Goal: Task Accomplishment & Management: Use online tool/utility

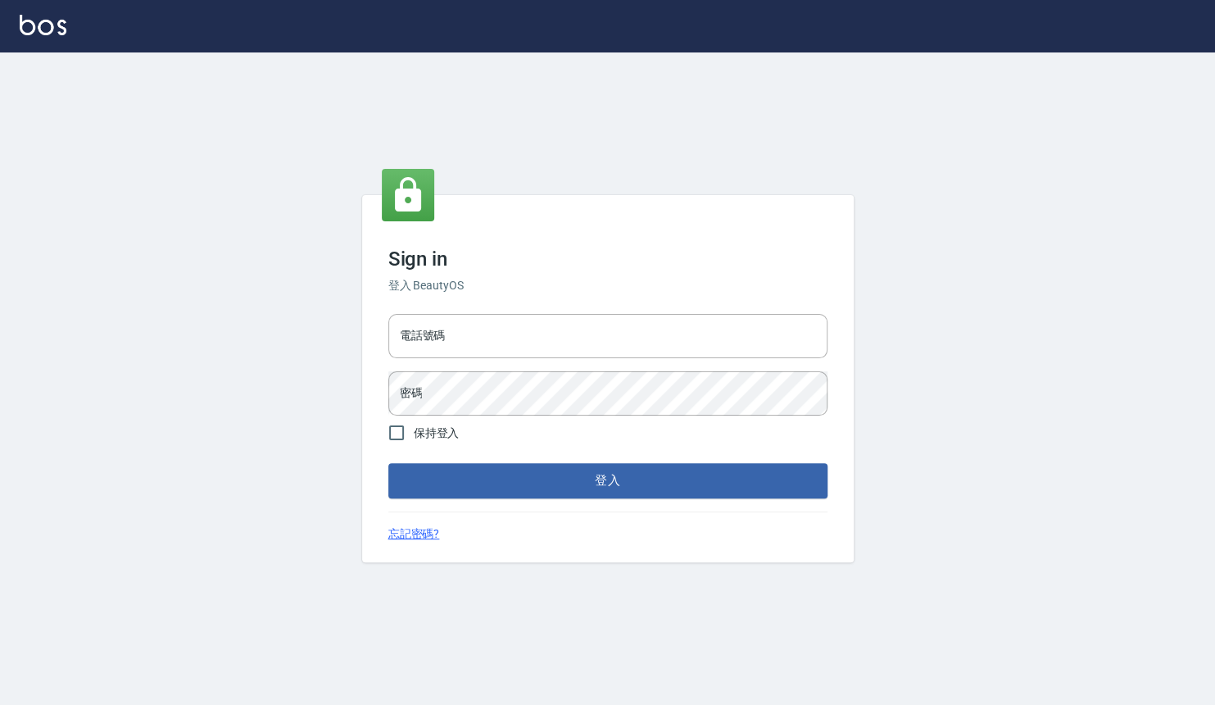
click at [551, 309] on div "電話號碼 電話號碼 密碼 密碼" at bounding box center [608, 364] width 452 height 115
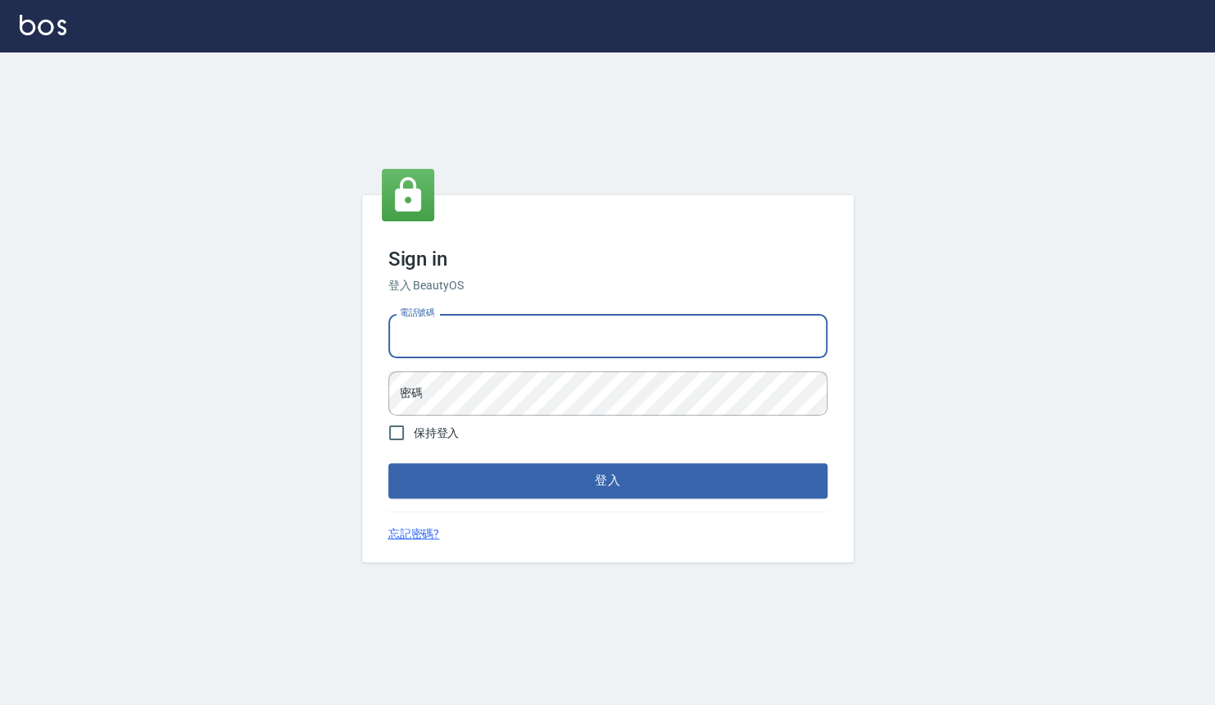
drag, startPoint x: 549, startPoint y: 329, endPoint x: 554, endPoint y: 343, distance: 15.6
click at [549, 329] on input "電話號碼" at bounding box center [607, 336] width 439 height 44
type input "0909258357"
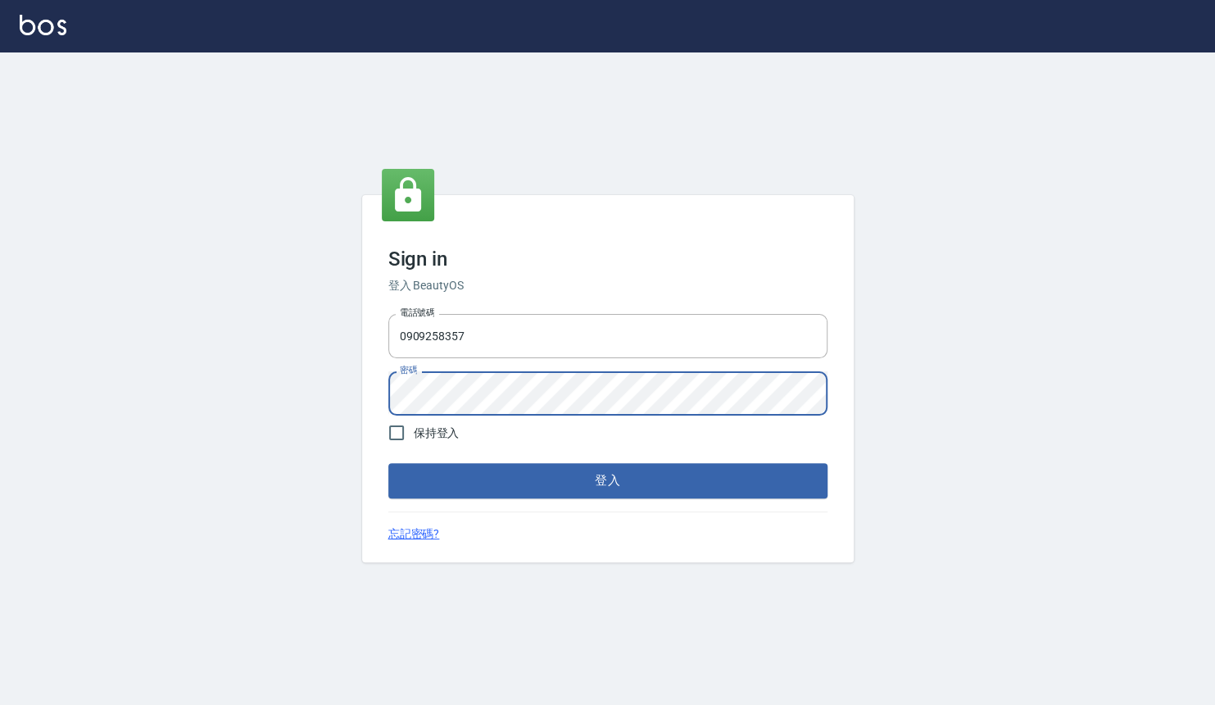
click at [0, 370] on html "Sign in 登入 BeautyOS 電話號碼 0909258357 電話號碼 密碼 密碼 保持登入 登入 忘記密碼?" at bounding box center [607, 352] width 1215 height 705
click at [388, 463] on button "登入" at bounding box center [607, 480] width 439 height 34
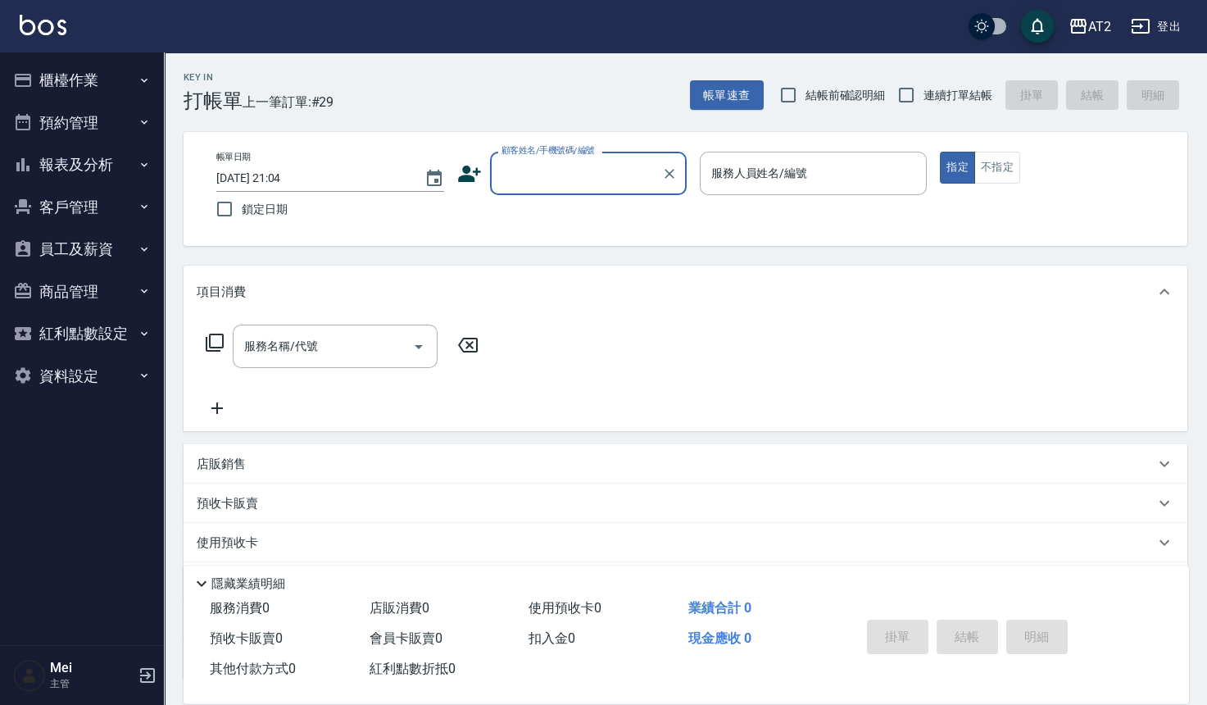
click at [865, 92] on span "結帳前確認明細" at bounding box center [846, 95] width 80 height 17
click at [806, 92] on input "結帳前確認明細" at bounding box center [788, 95] width 34 height 34
checkbox input "true"
click at [959, 89] on span "連續打單結帳" at bounding box center [958, 95] width 69 height 17
click at [924, 89] on input "連續打單結帳" at bounding box center [906, 95] width 34 height 34
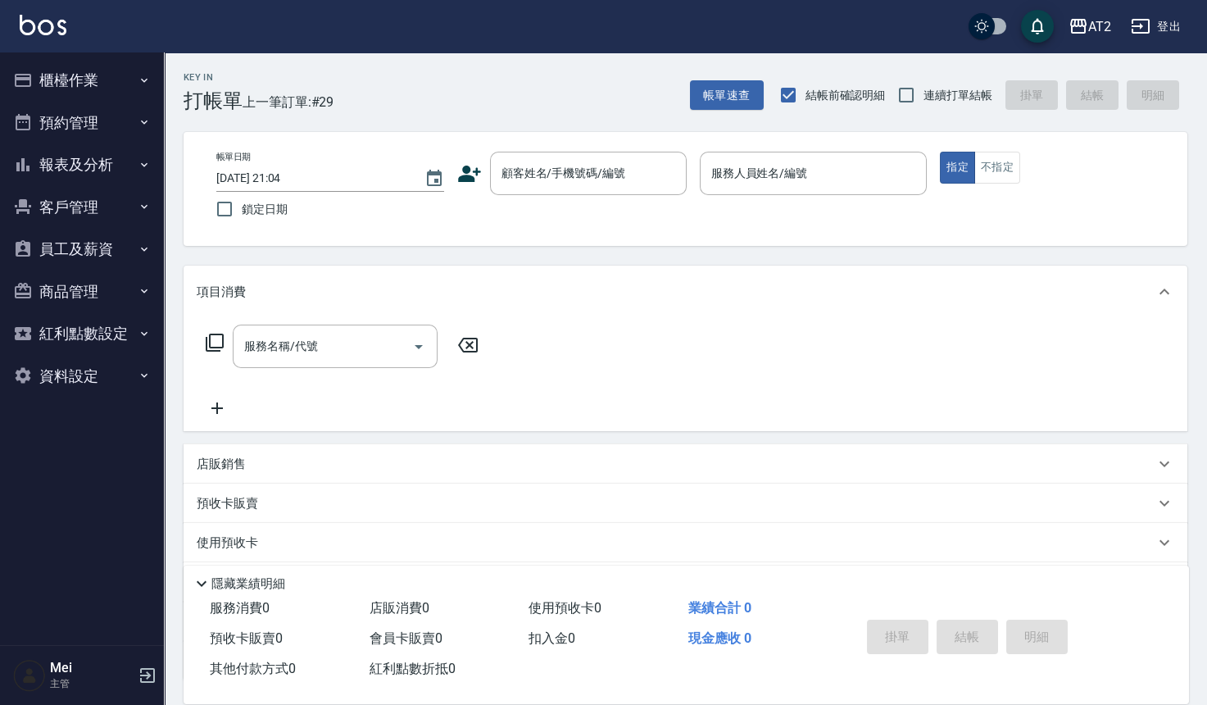
checkbox input "true"
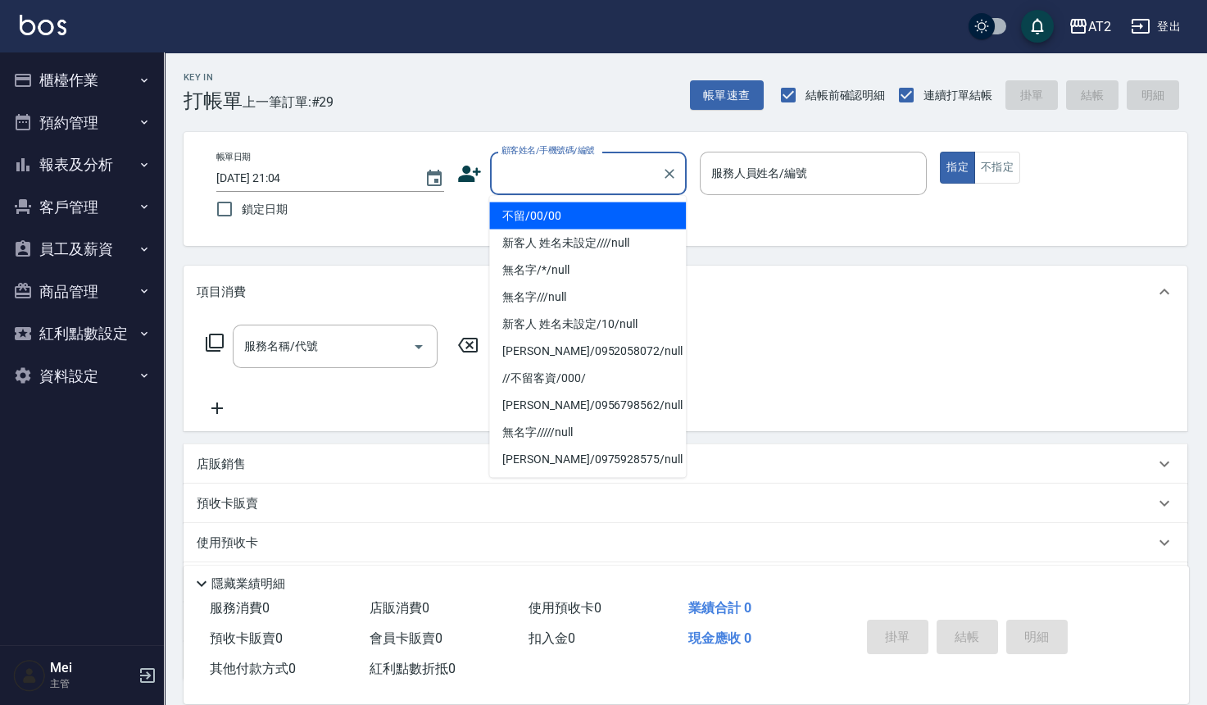
click at [577, 170] on input "顧客姓名/手機號碼/編號" at bounding box center [575, 173] width 157 height 29
click at [581, 206] on li "不留/00/00" at bounding box center [587, 215] width 197 height 27
type input "不留/00/00"
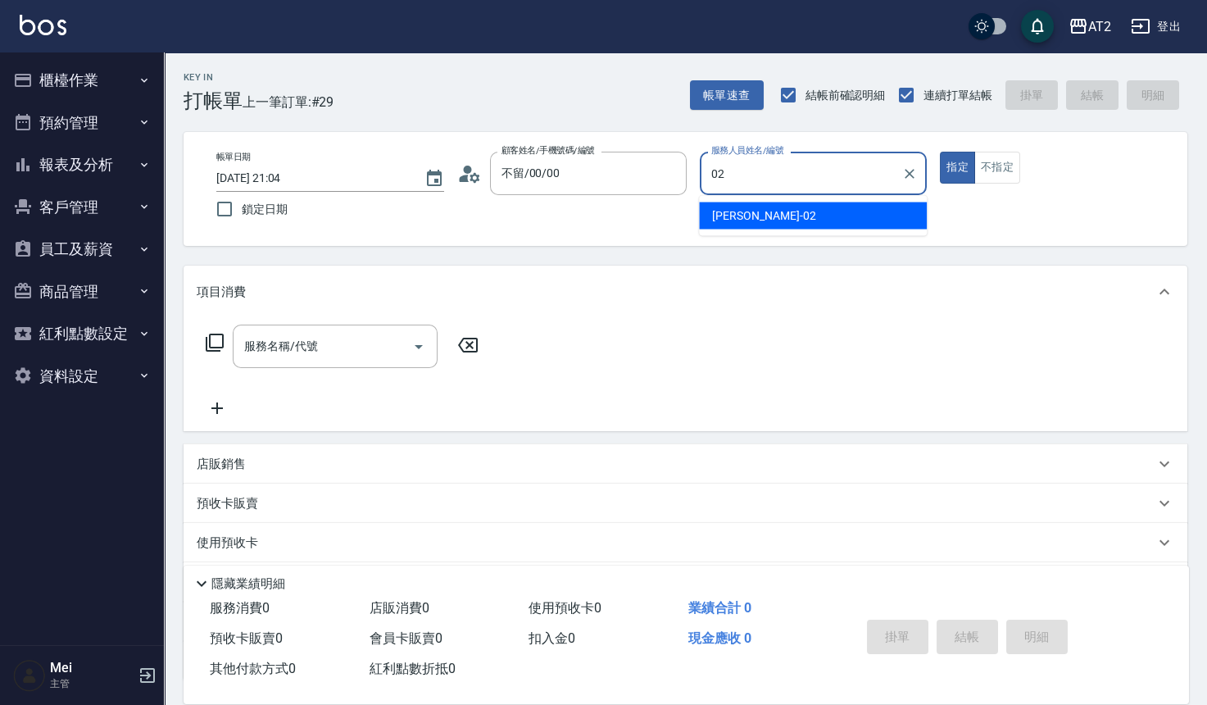
type input "02"
type button "true"
type input "Morgan-02"
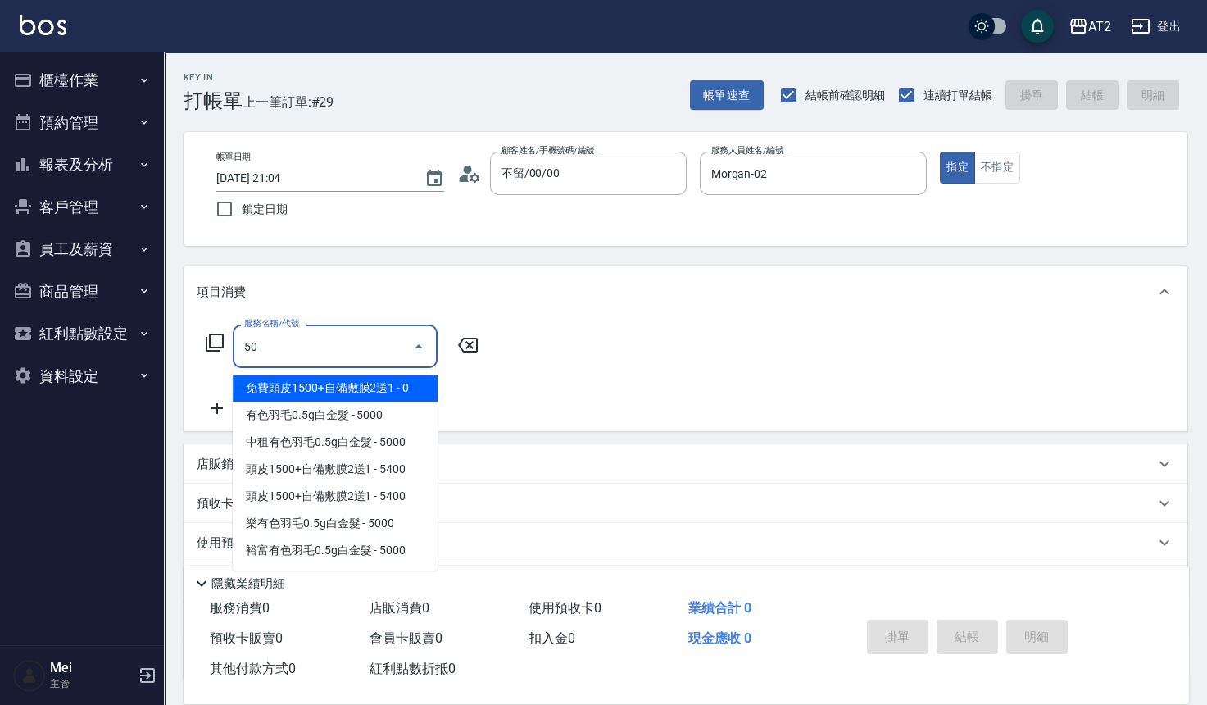
type input "501"
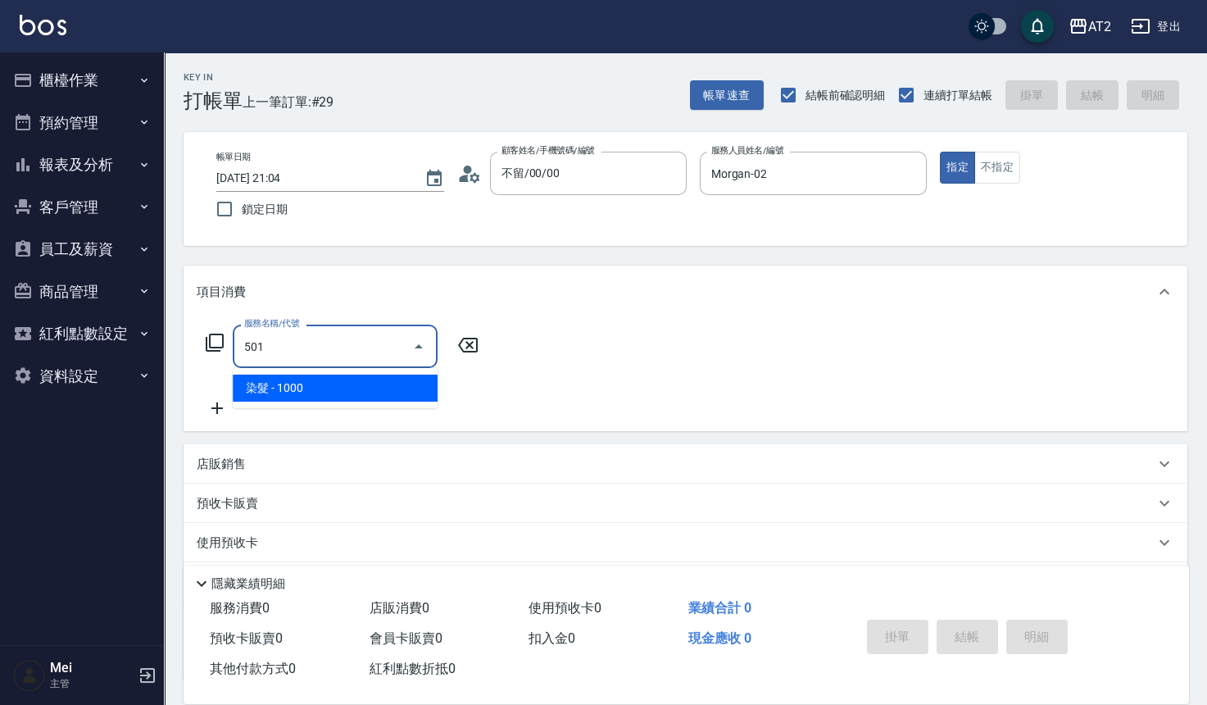
type input "100"
type input "染髮(501)"
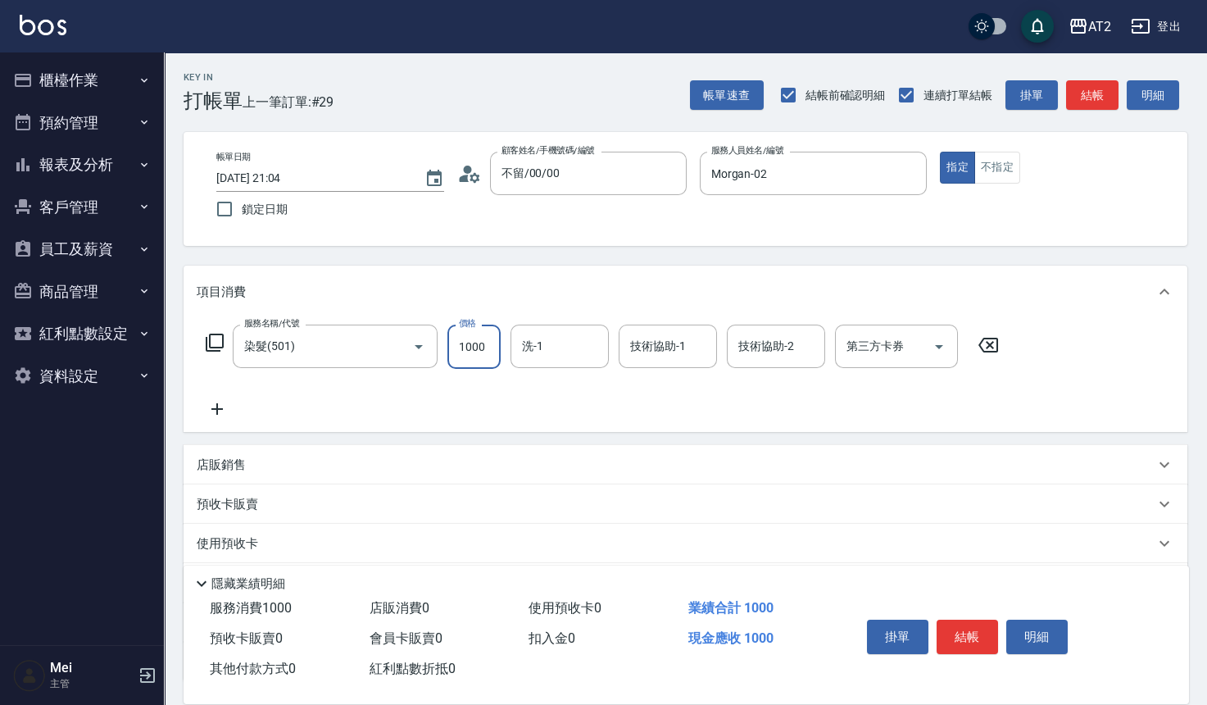
type input "0"
type input "20"
type input "200"
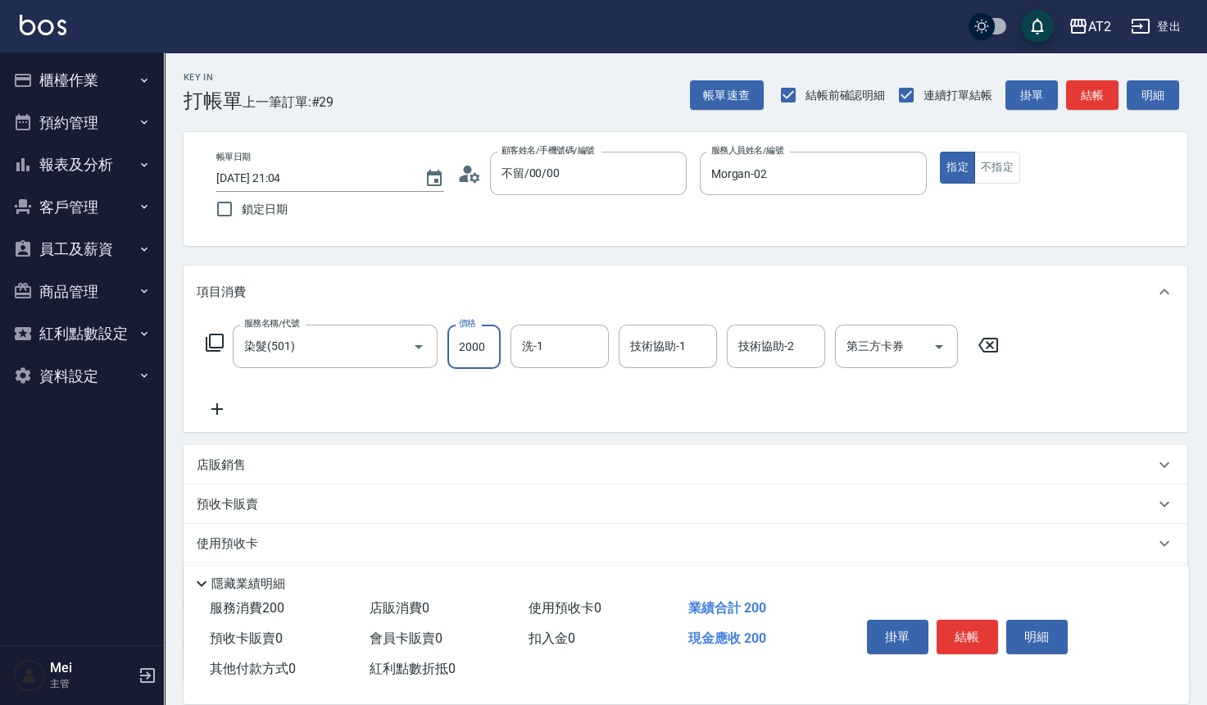
type input "2000"
type input "小安-30"
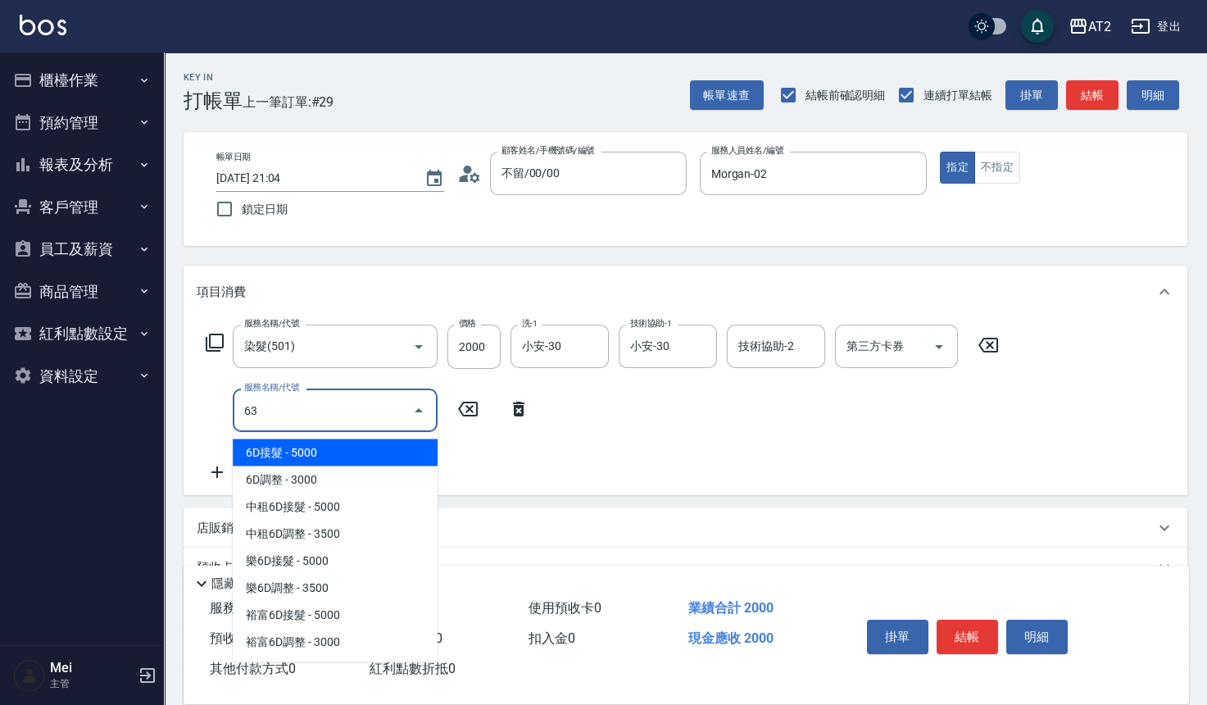
type input "630"
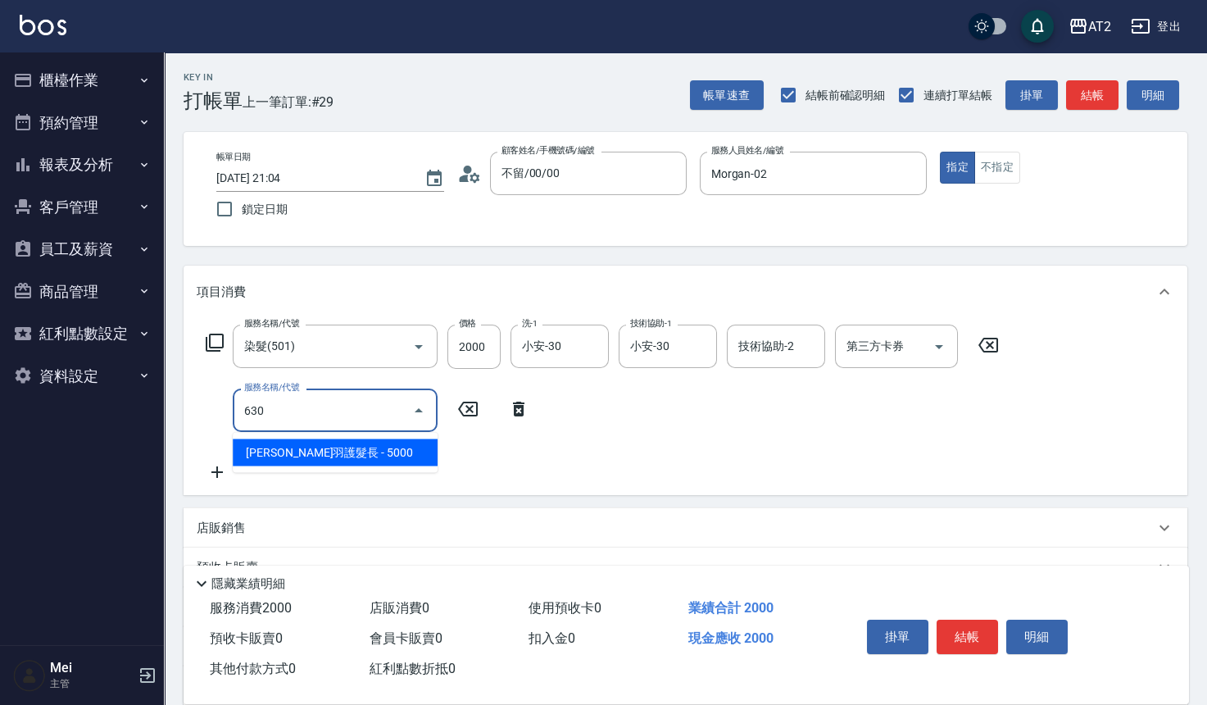
type input "700"
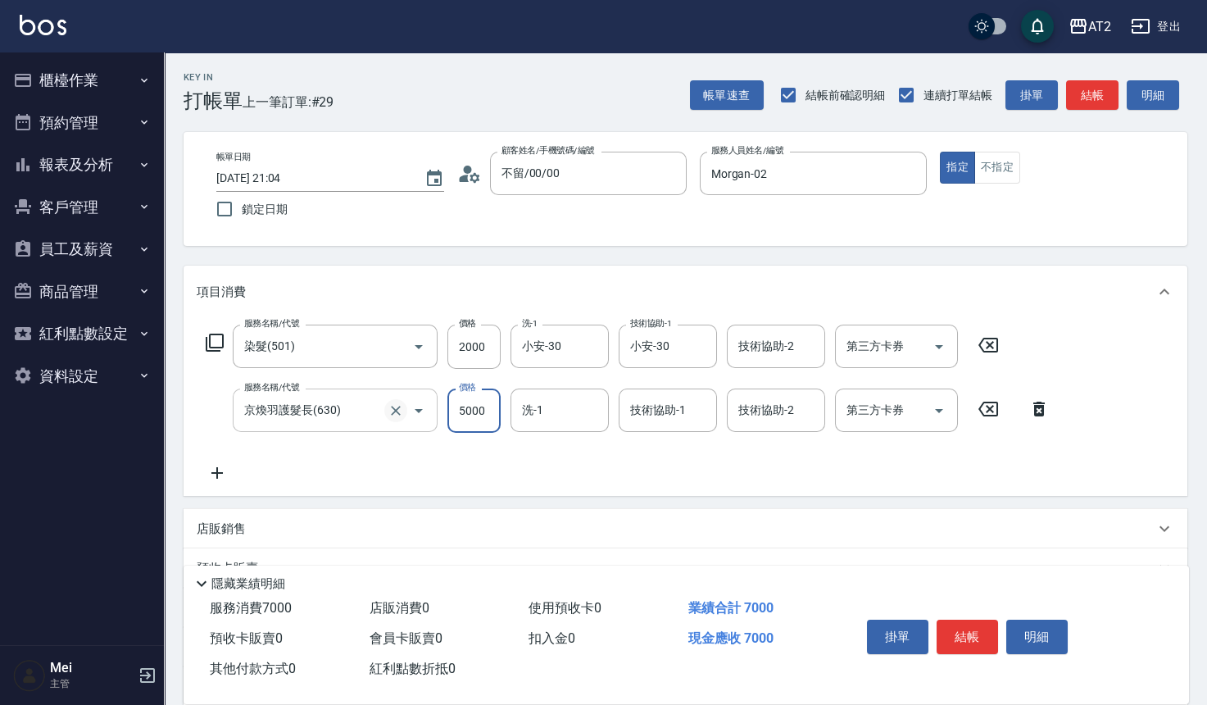
click at [395, 411] on icon "Clear" at bounding box center [396, 411] width 10 height 10
type input "京煥羽護髮長(630)"
type input "200"
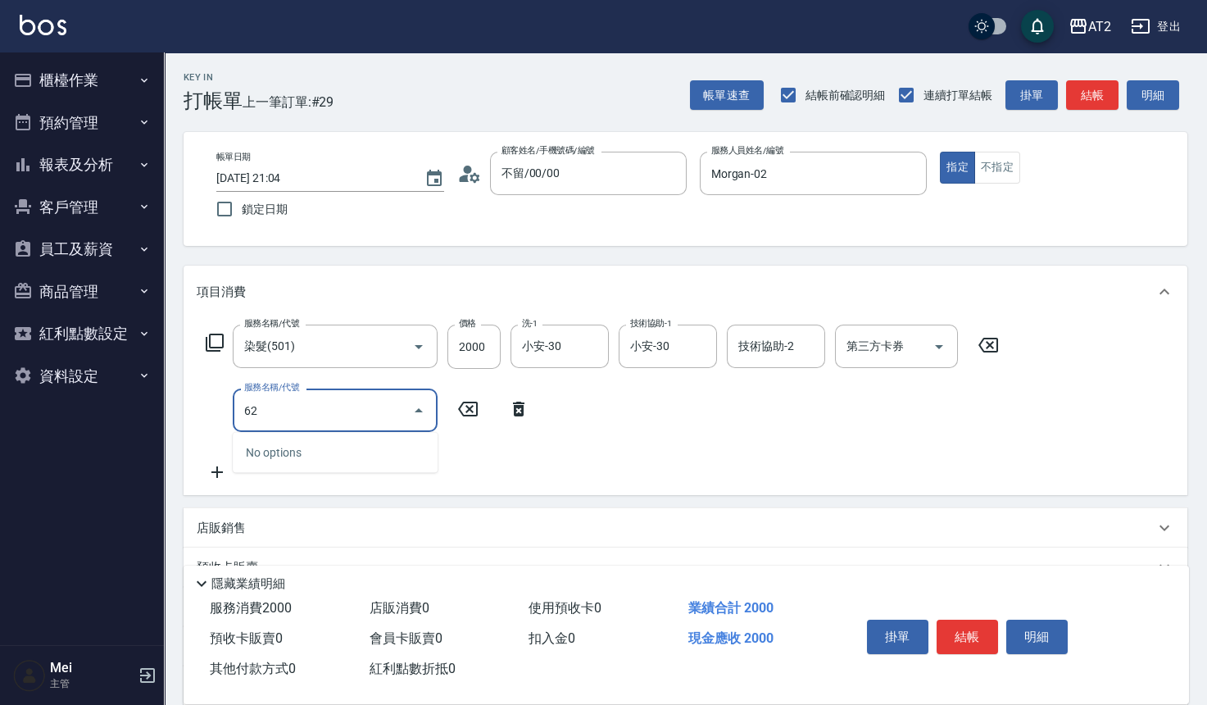
type input "629"
type input "550"
type input "京煥羽護髮中(629)"
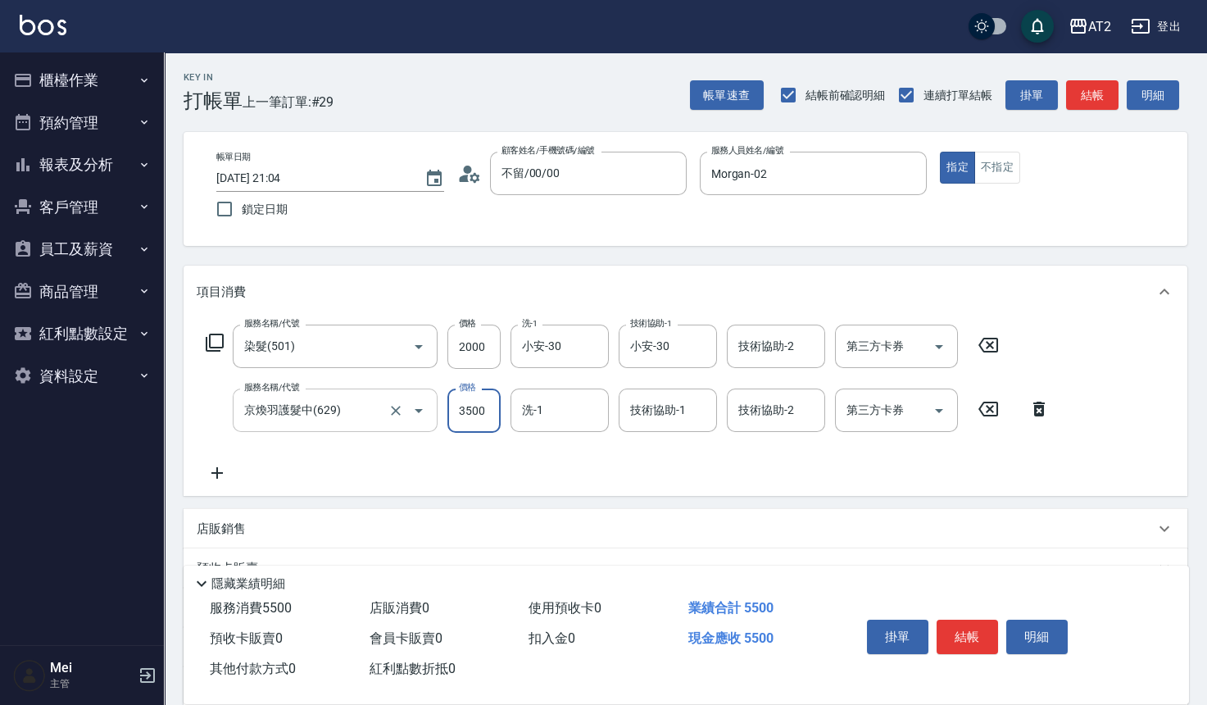
click at [484, 408] on input "3500" at bounding box center [473, 410] width 53 height 44
type input "200"
type input "36"
type input "230"
type input "360"
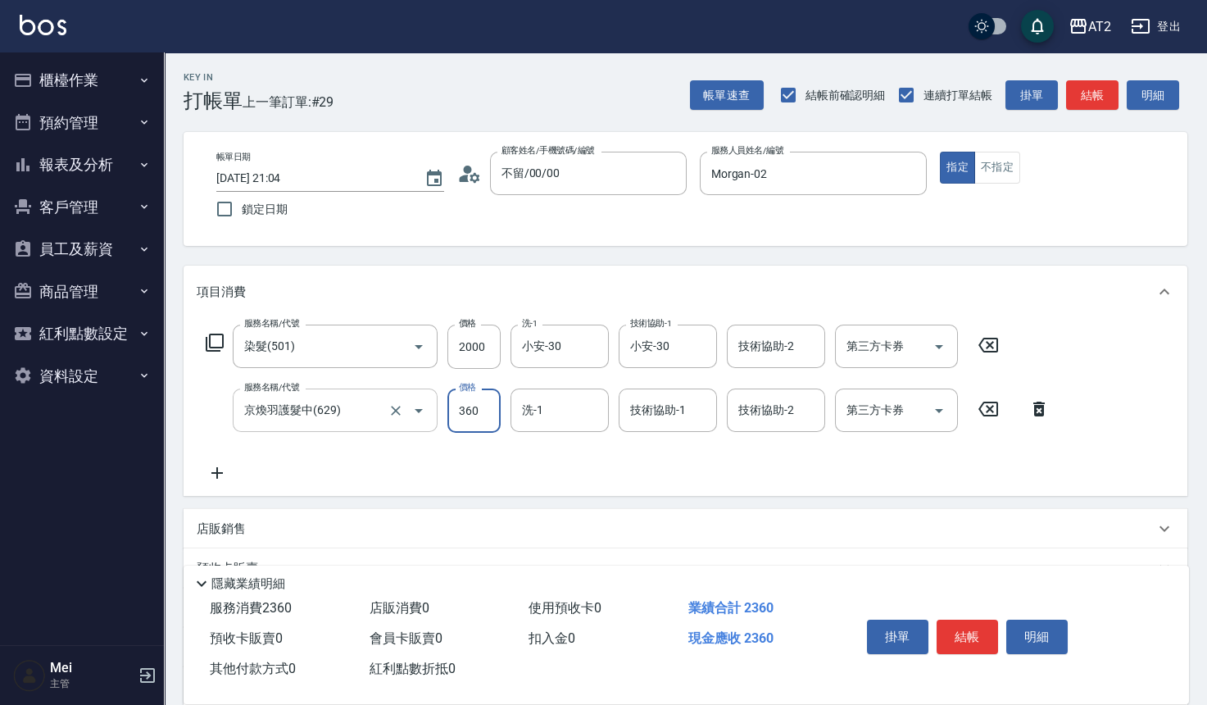
type input "560"
type input "3600"
type input "小安-30"
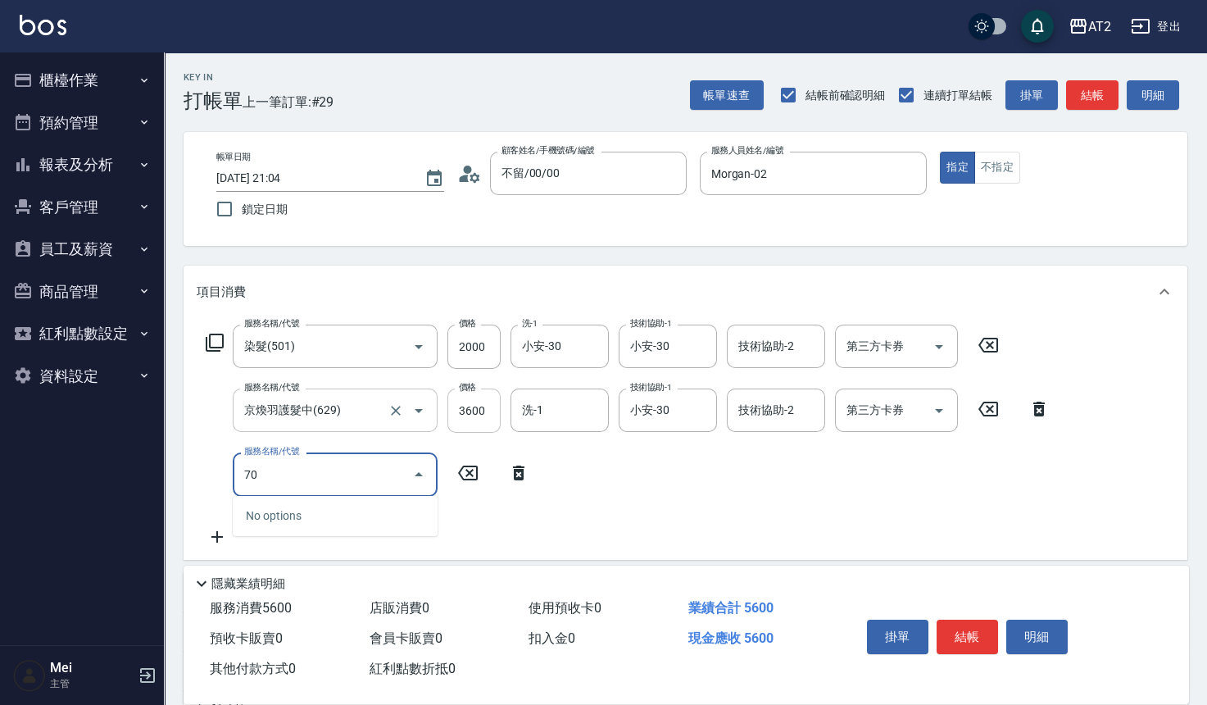
type input "705"
type input "1060"
type input "新羽毛鉑金接髮調整(705)"
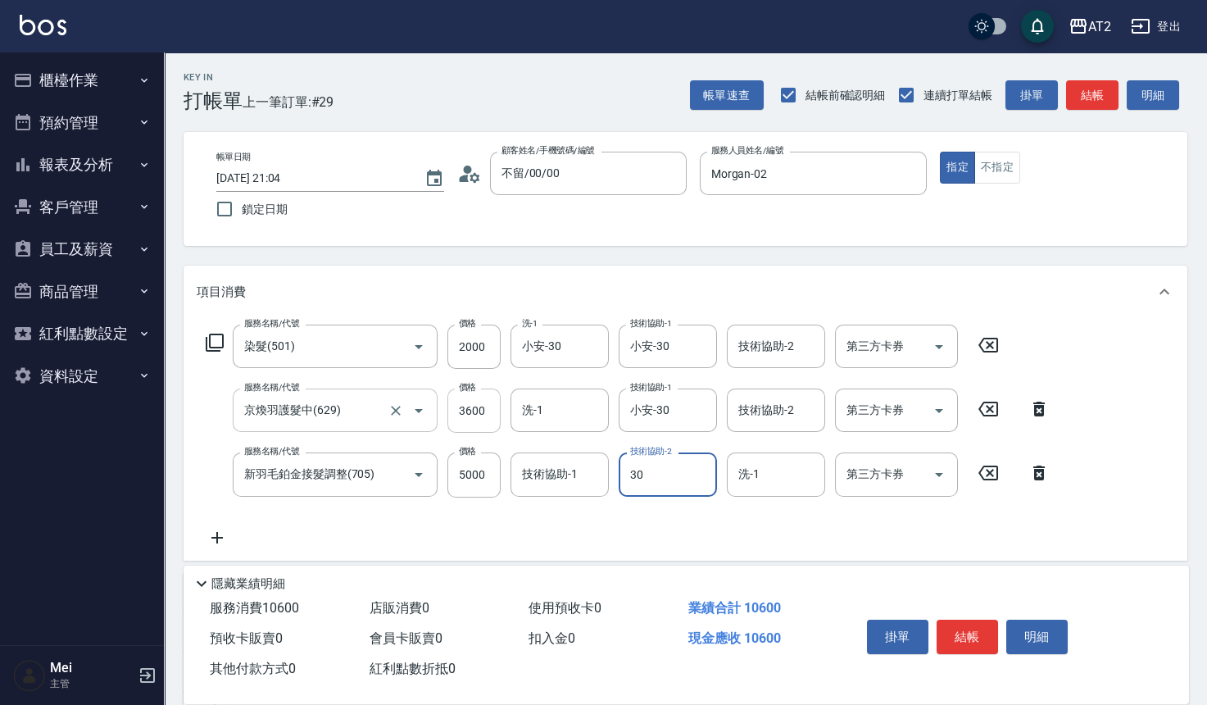
type input "小安-30"
click at [135, 89] on button "櫃檯作業" at bounding box center [82, 80] width 151 height 43
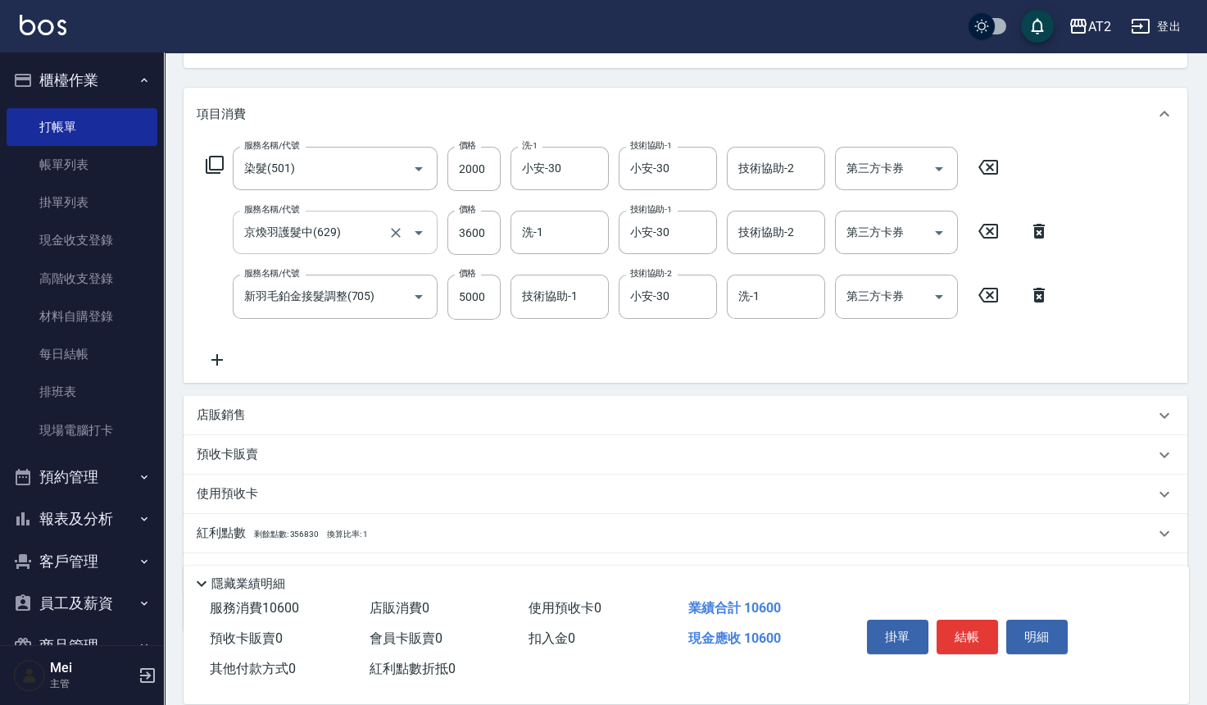
scroll to position [182, 0]
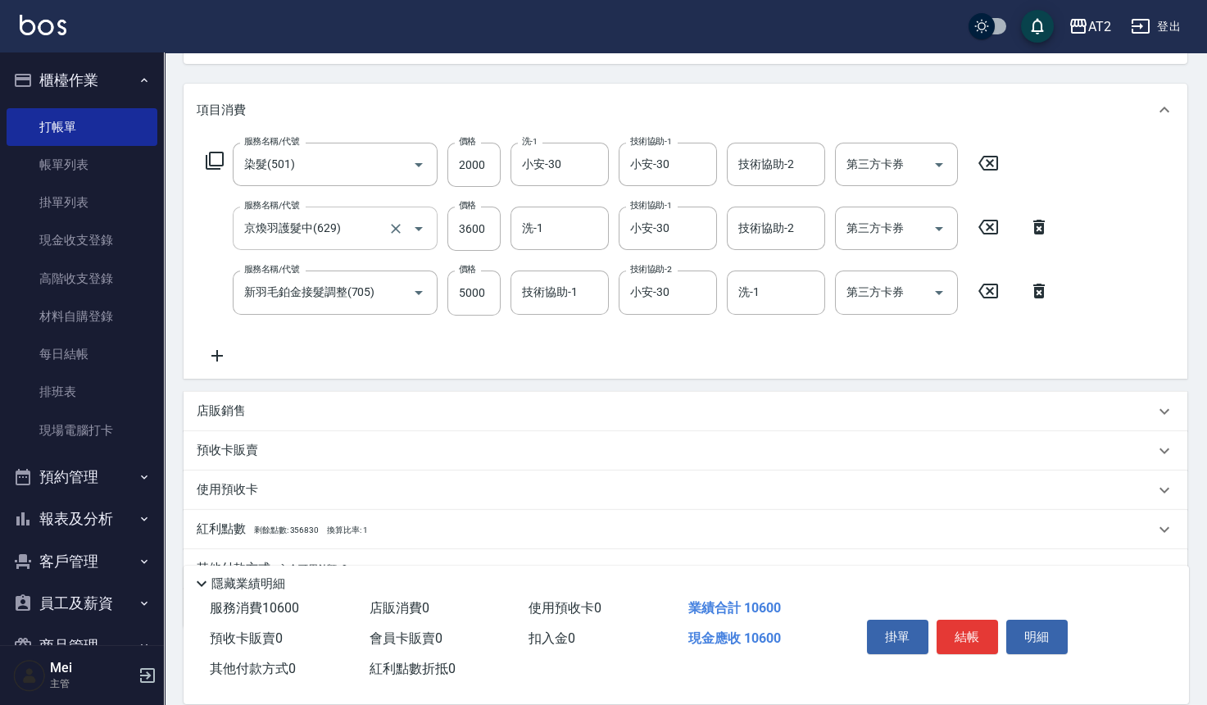
click at [215, 366] on div "服務名稱/代號 染髮(501) 服務名稱/代號 價格 2000 價格 洗-1 小安-30 洗-1 技術協助-1 小安-30 技術協助-1 技術協助-2 技術協…" at bounding box center [686, 257] width 1004 height 242
click at [215, 350] on icon at bounding box center [217, 356] width 41 height 20
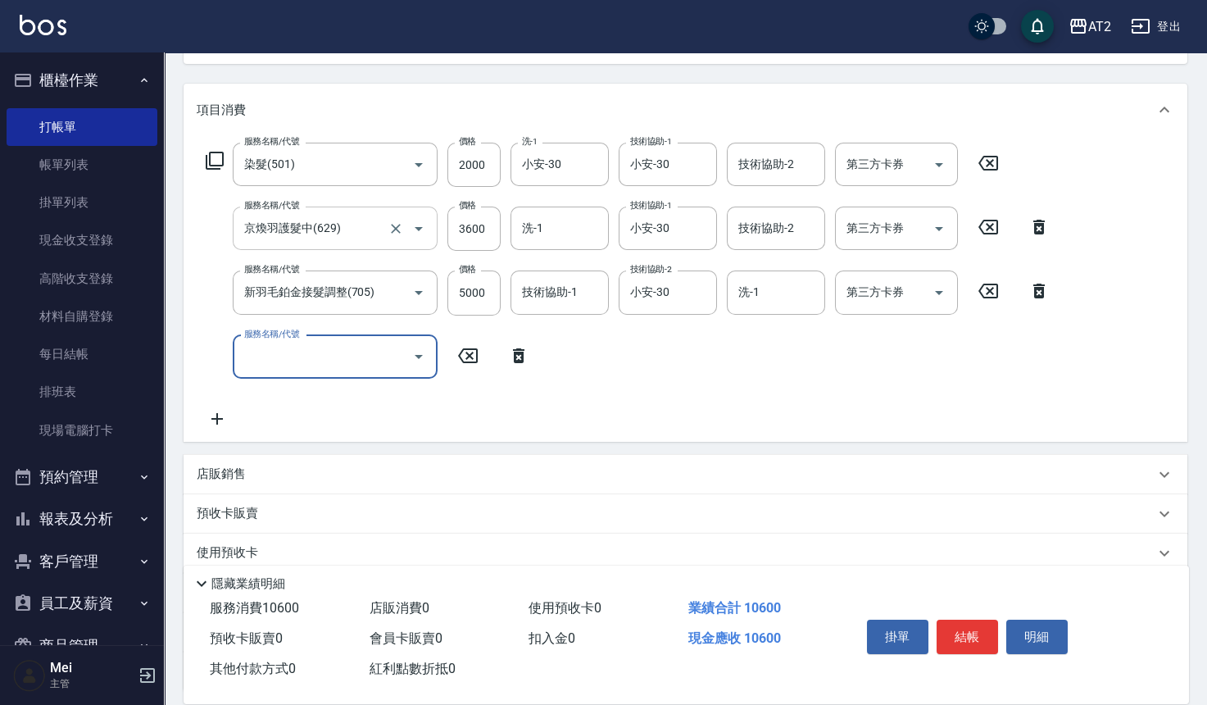
click at [330, 362] on input "服務名稱/代號" at bounding box center [323, 357] width 166 height 29
type input "704"
type input "1560"
type input "新羽毛鉑金接髮(704)"
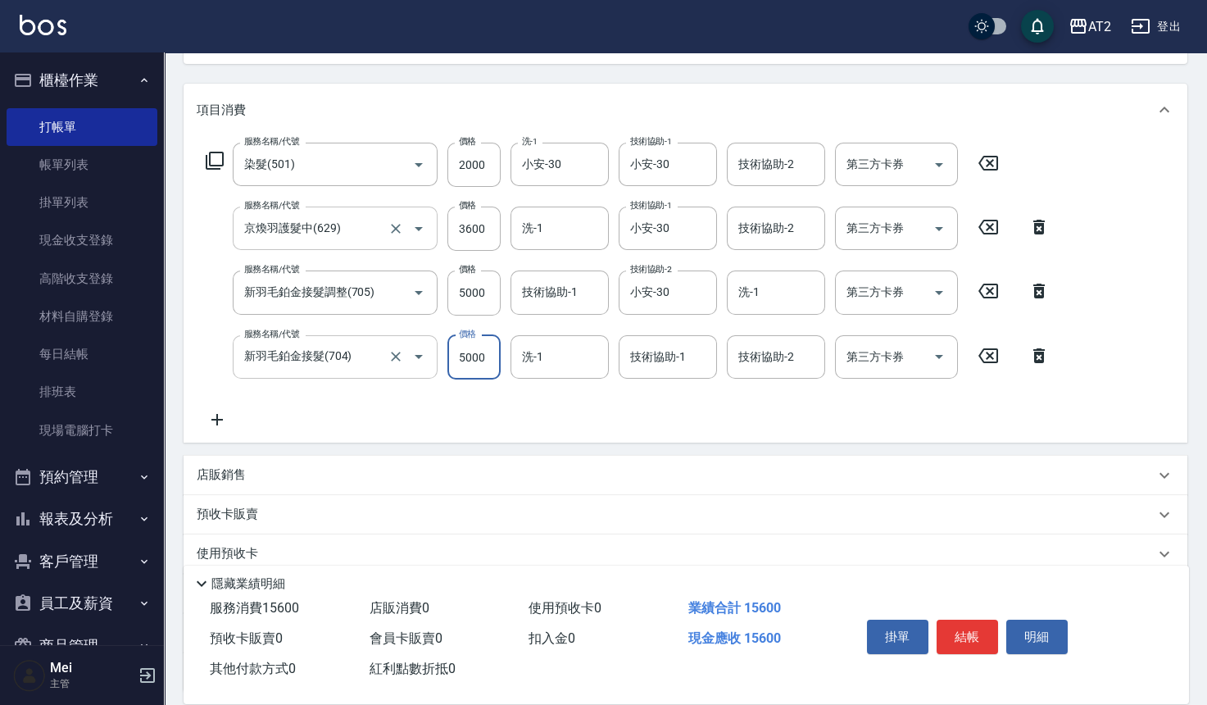
type input "1060"
type input "46"
type input "1100"
type input "4620"
type input "1520"
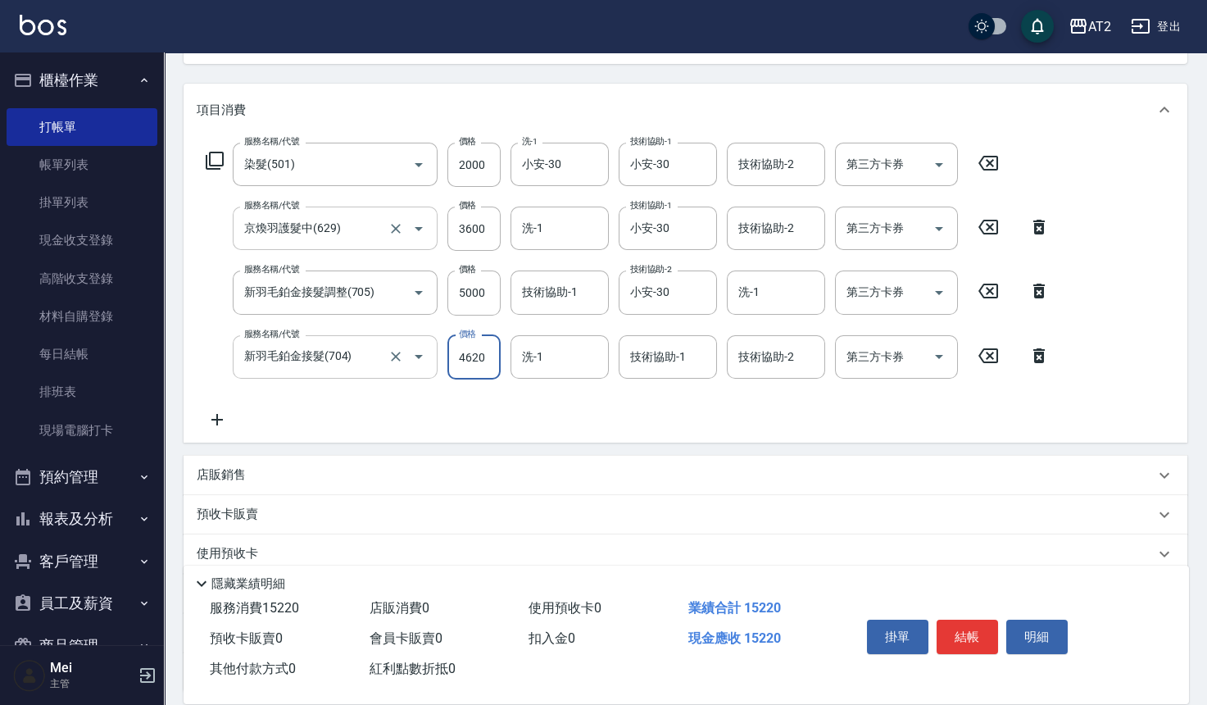
type input "4620"
type input "小安-30"
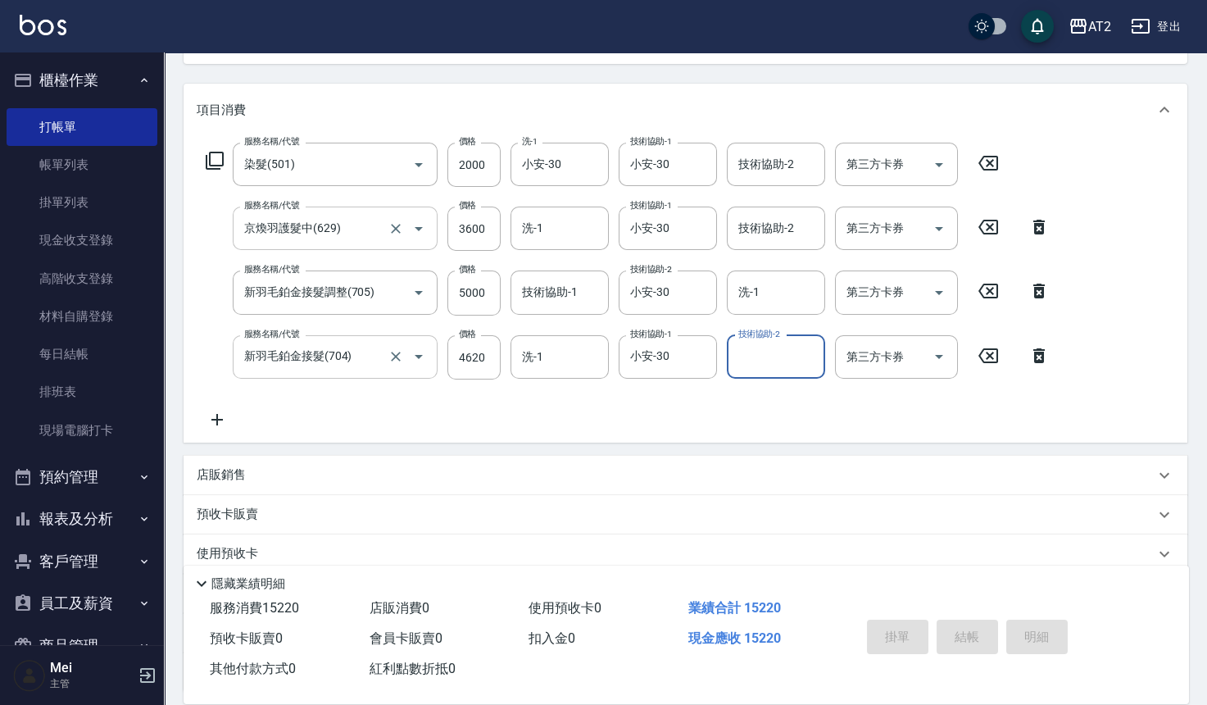
type input "2025/09/07 21:06"
type input "0"
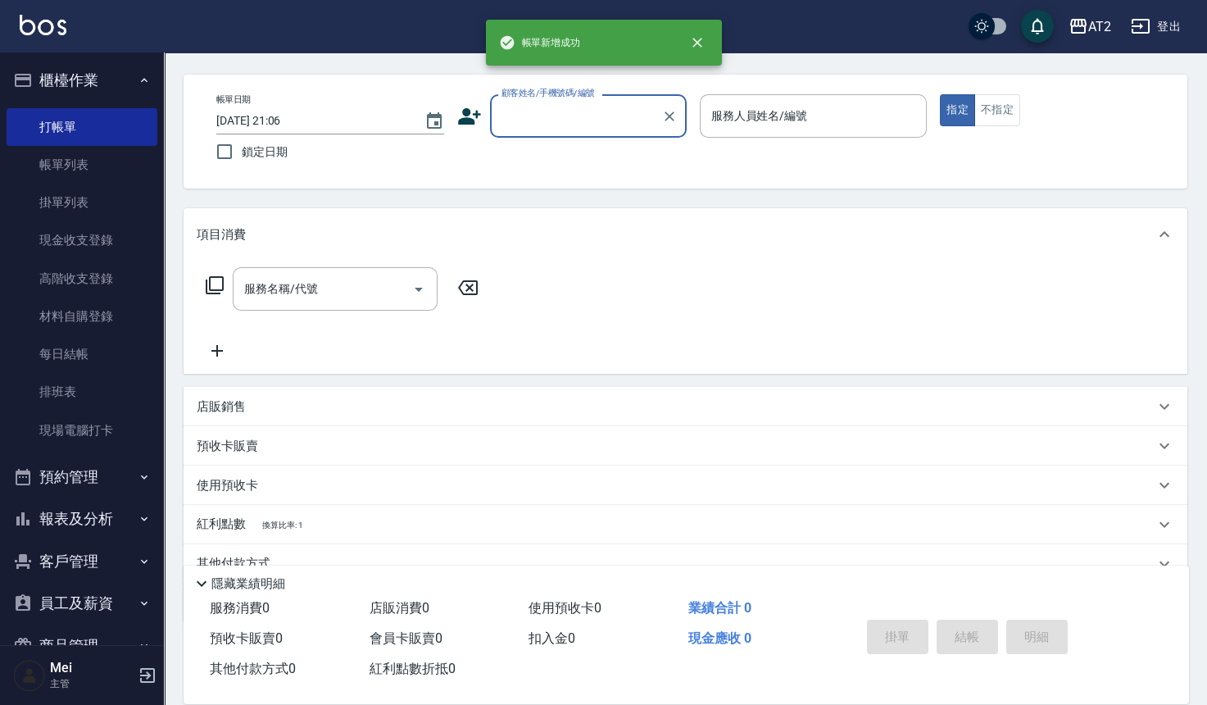
scroll to position [0, 0]
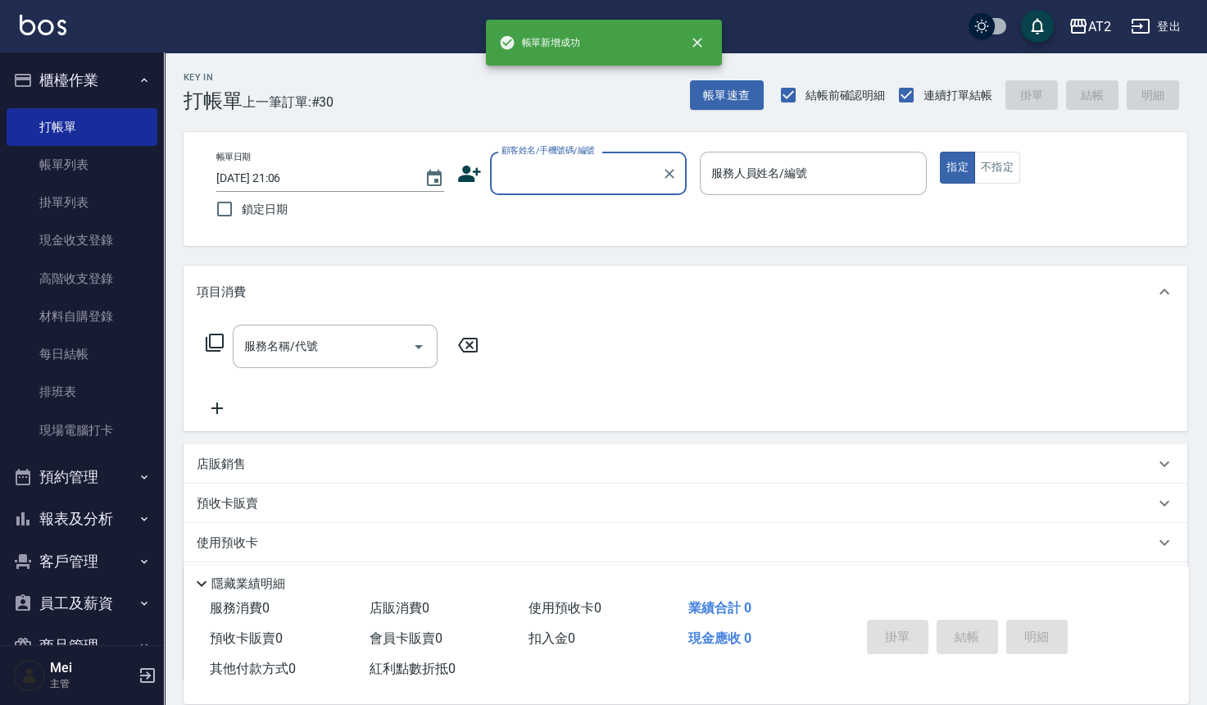
click at [575, 165] on input "顧客姓名/手機號碼/編號" at bounding box center [575, 173] width 157 height 29
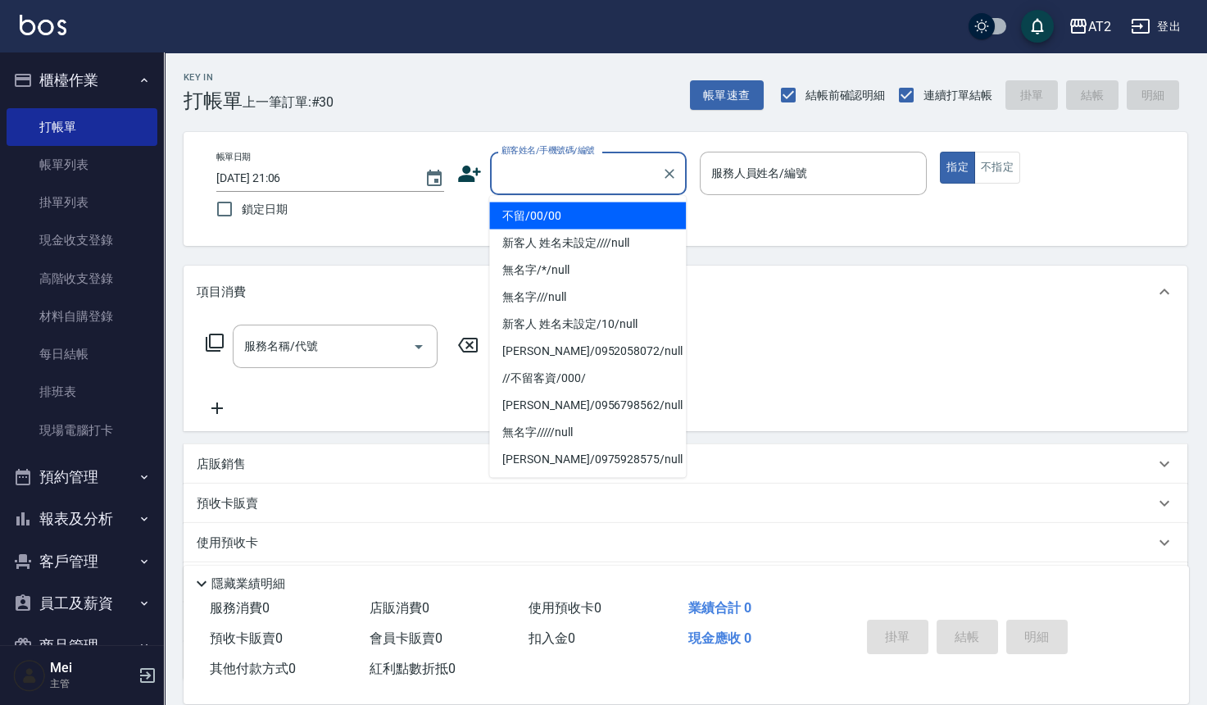
click at [570, 207] on li "不留/00/00" at bounding box center [587, 215] width 197 height 27
type input "不留/00/00"
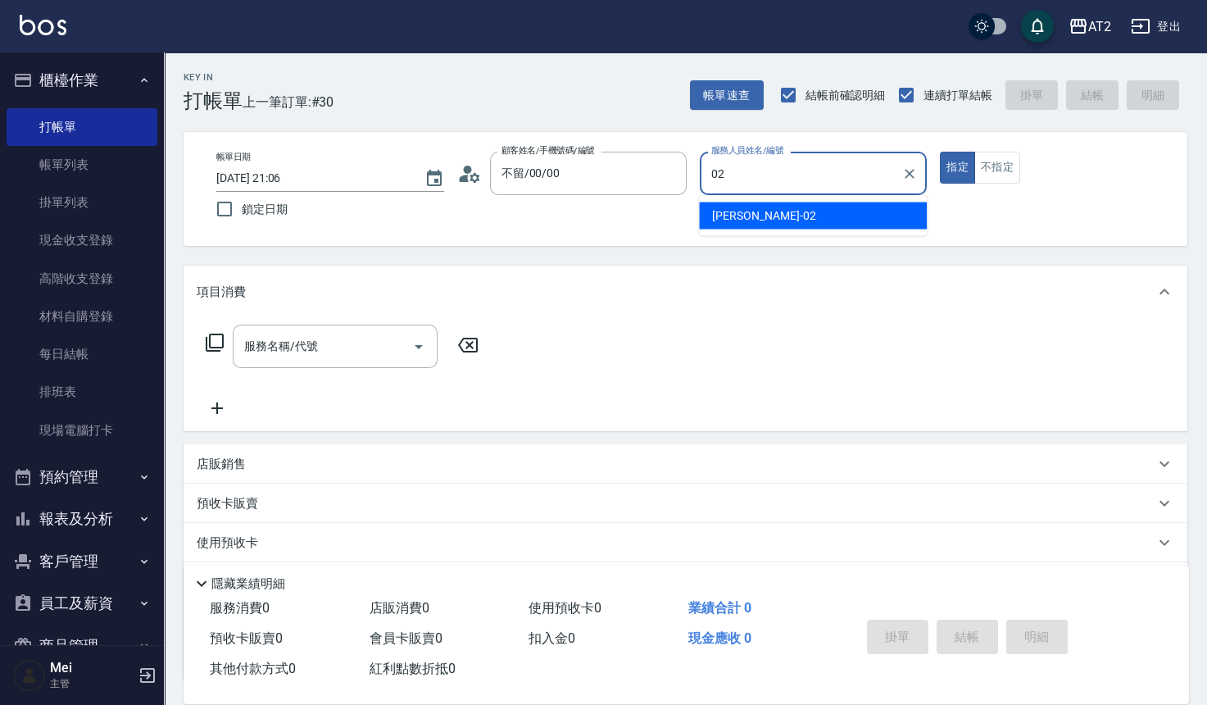
type input "Morgan-02"
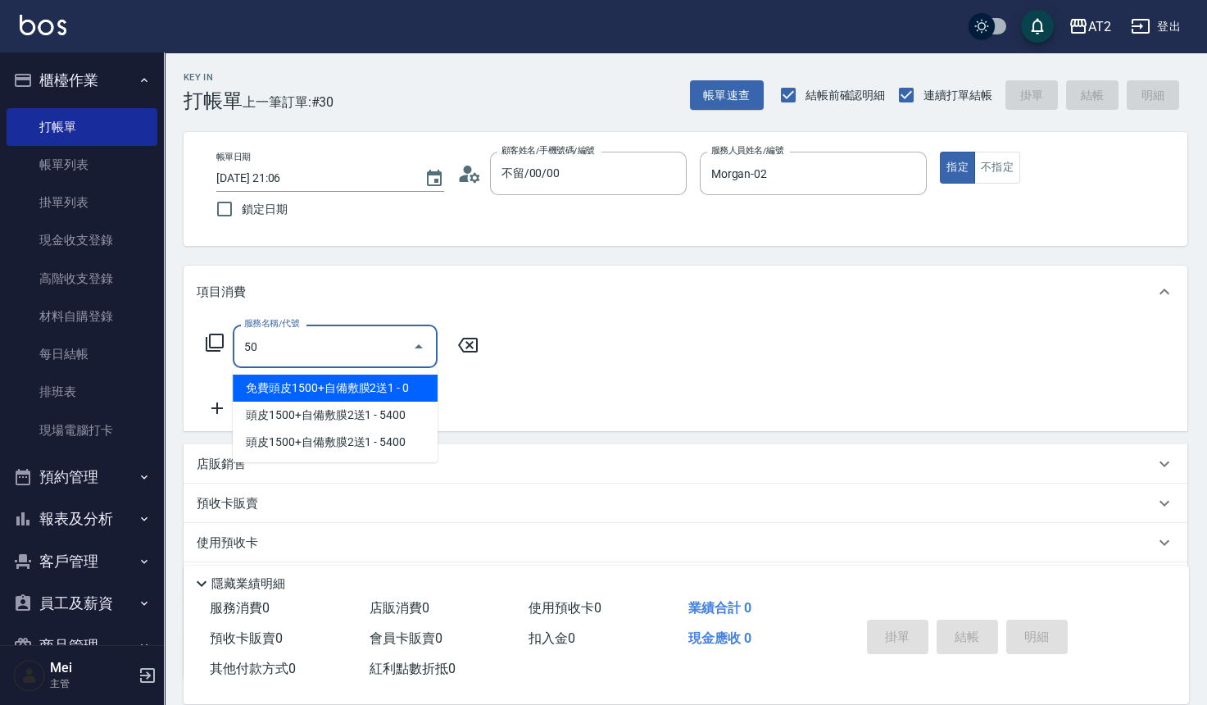
type input "501"
type input "100"
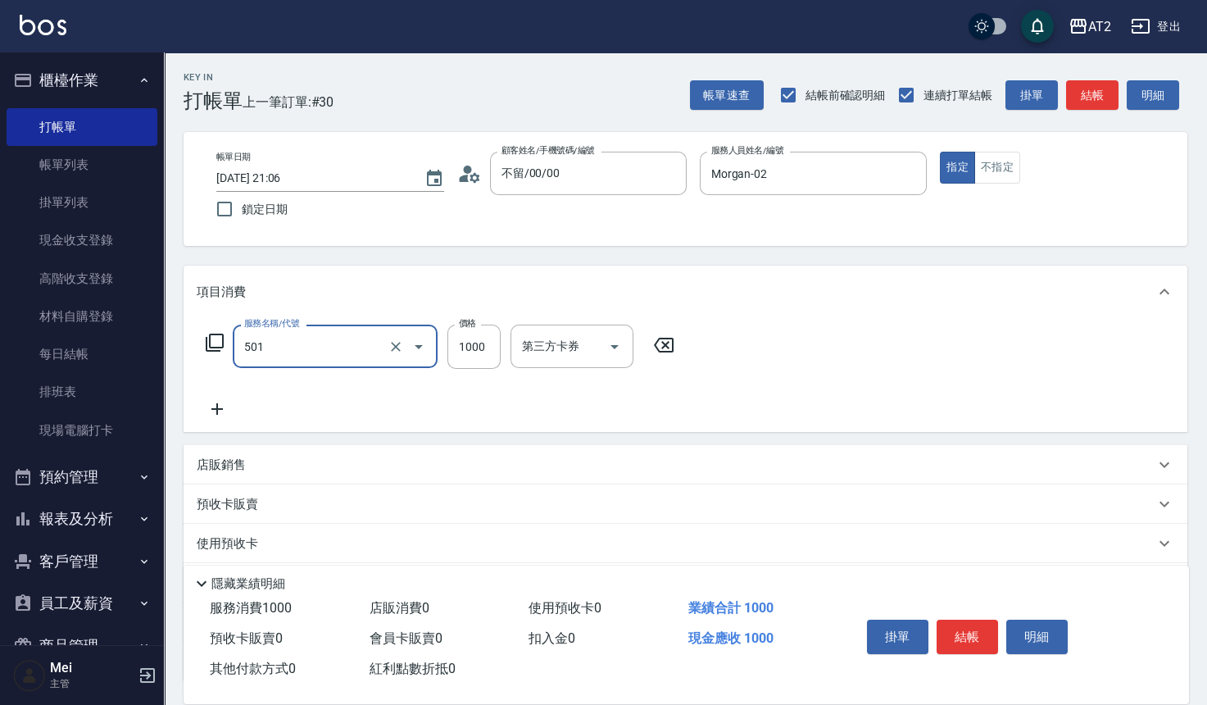
type input "染髮(501)"
type input "0"
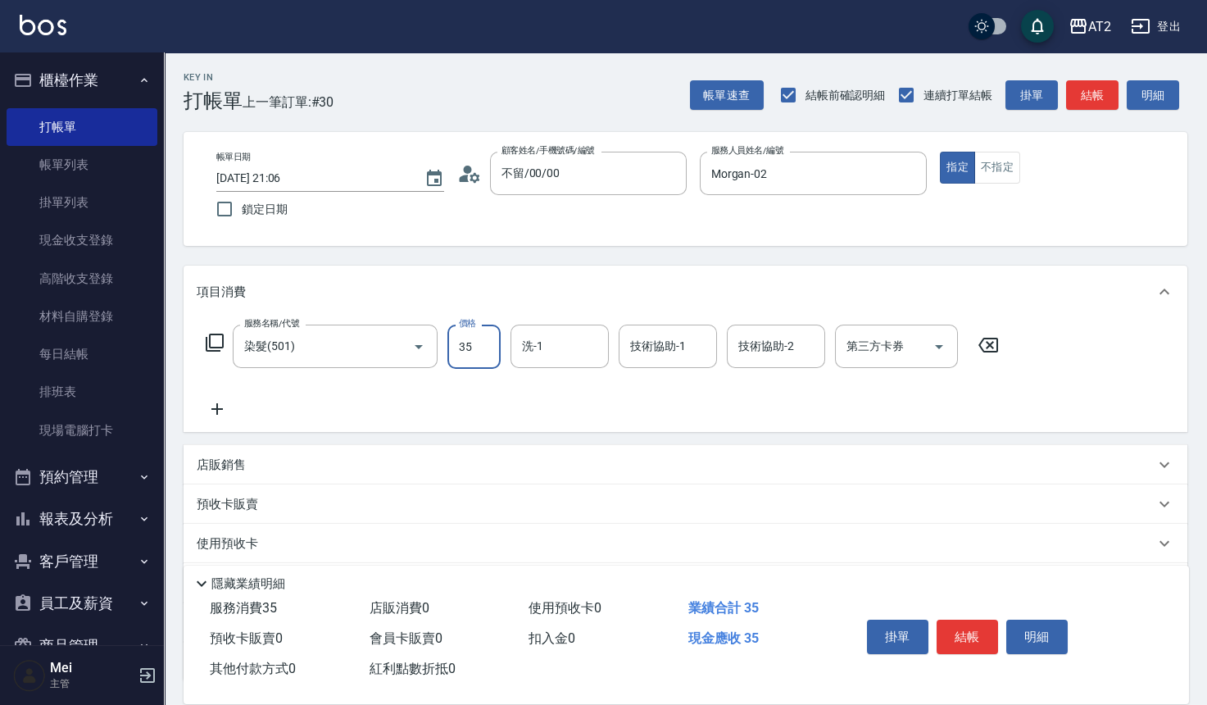
type input "350"
type input "3500"
type input "小安-30"
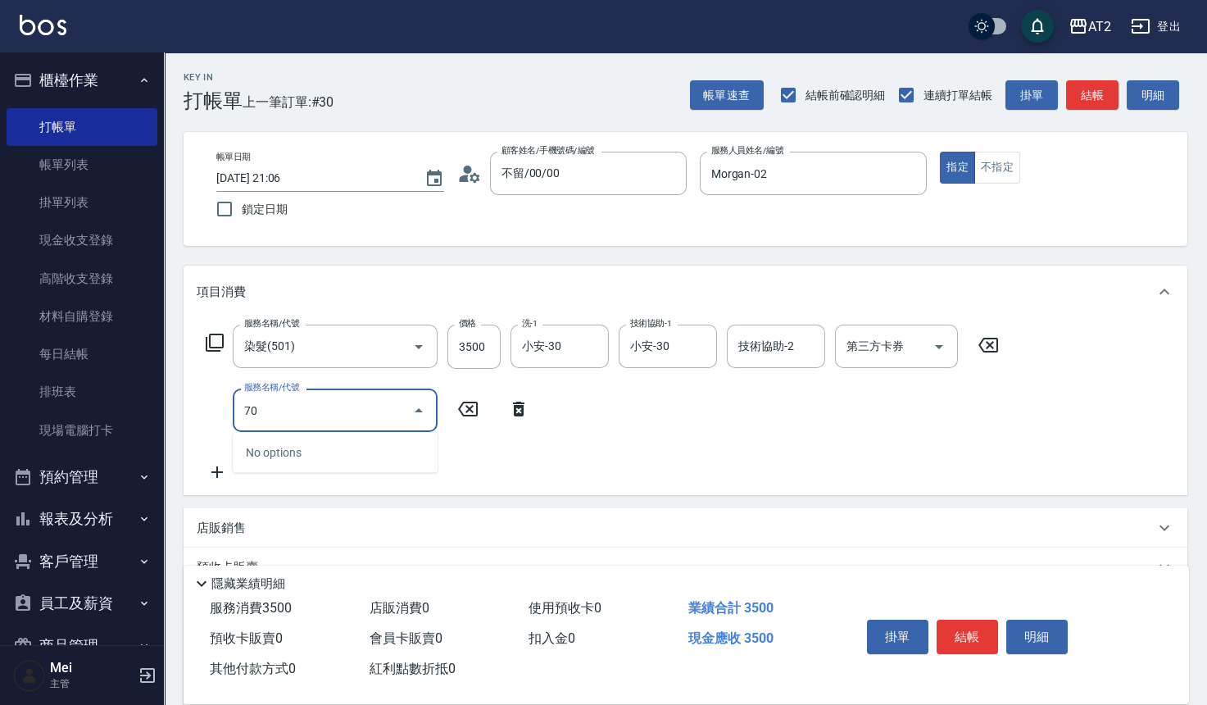
type input "705"
type input "850"
type input "新羽毛鉑金接髮調整(705)"
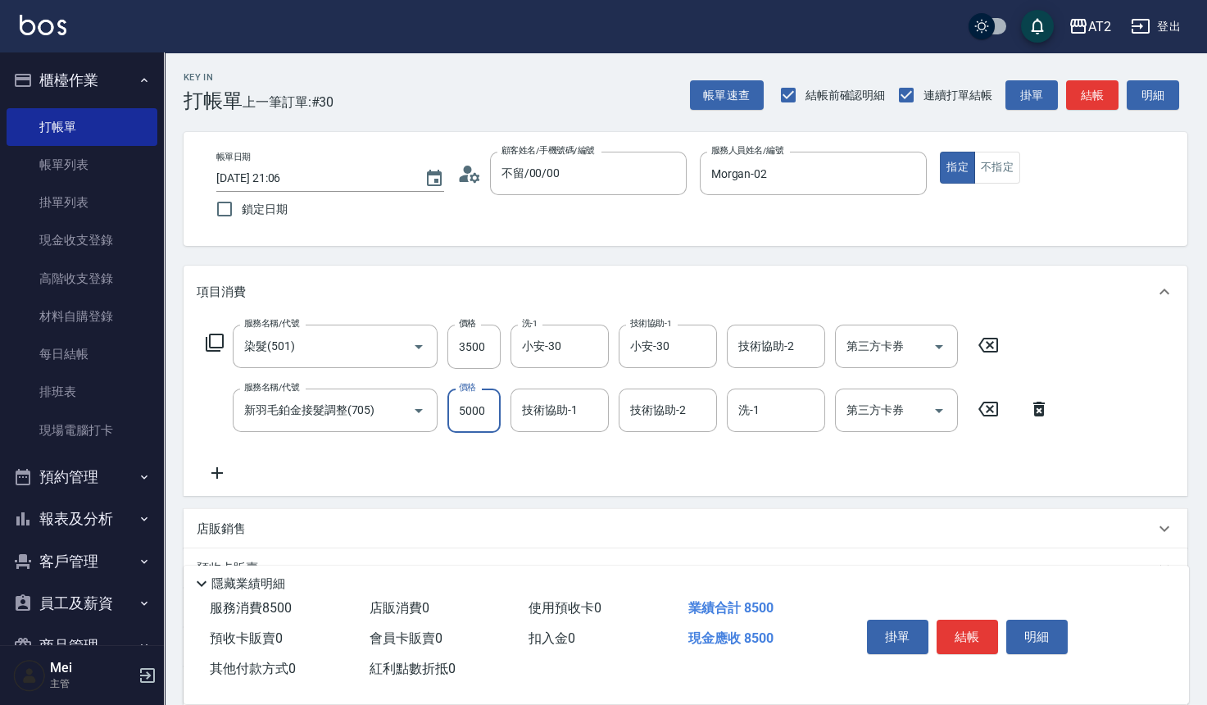
type input "350"
type input "40"
type input "390"
type input "400"
type input "750"
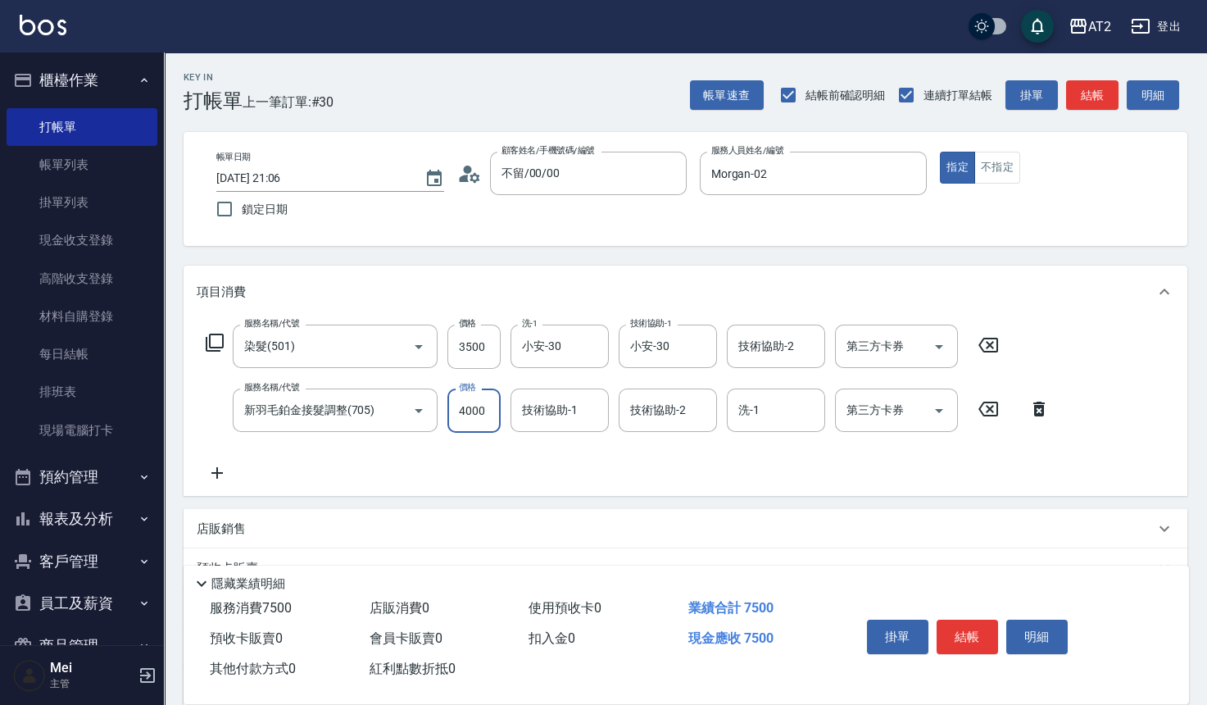
type input "4000"
type input "小安-30"
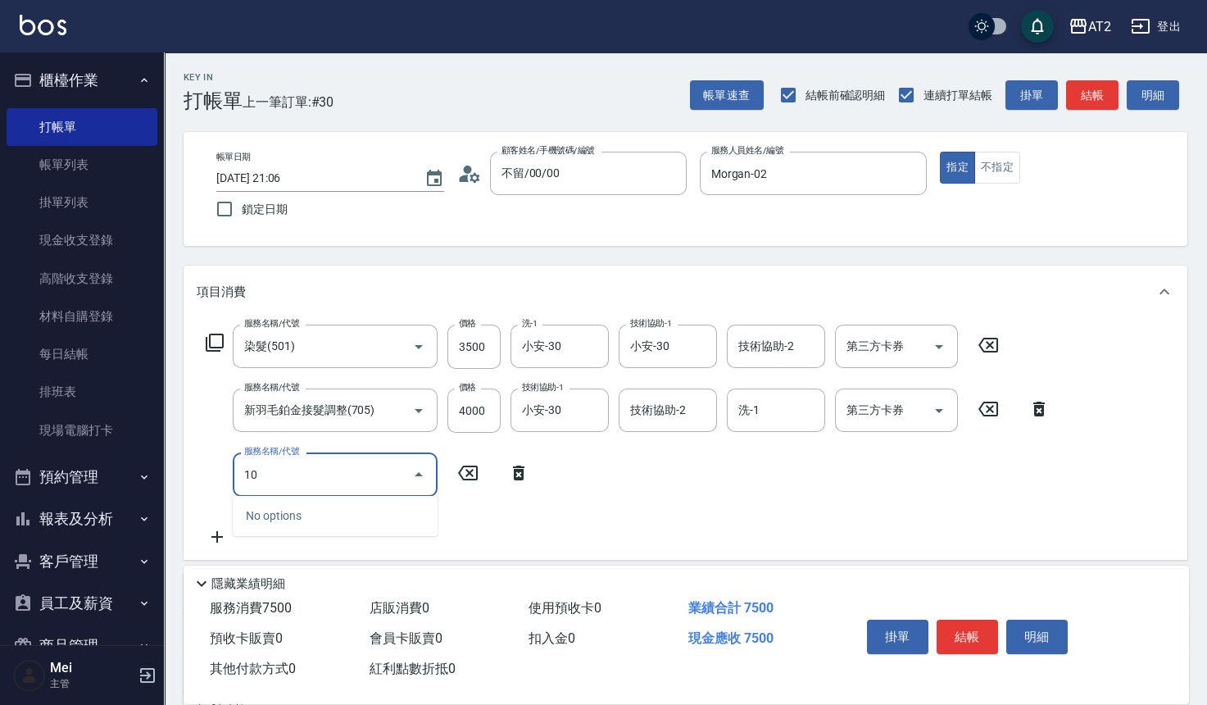
type input "101"
type input "820"
type input "洗+AB劑(101)"
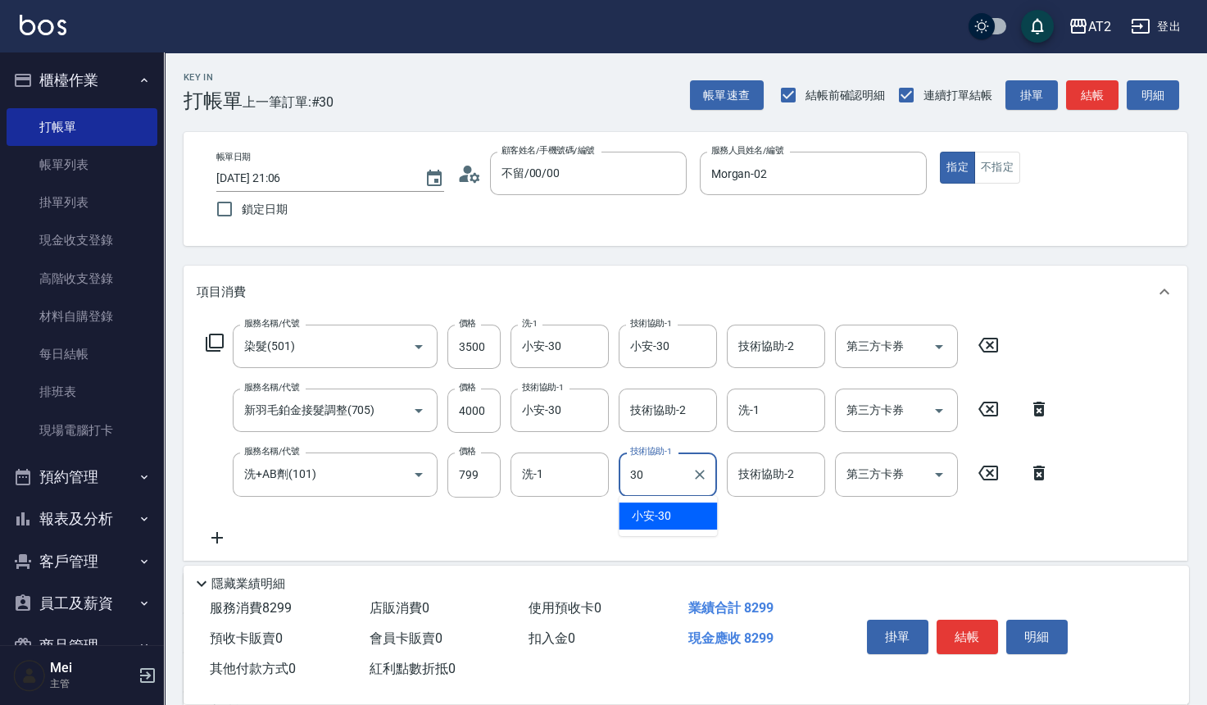
type input "3"
type input "小妍-46"
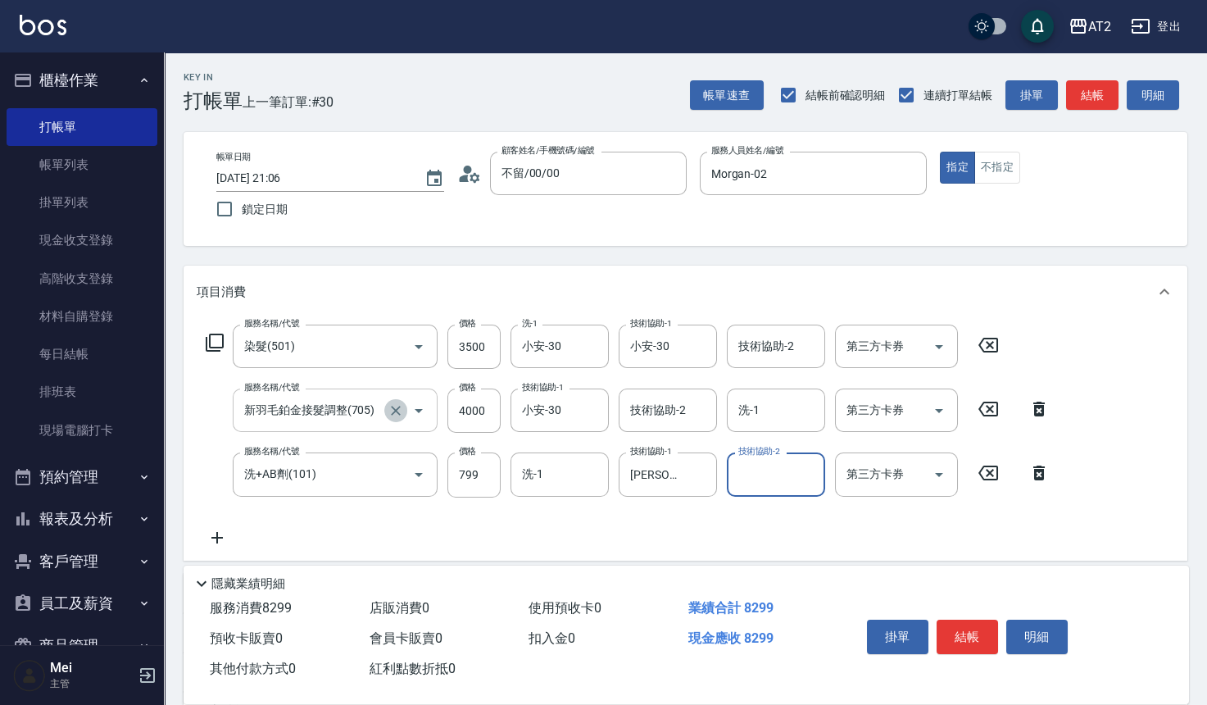
click at [393, 403] on icon "Clear" at bounding box center [396, 410] width 16 height 16
type input "新羽毛鉑金接髮調整(705)"
click at [393, 403] on icon "Clear" at bounding box center [396, 410] width 16 height 16
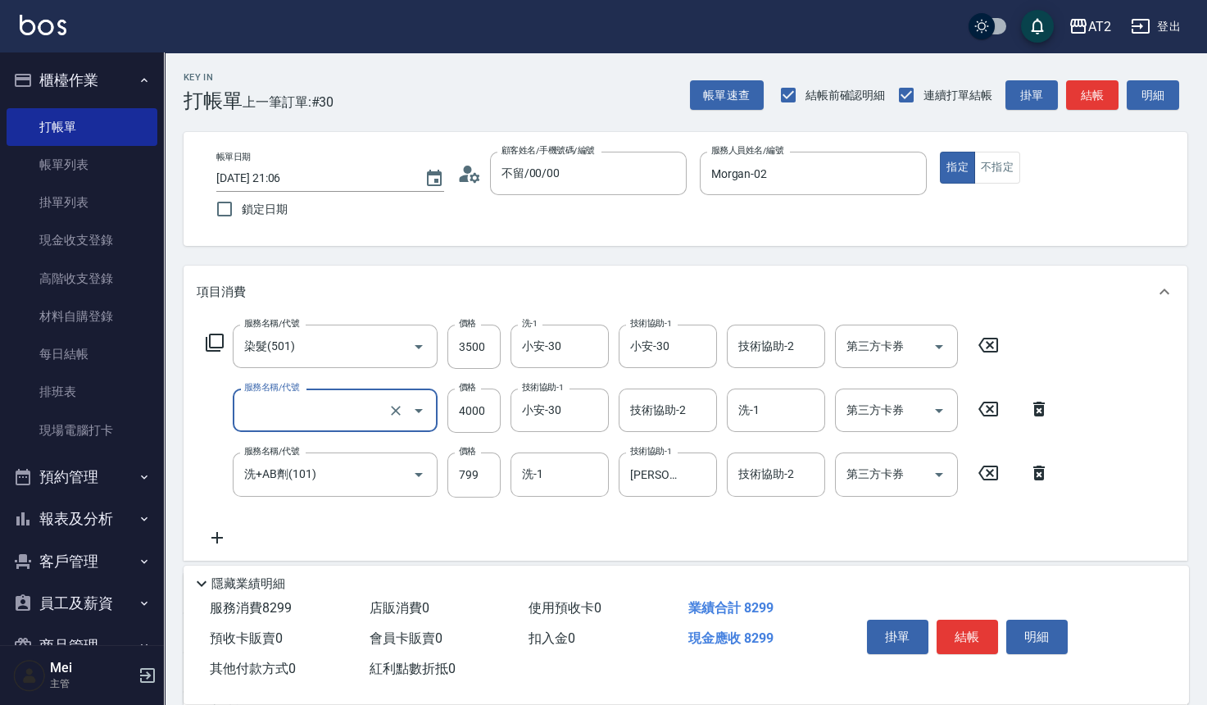
type input "420"
type input "704"
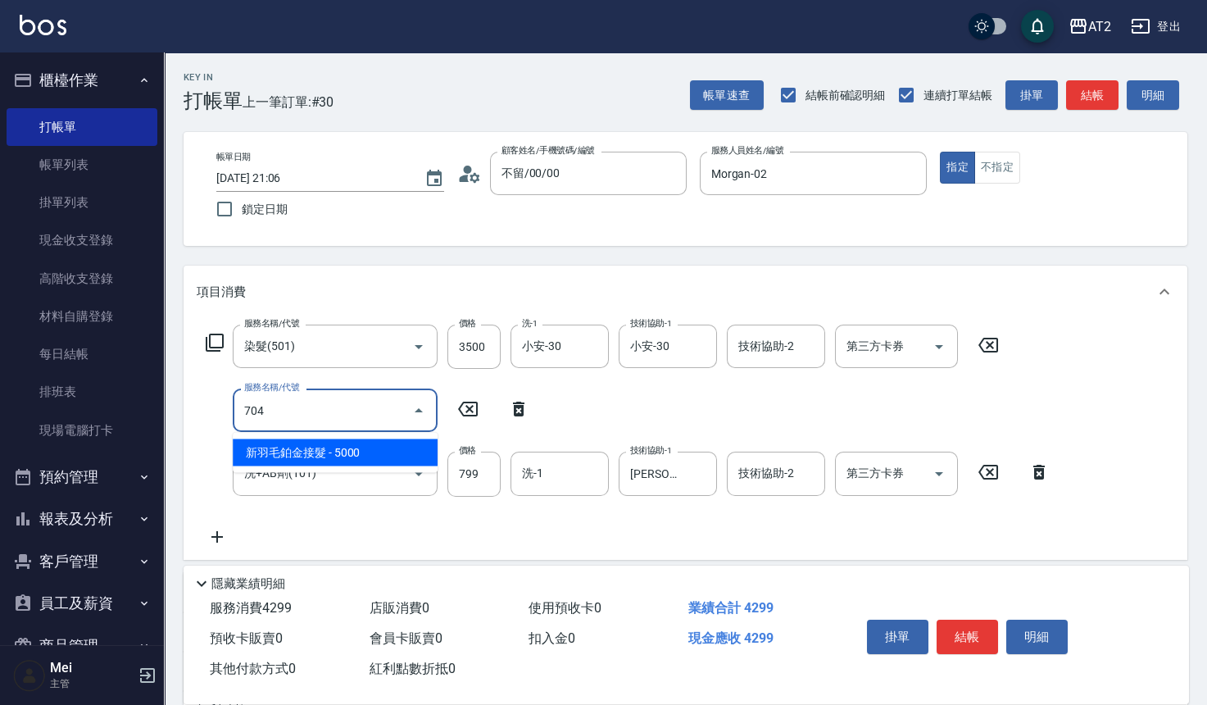
type input "920"
type input "新羽毛鉑金接髮(704)"
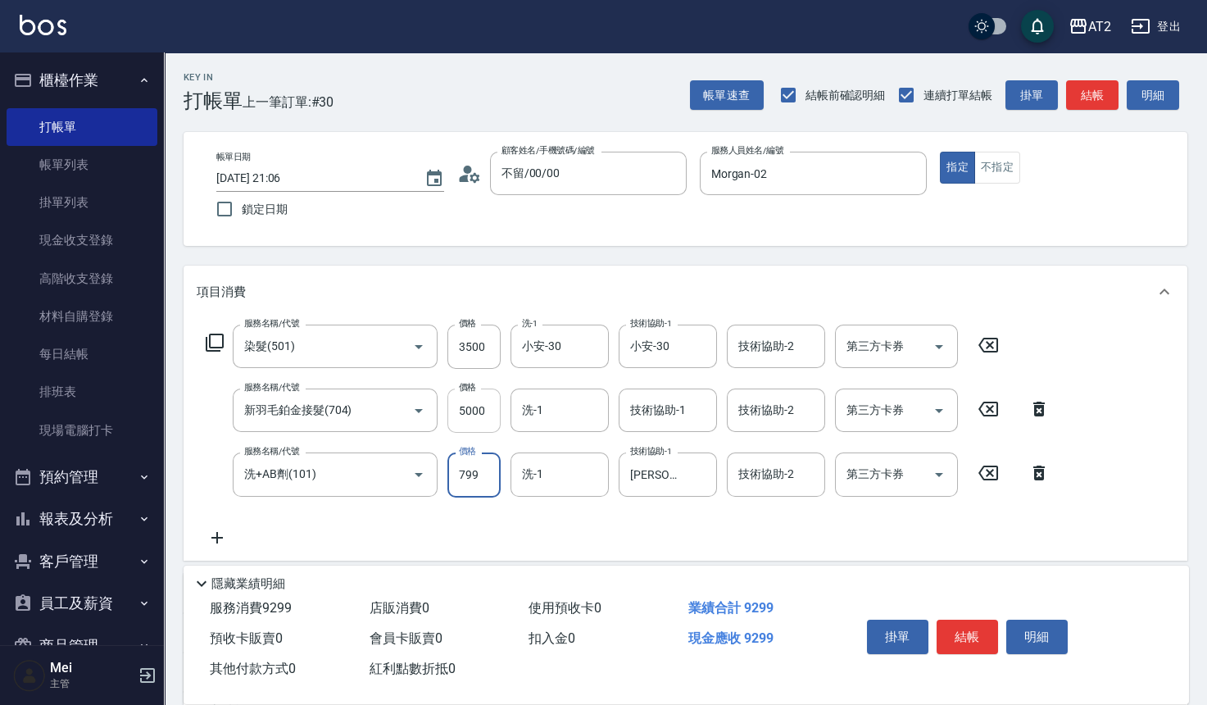
click at [500, 402] on input "5000" at bounding box center [473, 410] width 53 height 44
type input "430"
type input "40"
type input "460"
type input "400"
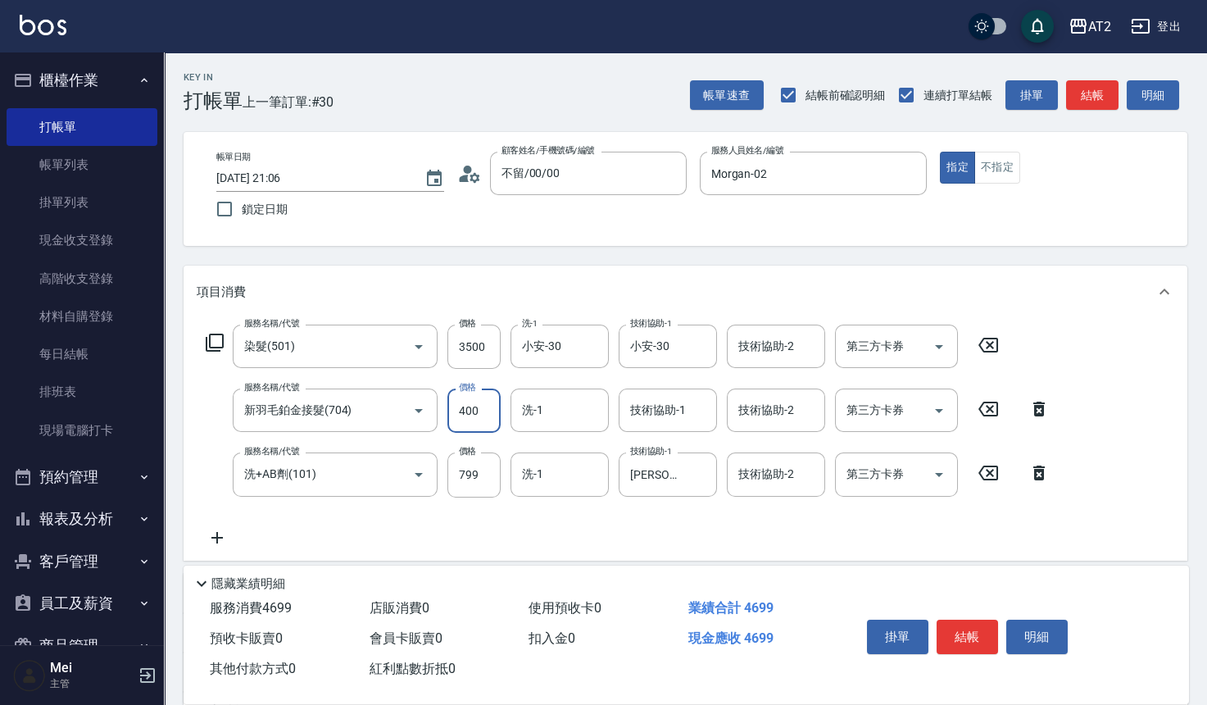
type input "820"
type input "4000"
type input "小安-30"
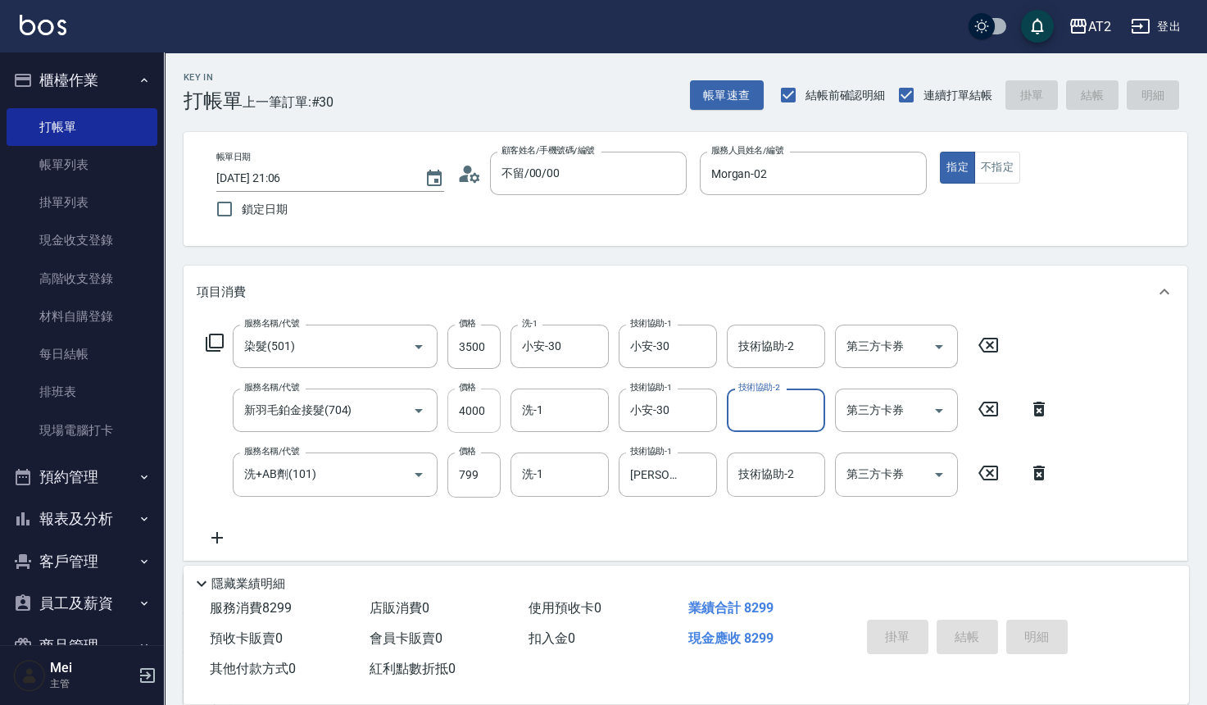
type input "2025/09/07 21:07"
type input "0"
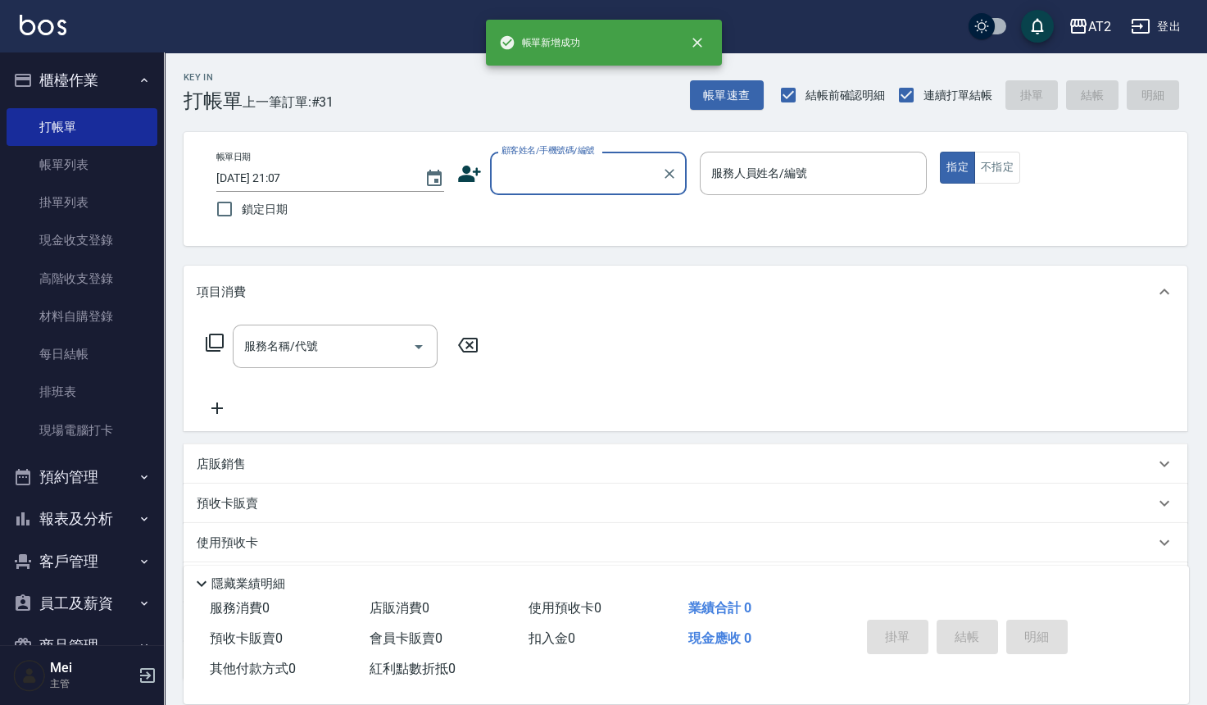
click at [524, 186] on input "顧客姓名/手機號碼/編號" at bounding box center [575, 173] width 157 height 29
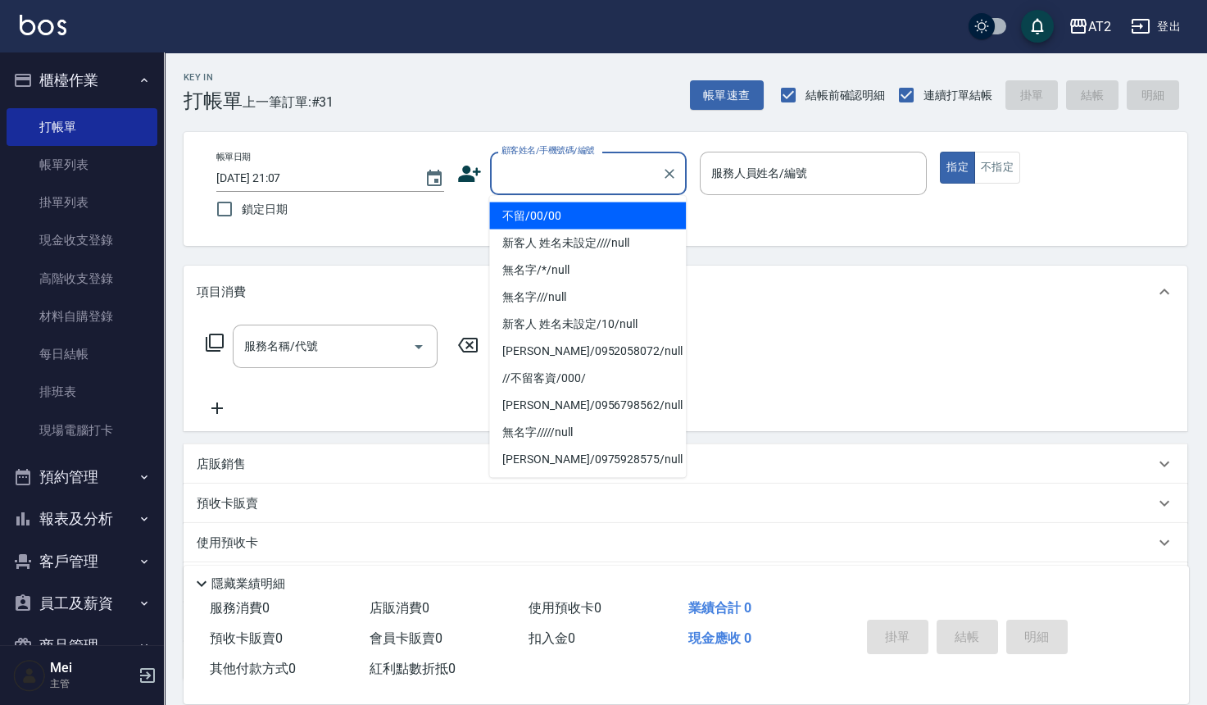
click at [527, 216] on li "不留/00/00" at bounding box center [587, 215] width 197 height 27
type input "不留/00/00"
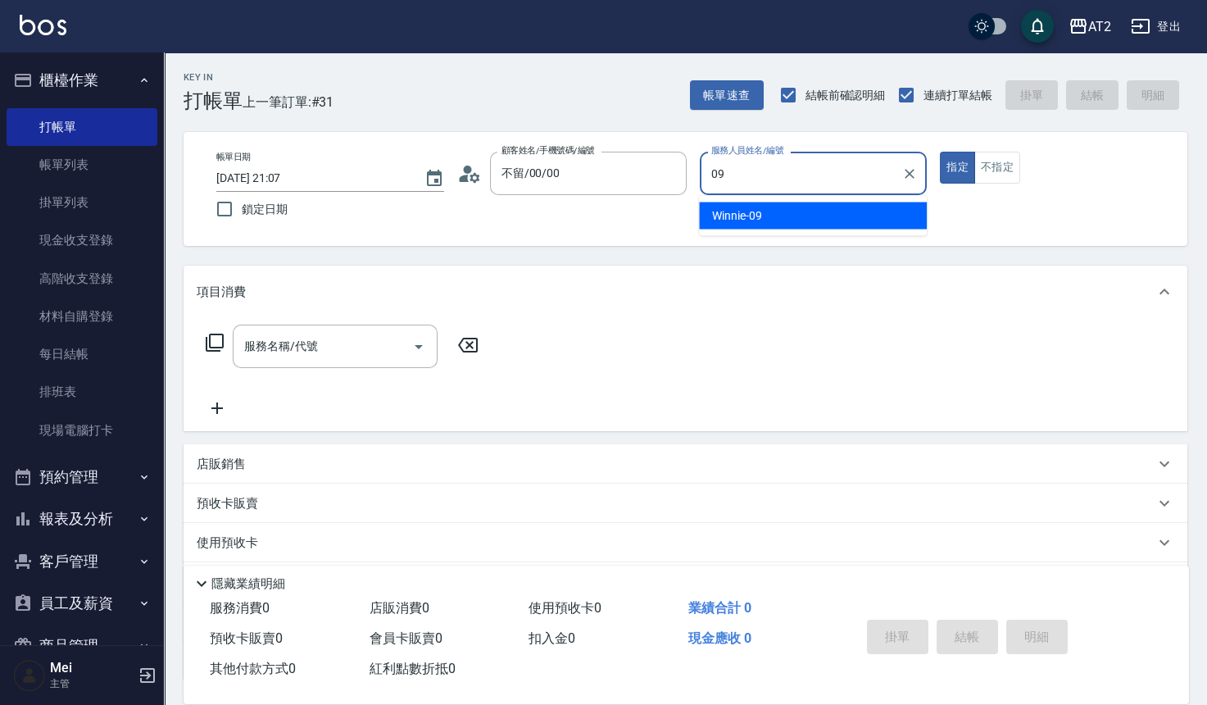
type input "Winnie-09"
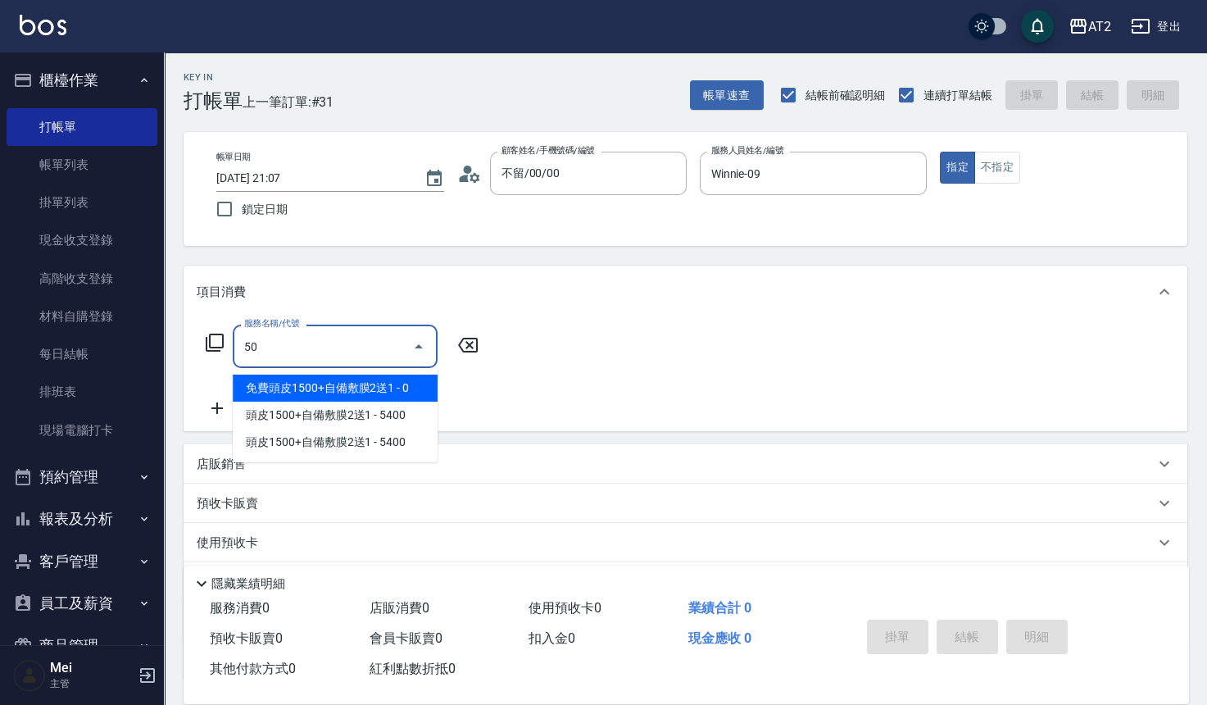
type input "501"
type input "100"
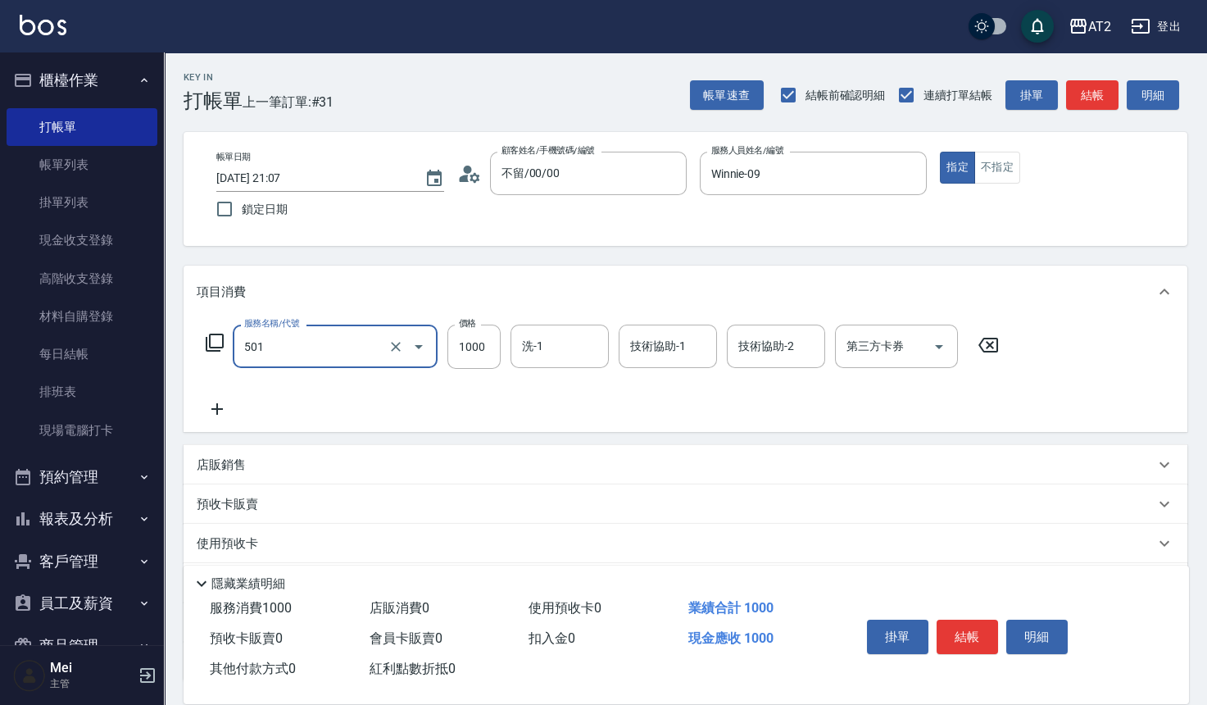
type input "染髮(501)"
type input "2"
type input "0"
type input "20"
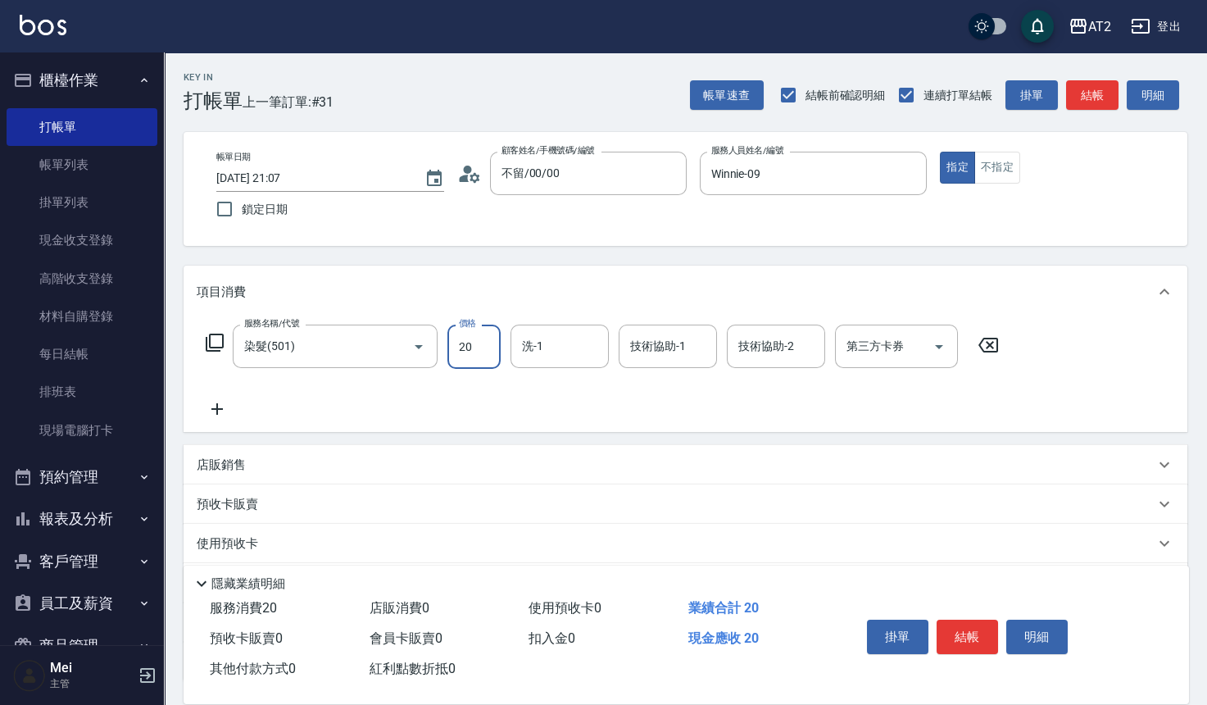
type input "209"
type input "200"
type input "2099"
type input "宣宣-40"
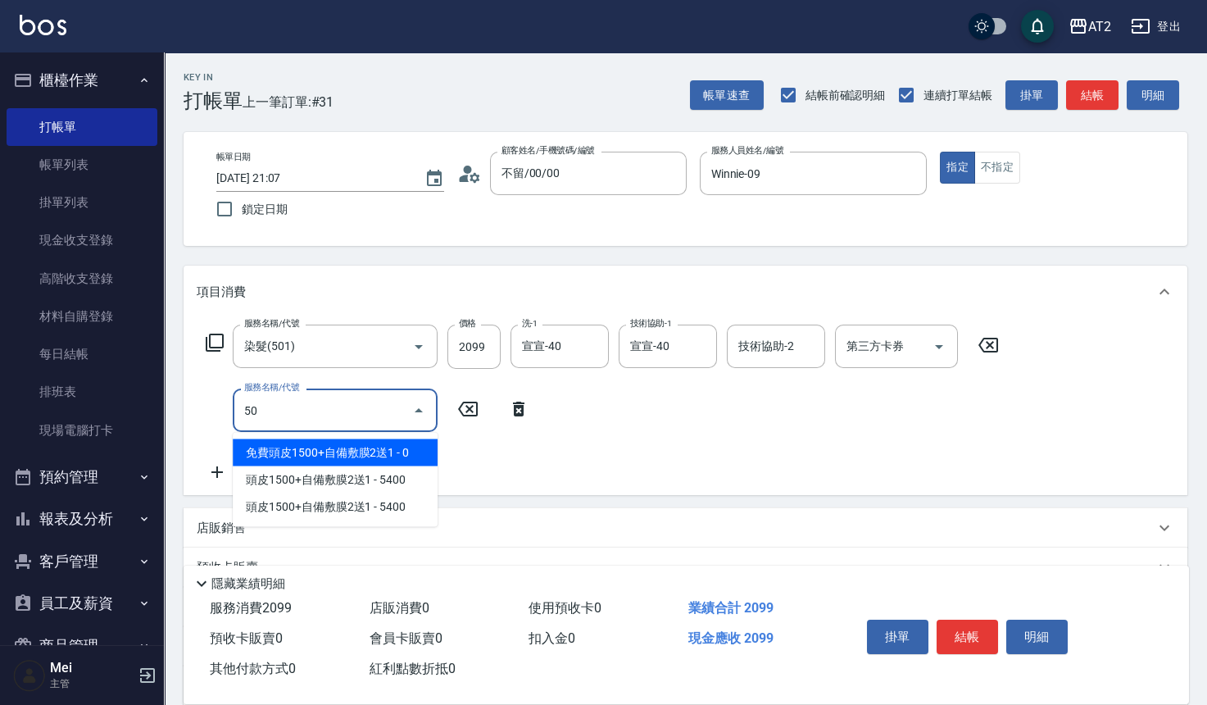
type input "502"
type input "250"
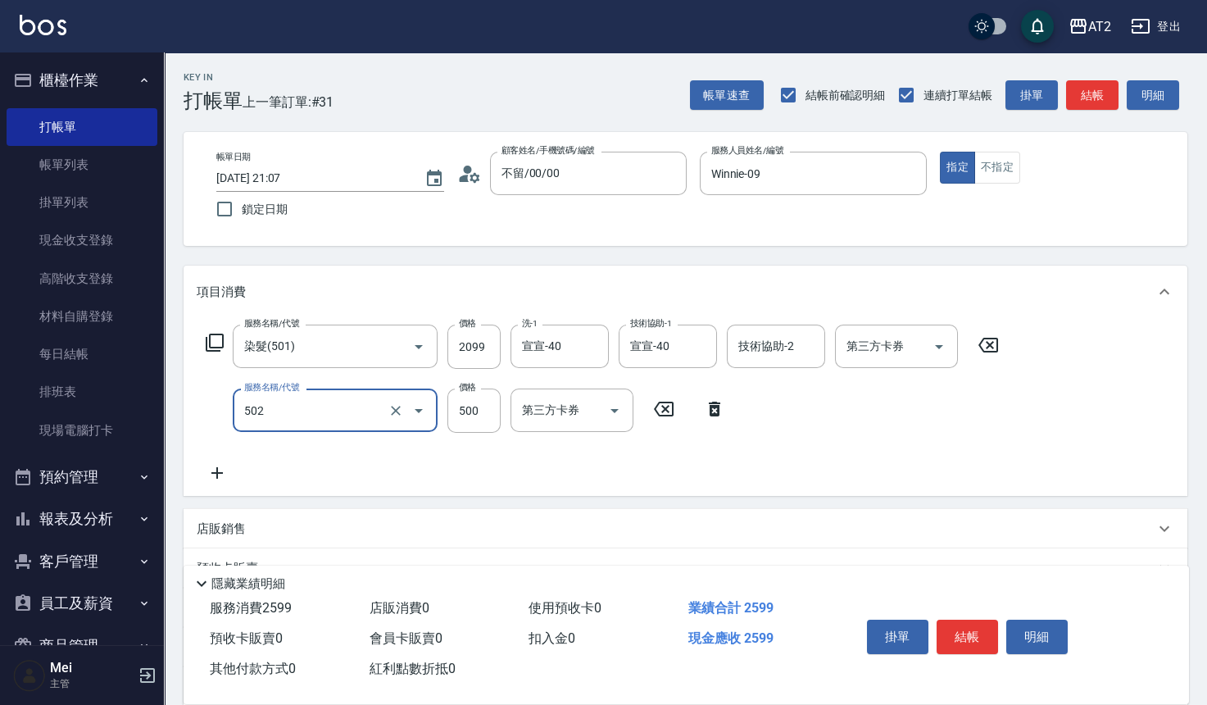
type input "漂髮(502)"
type input "0"
type input "200"
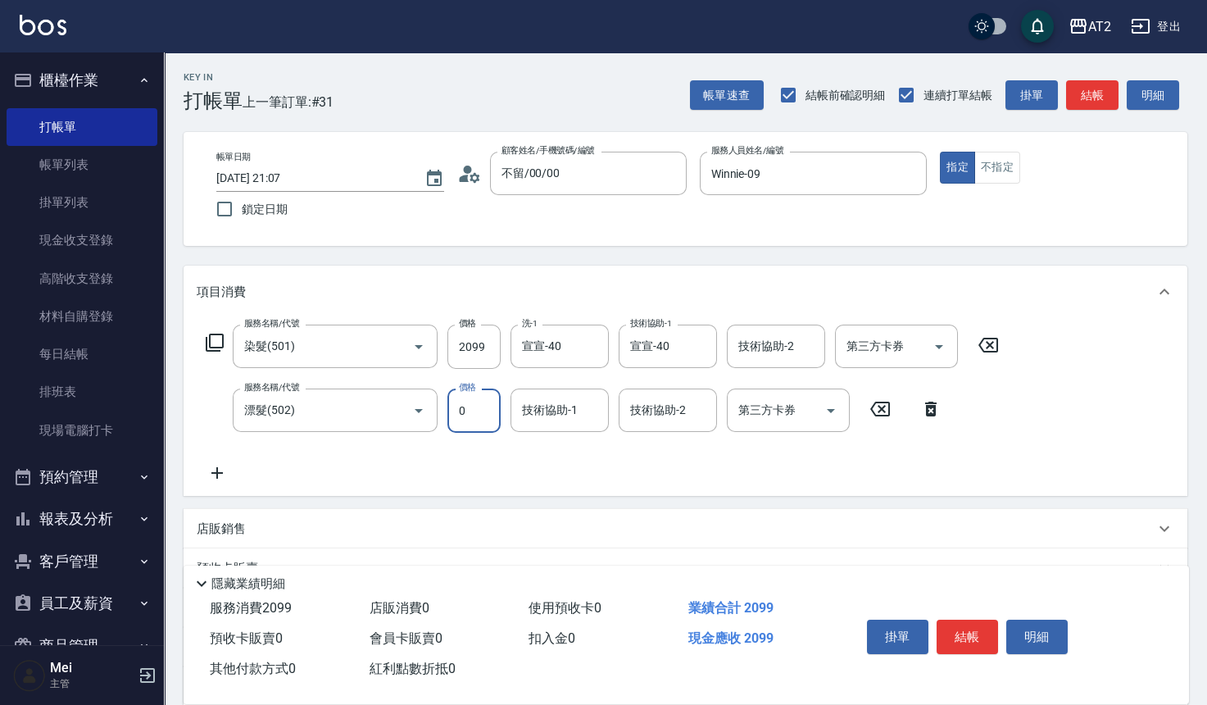
type input "0"
type input "宣宣-40"
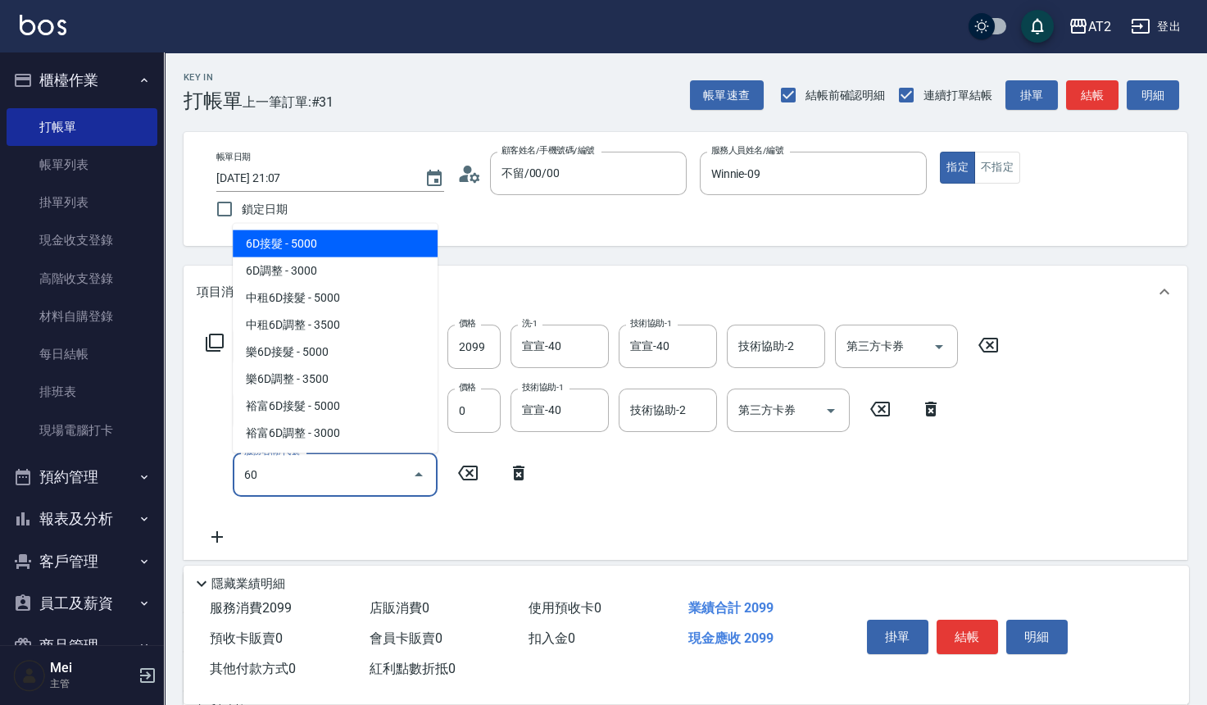
type input "601"
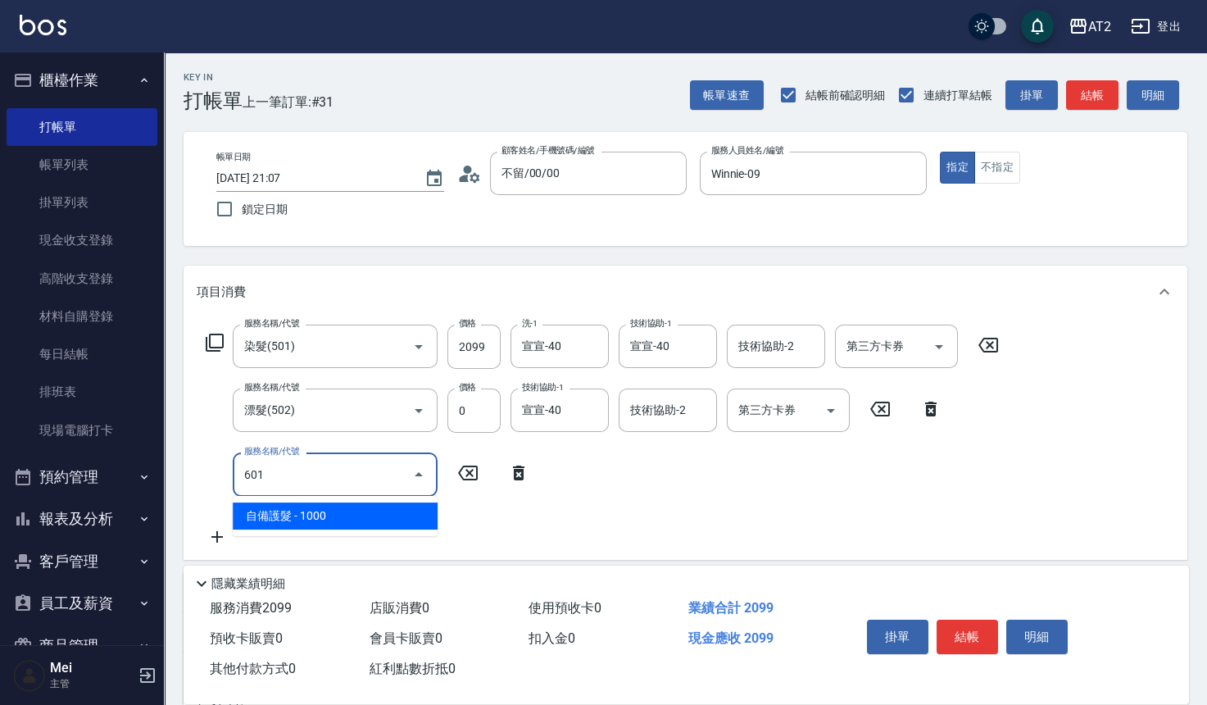
type input "300"
type input "自備護髮(601)"
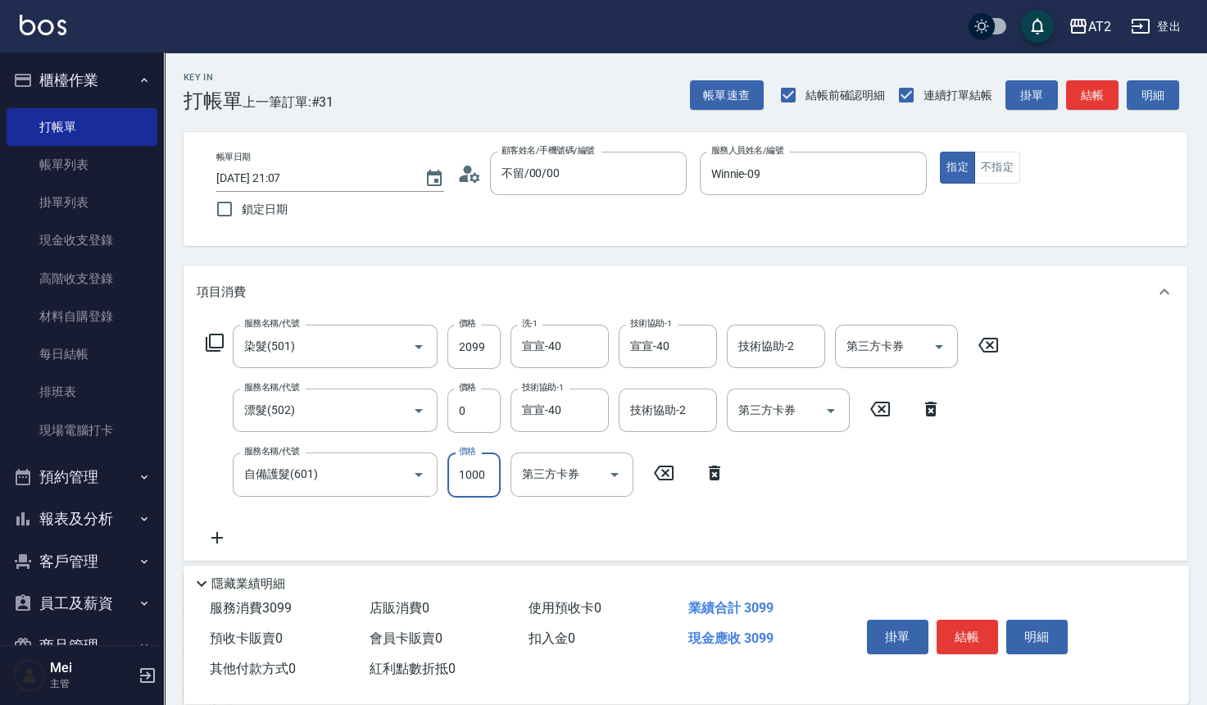
type input "2"
type input "210"
type input "22"
type input "230"
type input "2250"
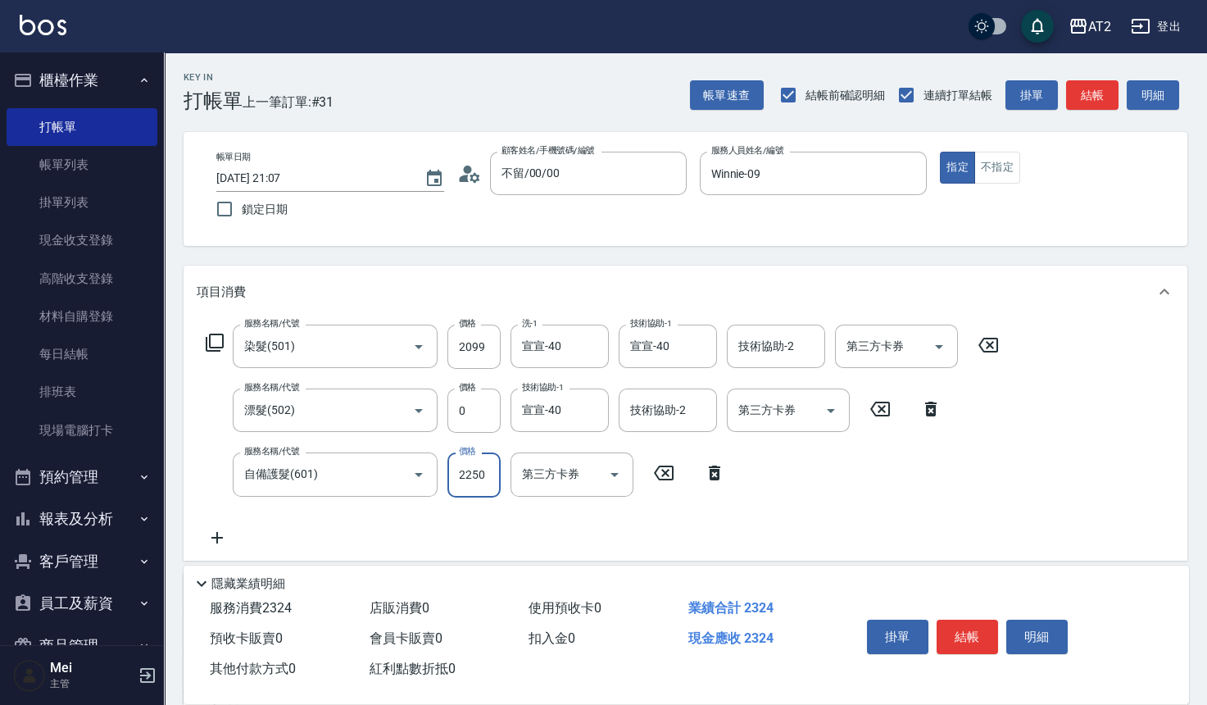
type input "430"
type input "2250"
type input "宣宣-40"
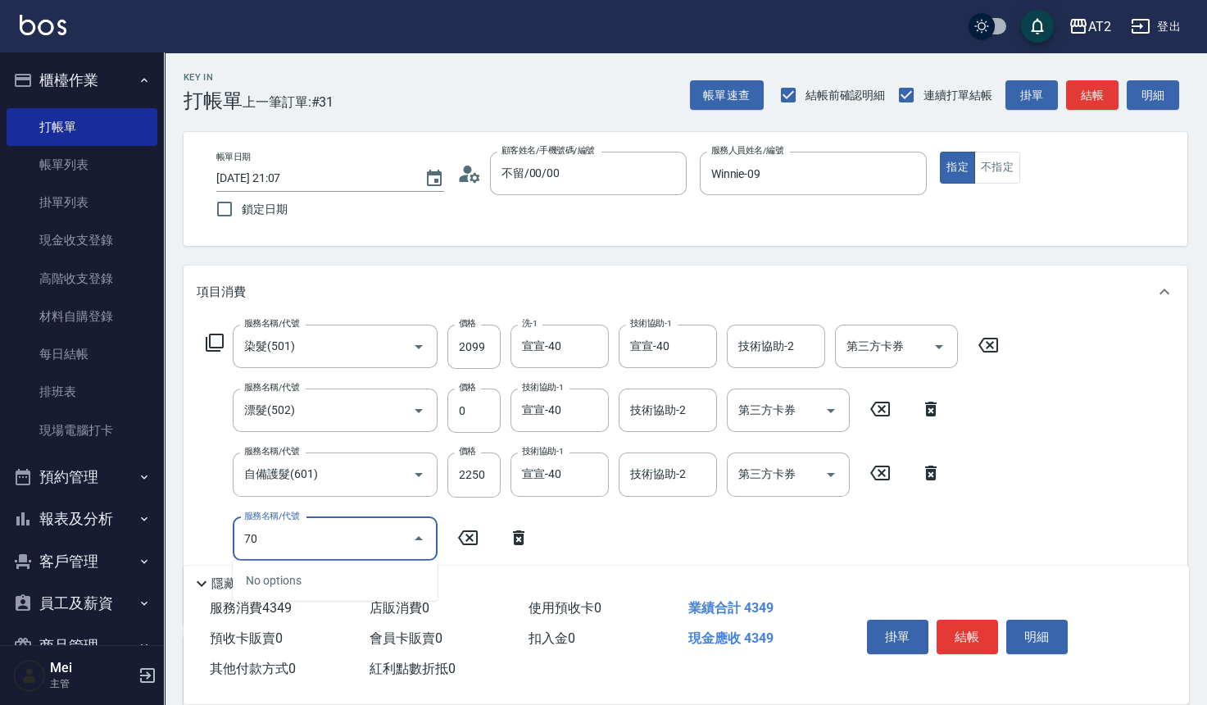
type input "705"
type input "930"
type input "新羽毛鉑金接髮調整(705)"
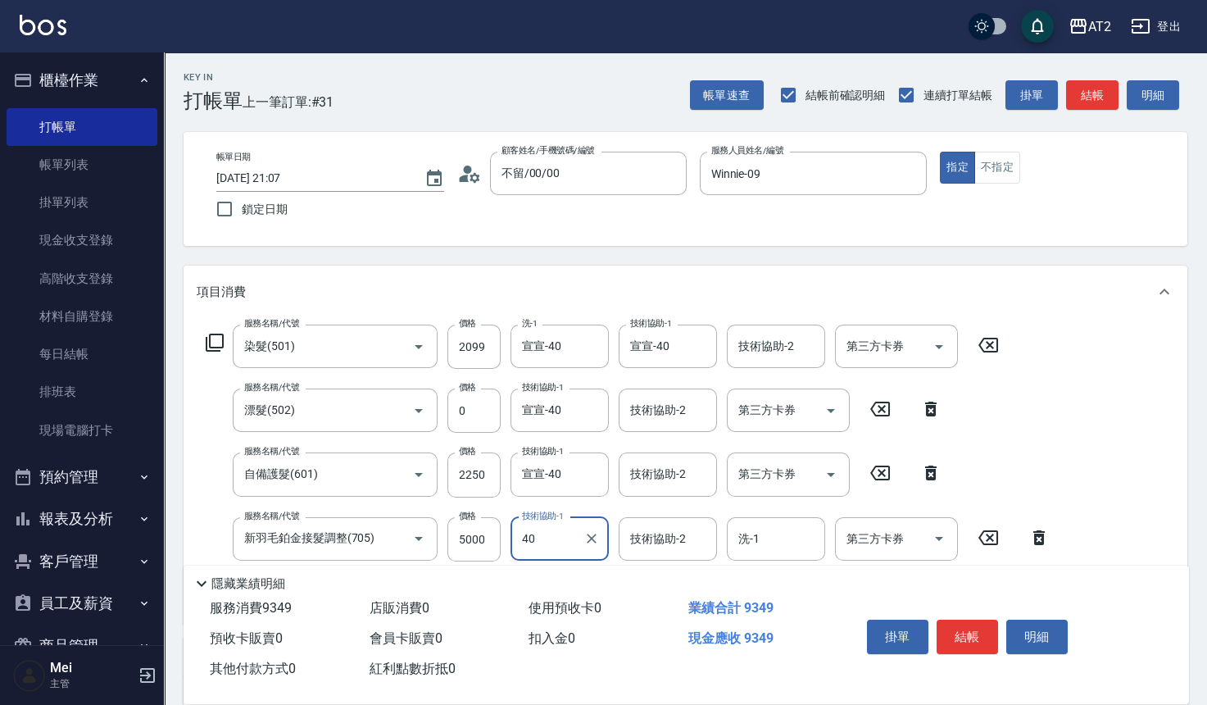
type input "宣宣-40"
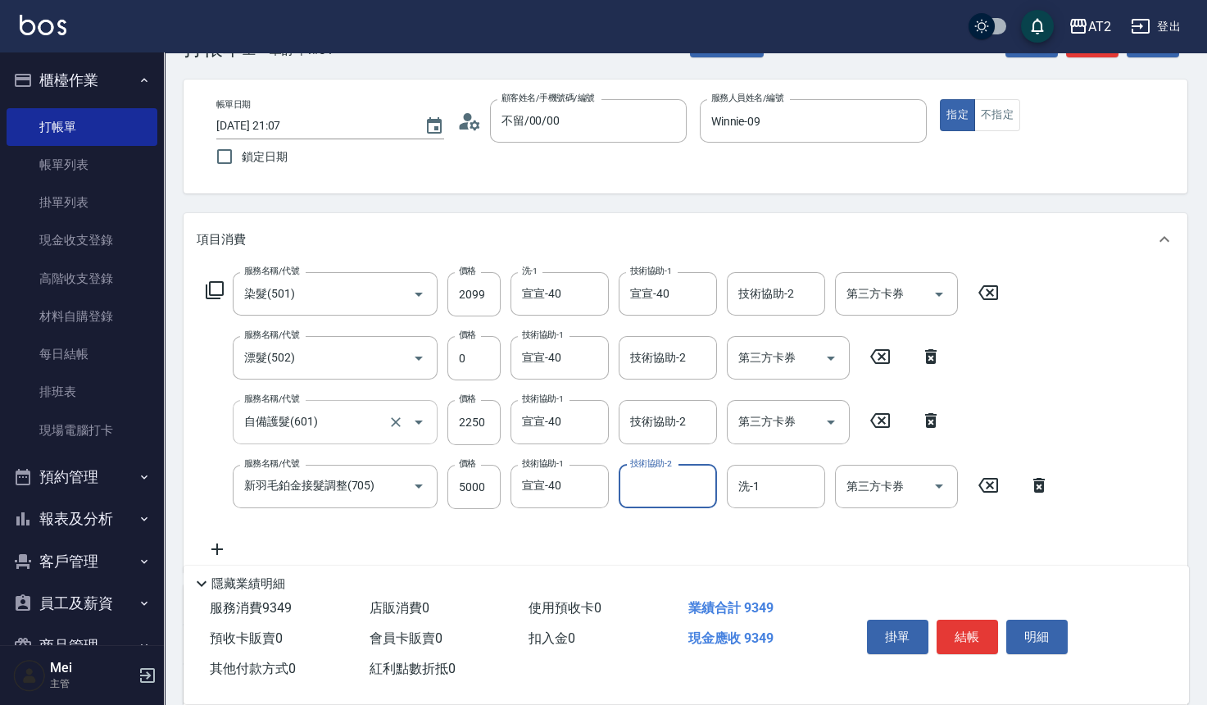
scroll to position [182, 0]
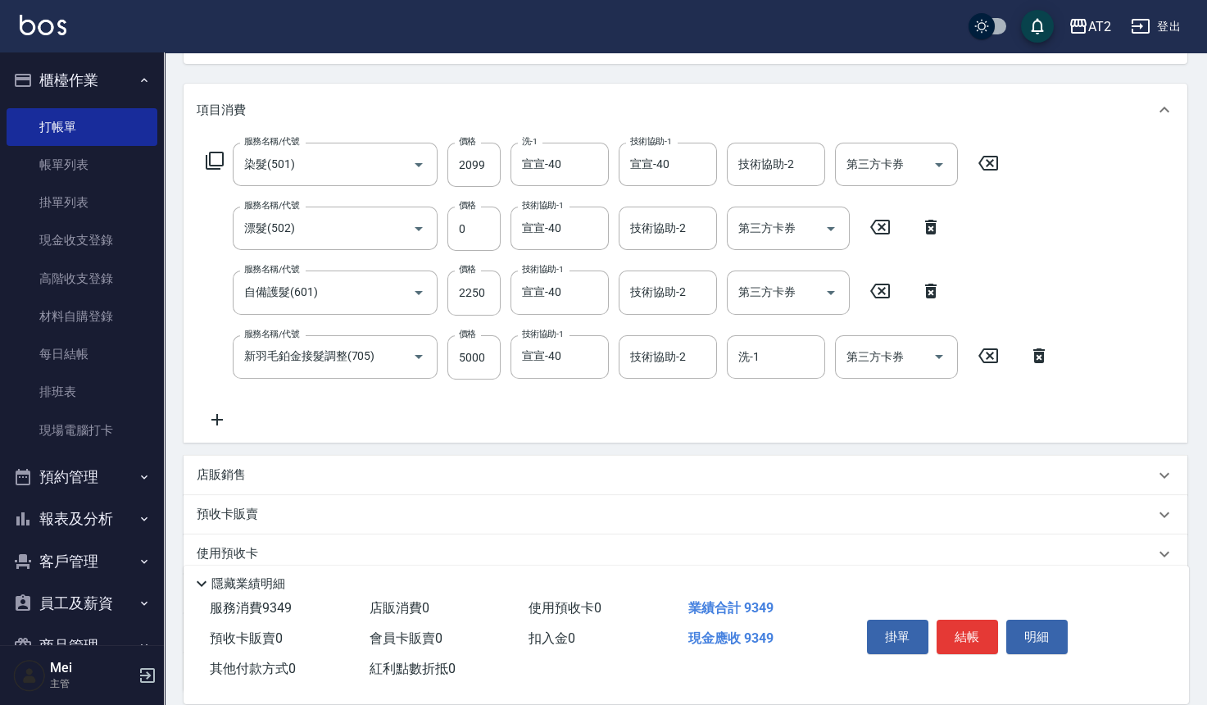
click at [226, 417] on icon at bounding box center [217, 420] width 41 height 20
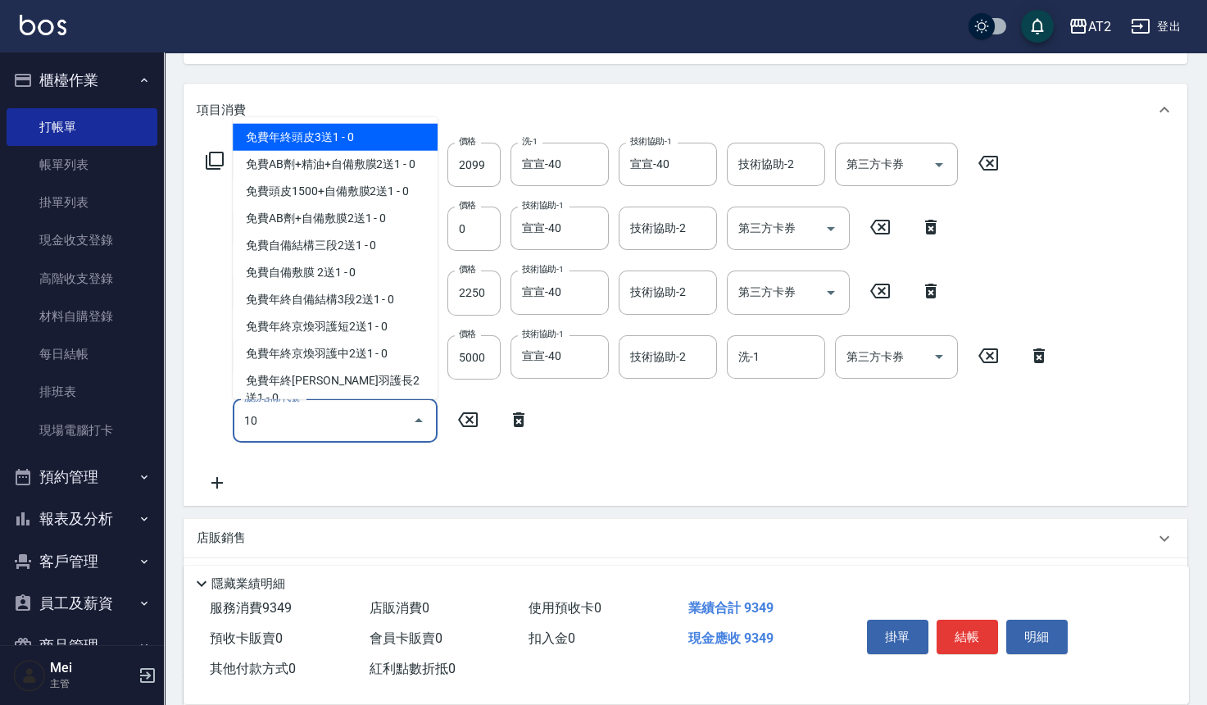
type input "105"
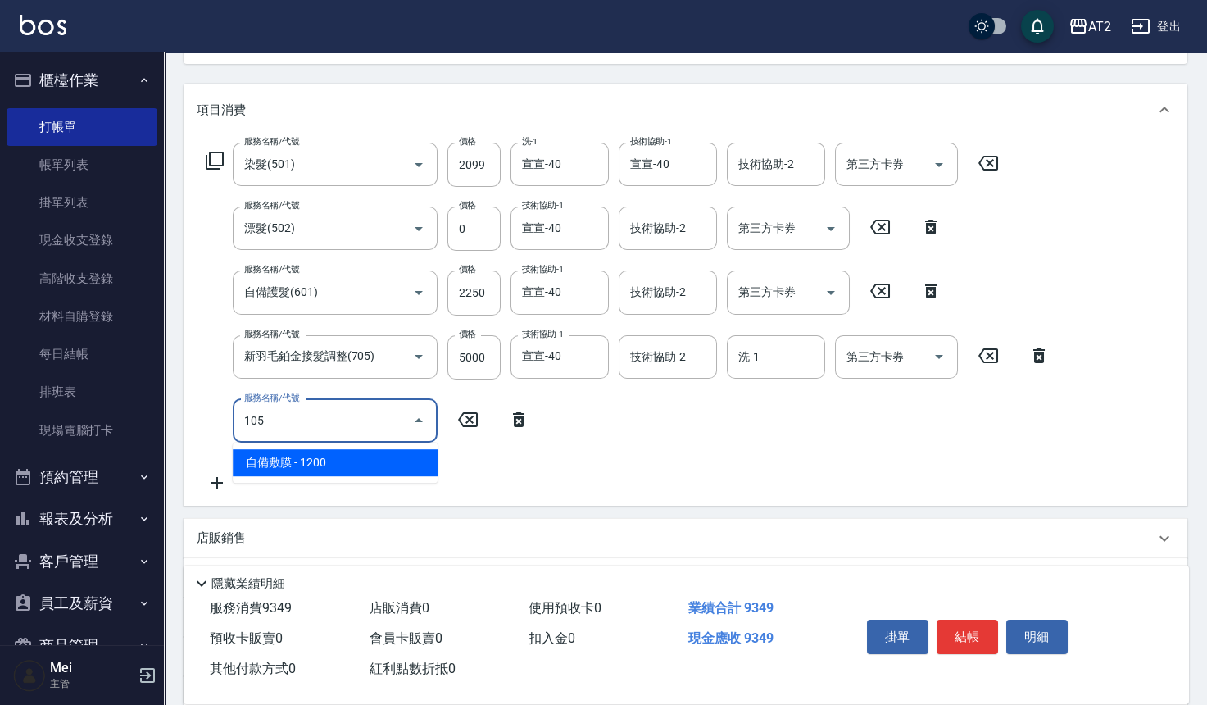
type input "1050"
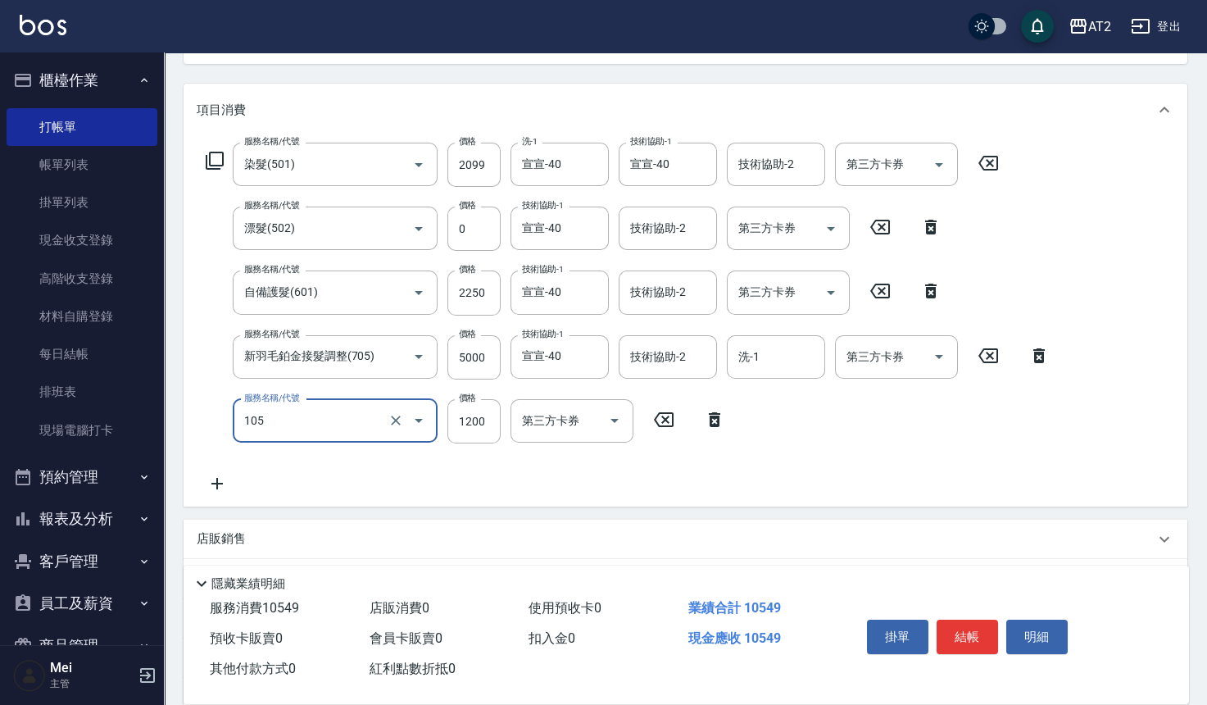
type input "自備敷膜(105)"
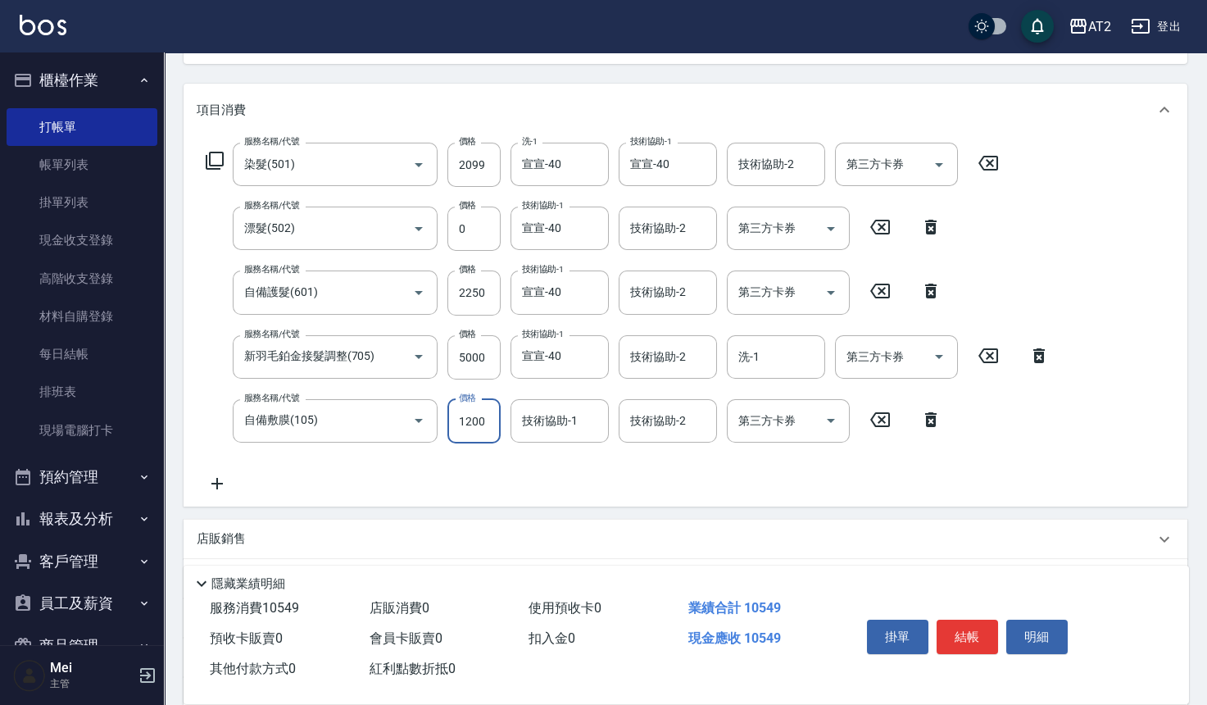
type input "930"
type input "150"
type input "1080"
type input "1500"
type input "宣宣-40"
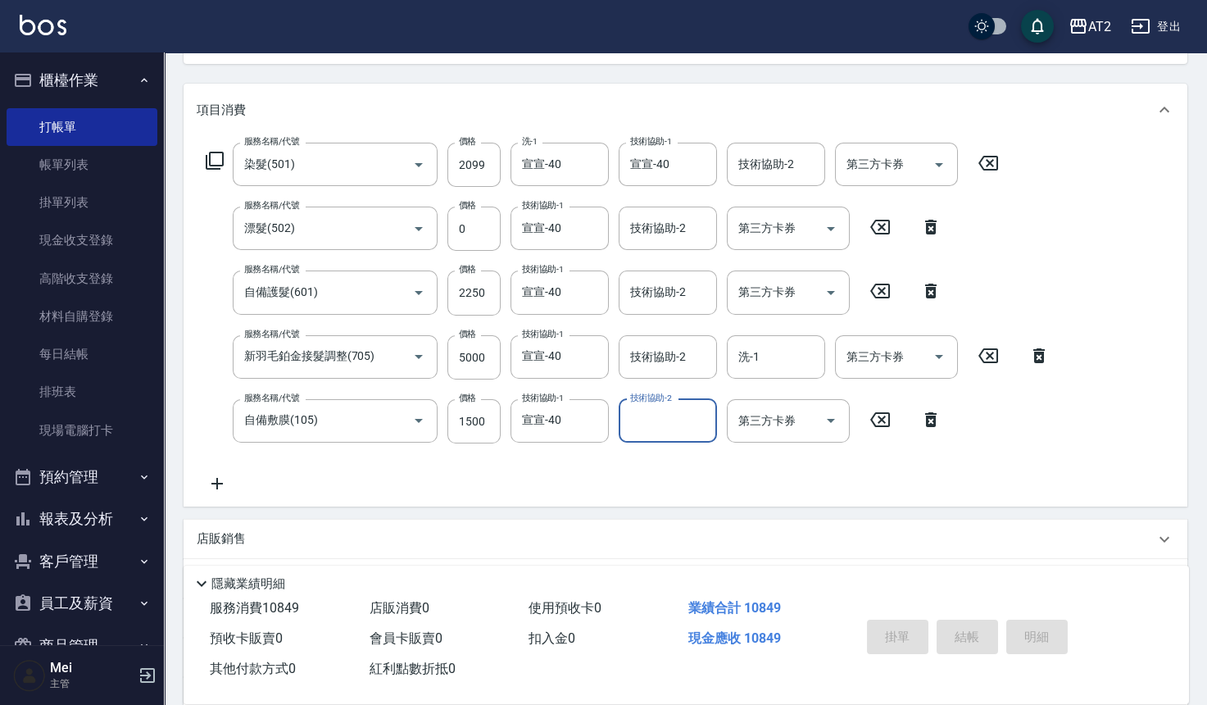
type input "0"
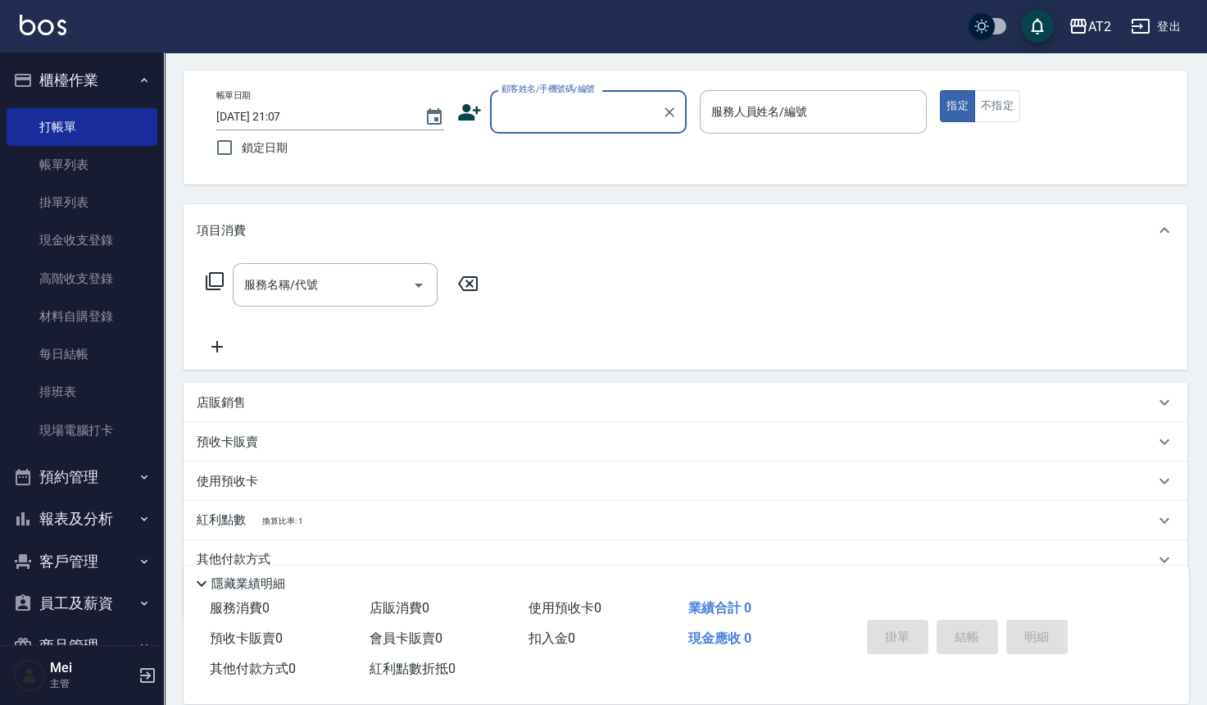
scroll to position [0, 0]
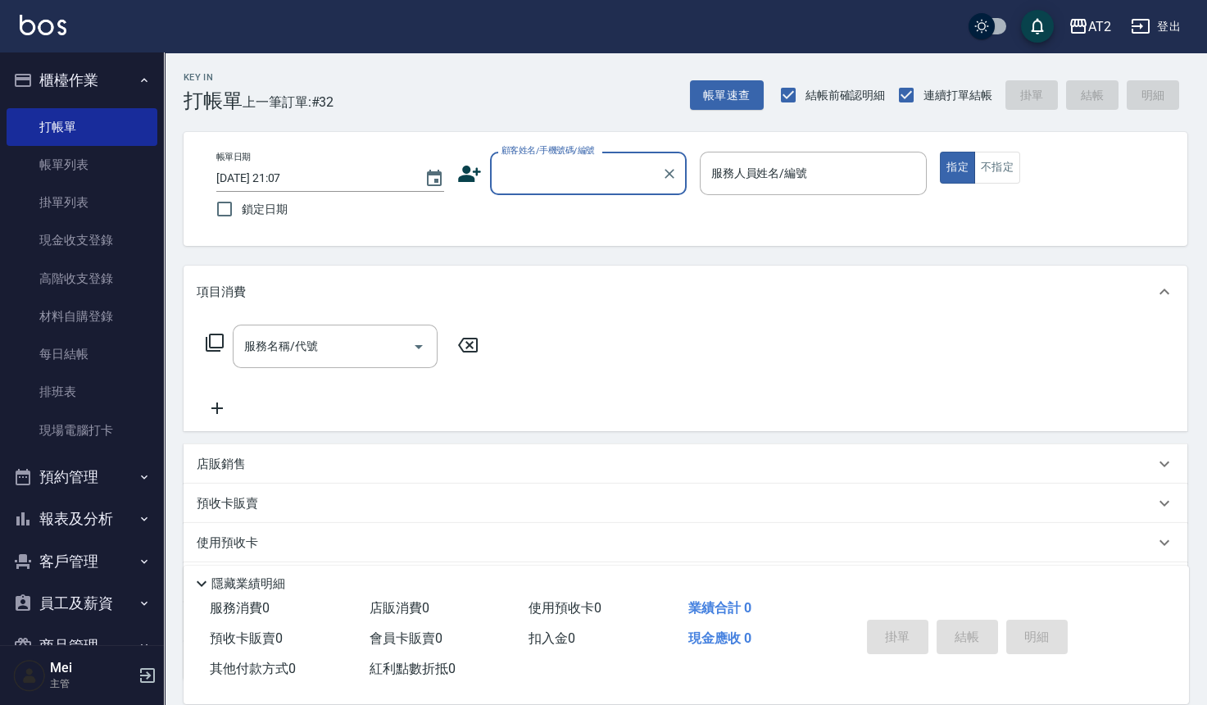
click at [578, 146] on div "帳單日期 2025/09/07 21:07 鎖定日期 顧客姓名/手機號碼/編號 顧客姓名/手機號碼/編號 服務人員姓名/編號 服務人員姓名/編號 指定 不指定" at bounding box center [686, 189] width 1004 height 114
click at [578, 173] on input "顧客姓名/手機號碼/編號" at bounding box center [575, 173] width 157 height 29
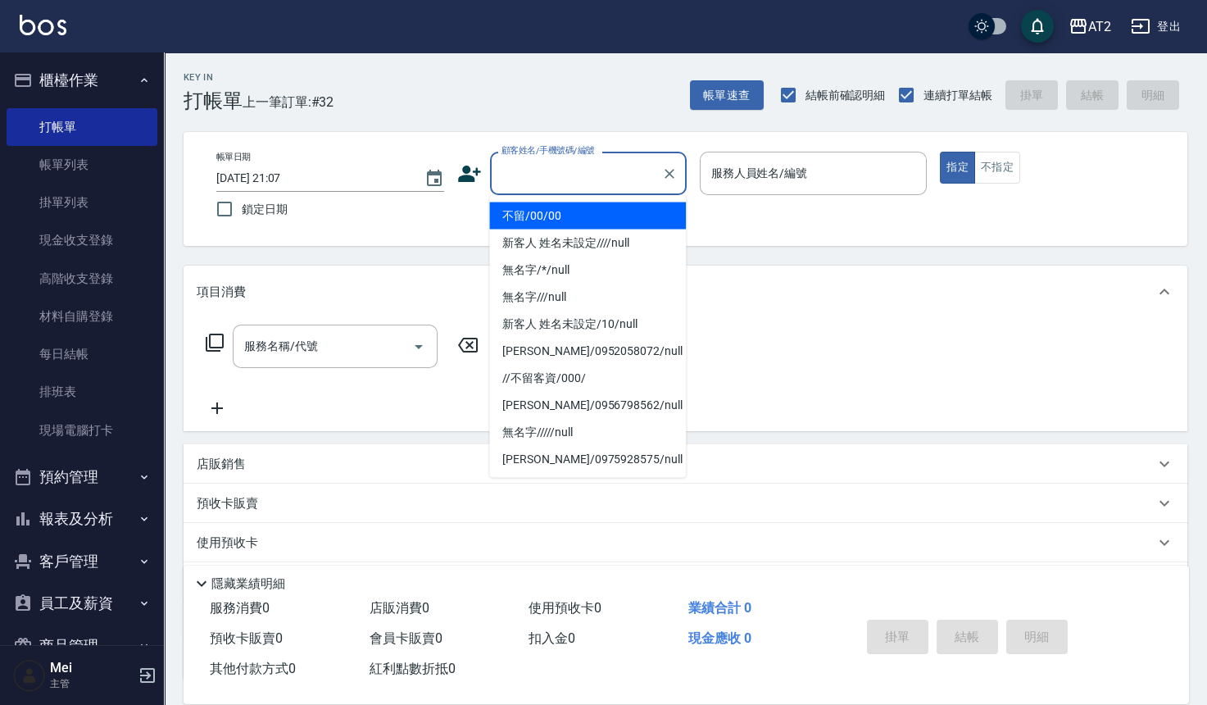
click at [578, 208] on li "不留/00/00" at bounding box center [587, 215] width 197 height 27
type input "不留/00/00"
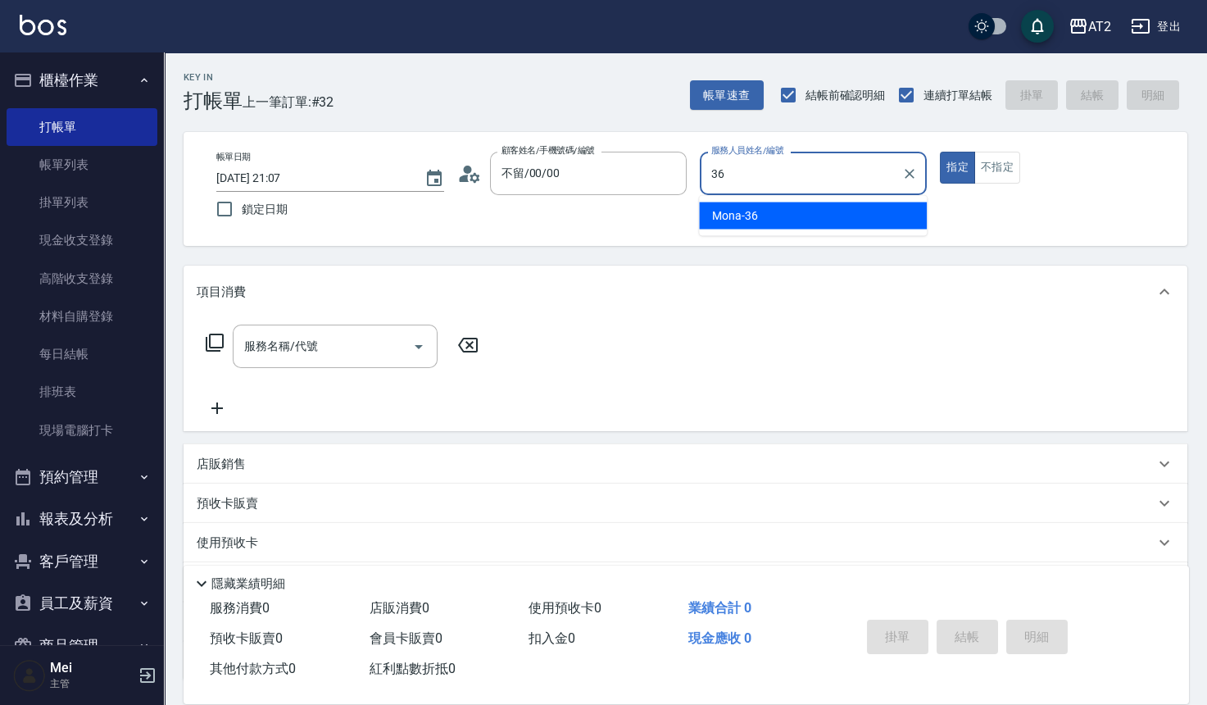
type input "Mona-36"
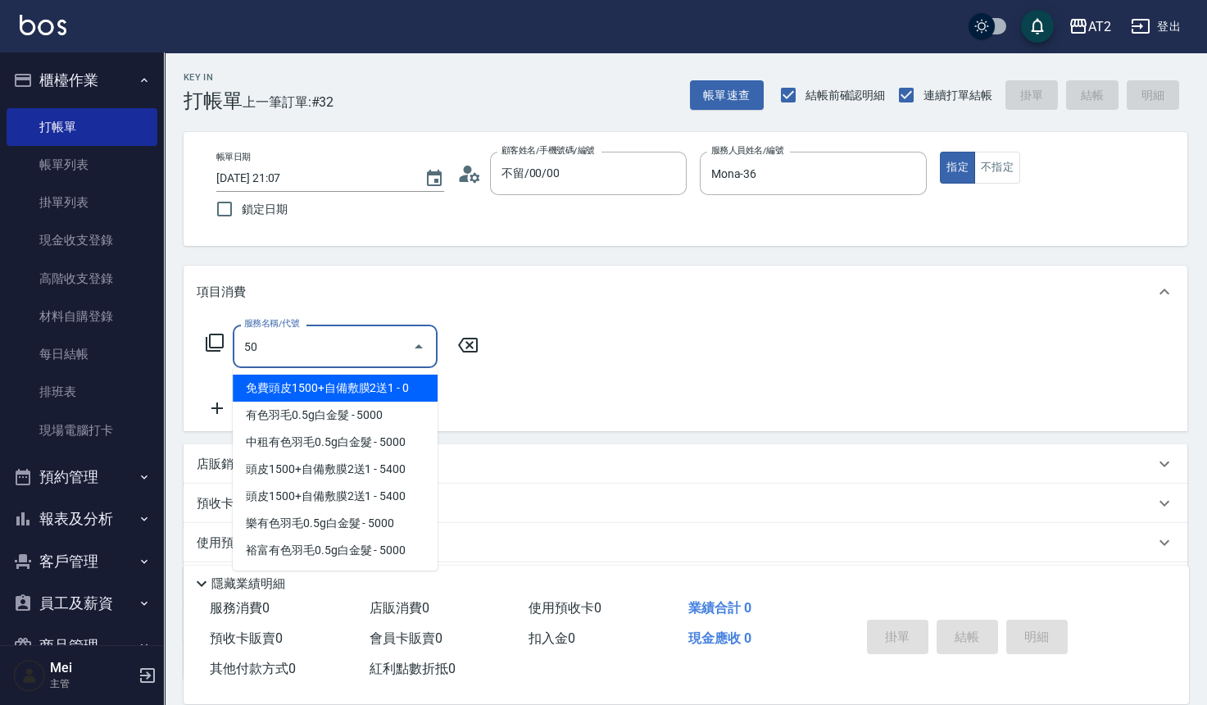
type input "501"
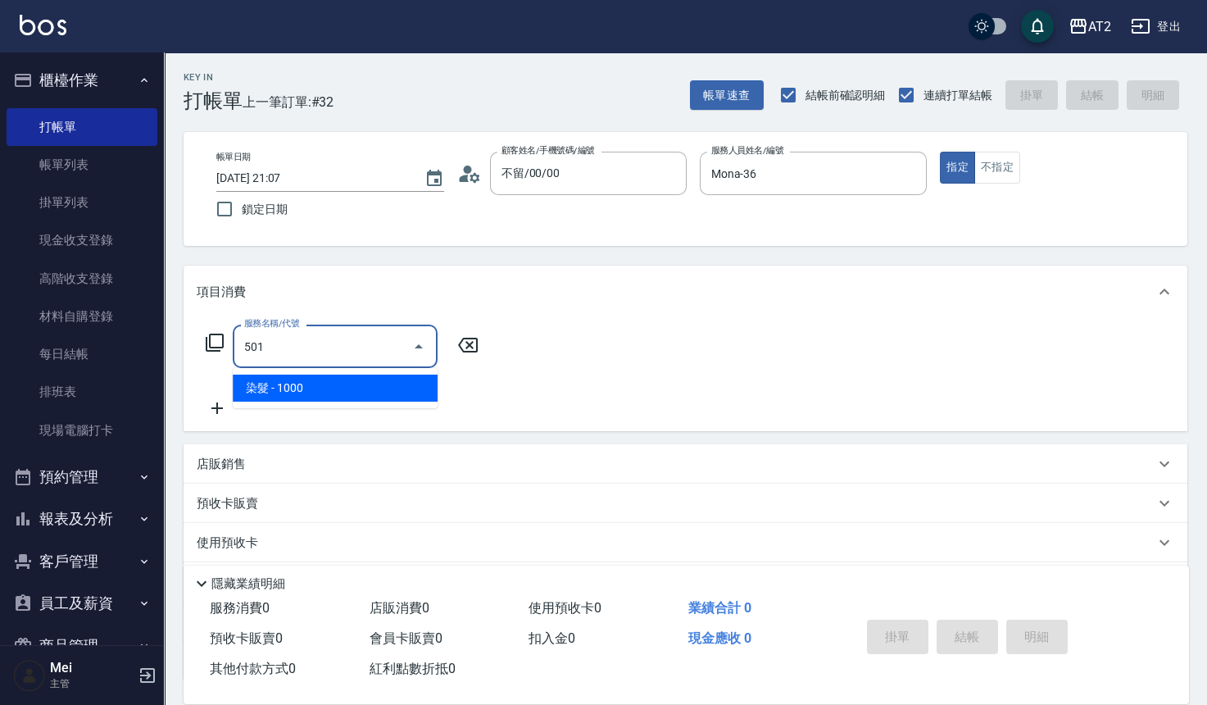
type input "100"
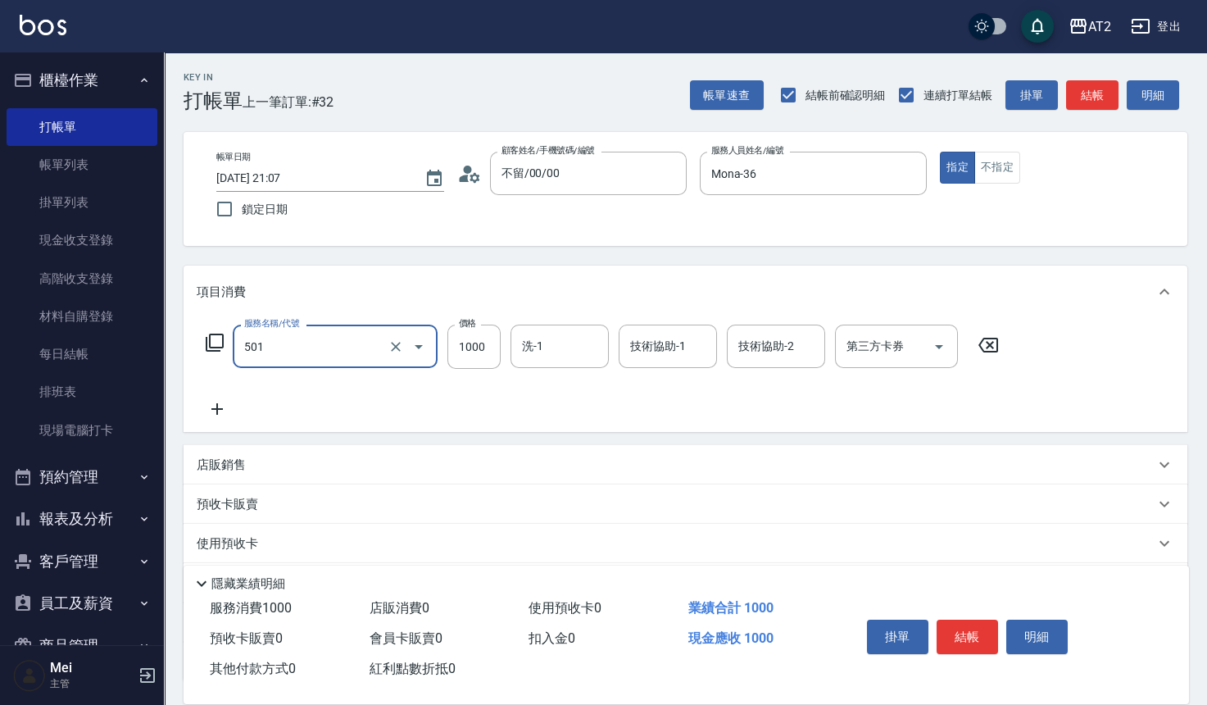
type input "染髮(501)"
type input "0"
type input "15"
type input "10"
type input "1580"
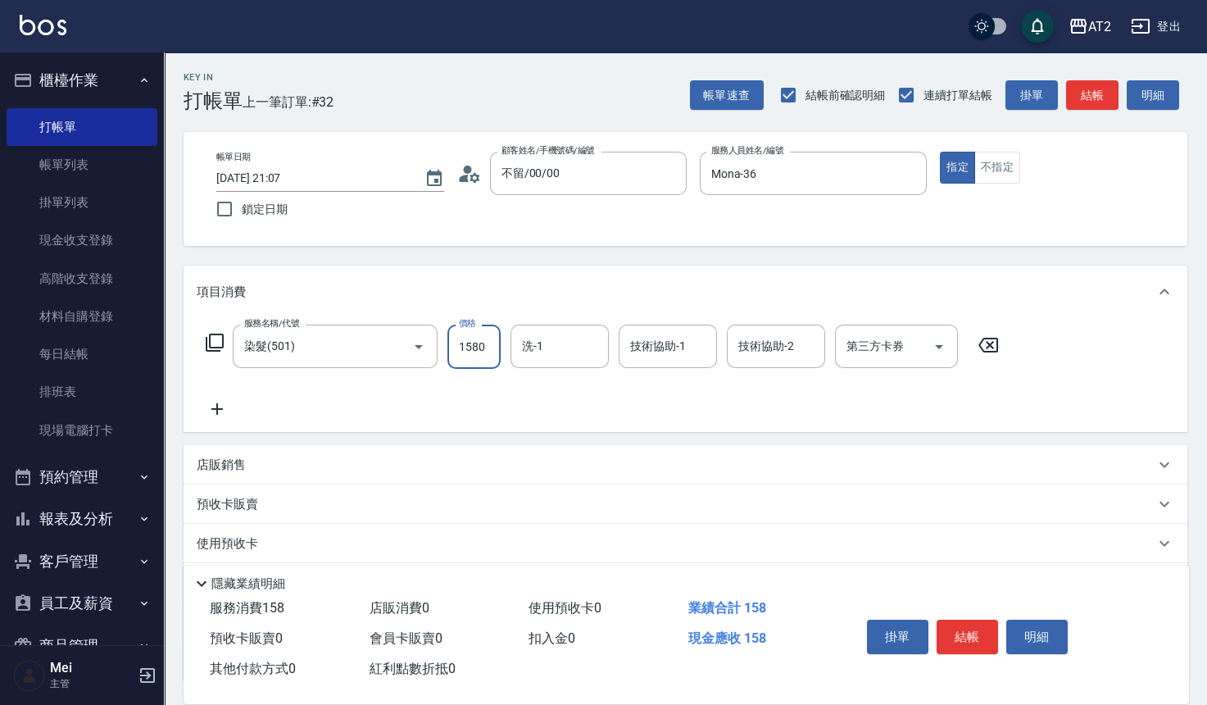
type input "150"
type input "1580"
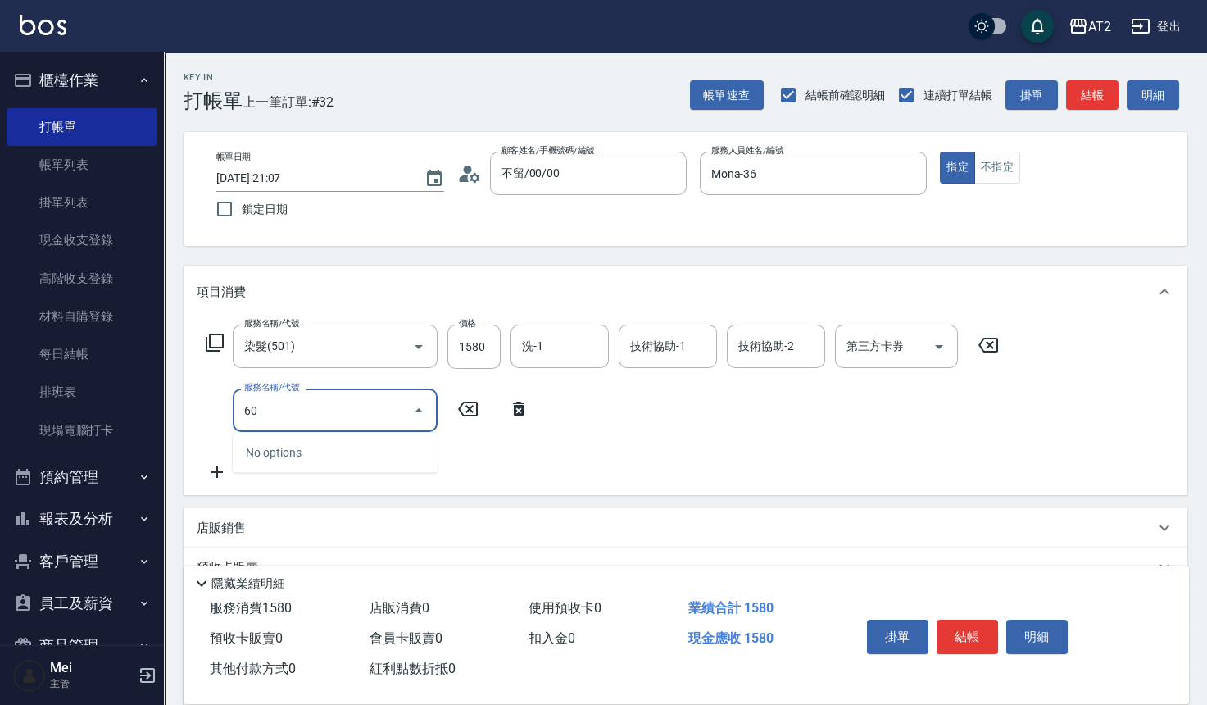
type input "601"
type input "250"
type input "自備護髮(601)"
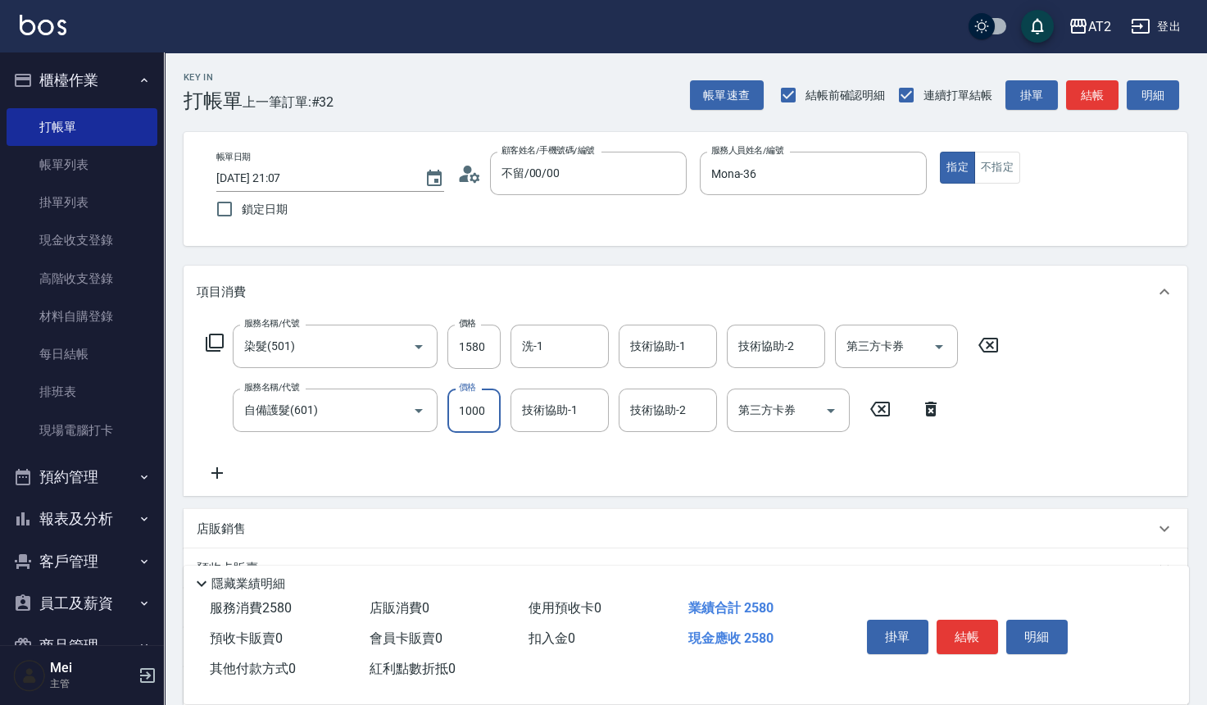
type input "150"
type input "2"
type input "160"
type input "22"
type input "180"
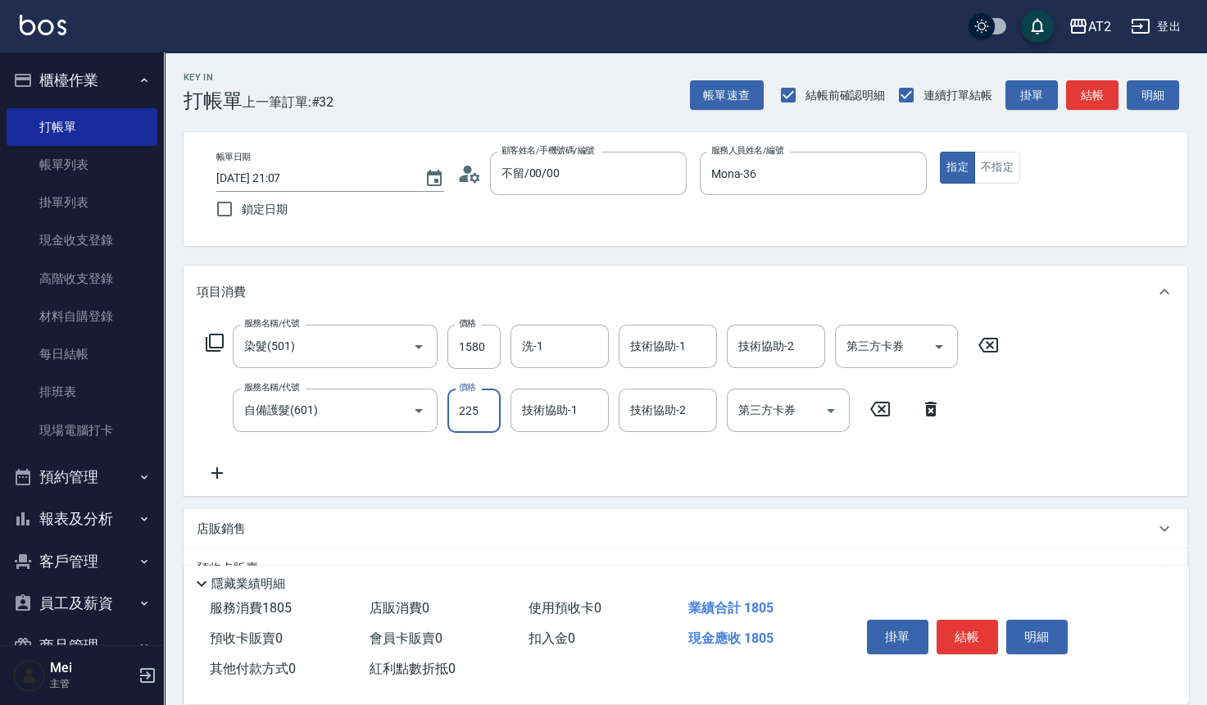
type input "2250"
type input "380"
type input "2250"
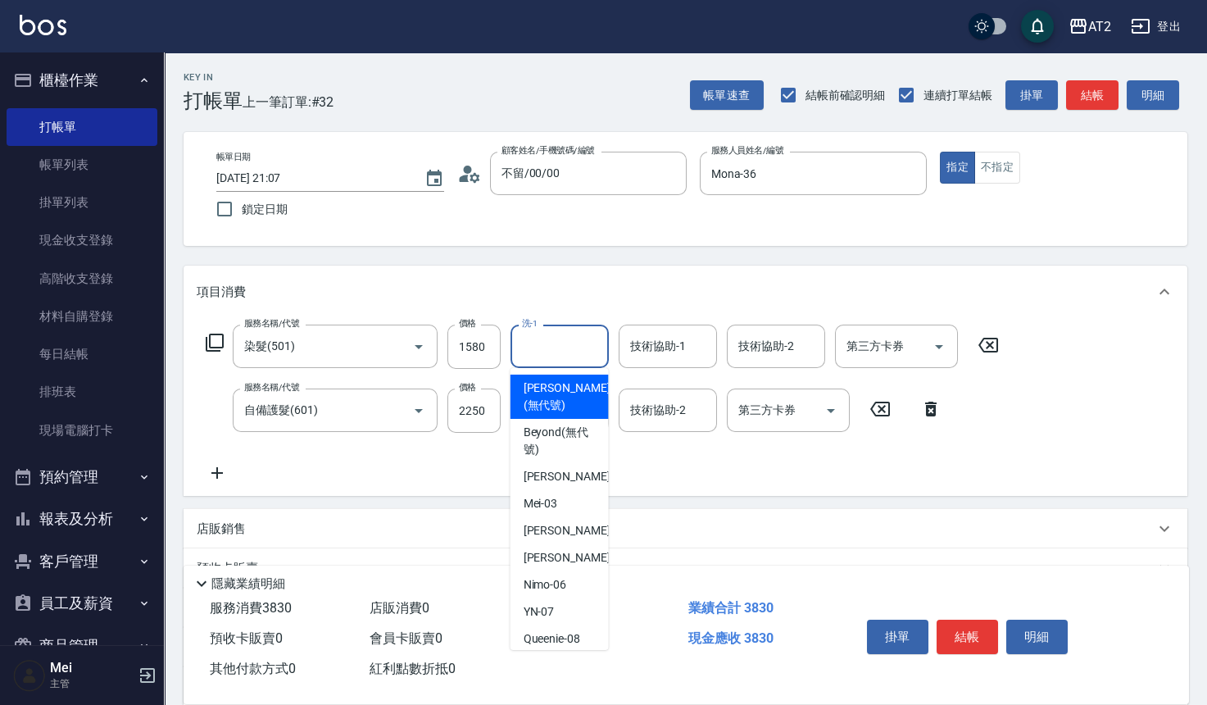
click at [557, 350] on input "洗-1" at bounding box center [560, 346] width 84 height 29
click at [686, 425] on div "技術協助-2" at bounding box center [668, 409] width 98 height 43
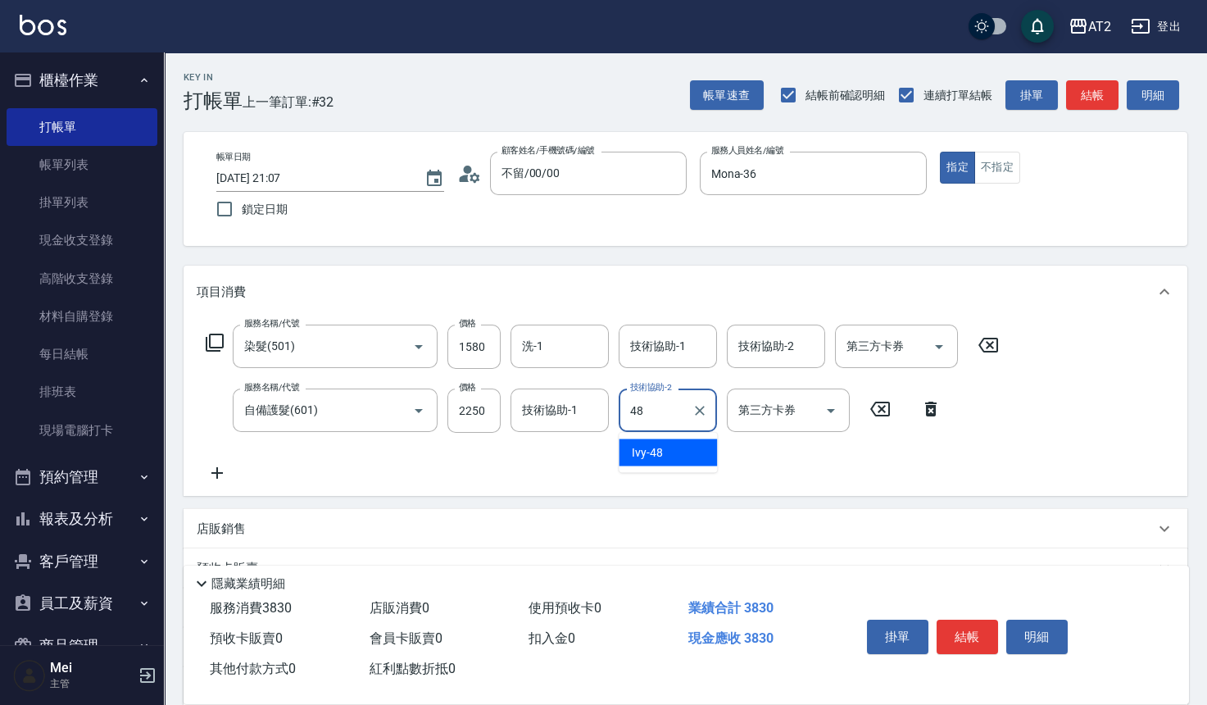
type input "Ivy-48"
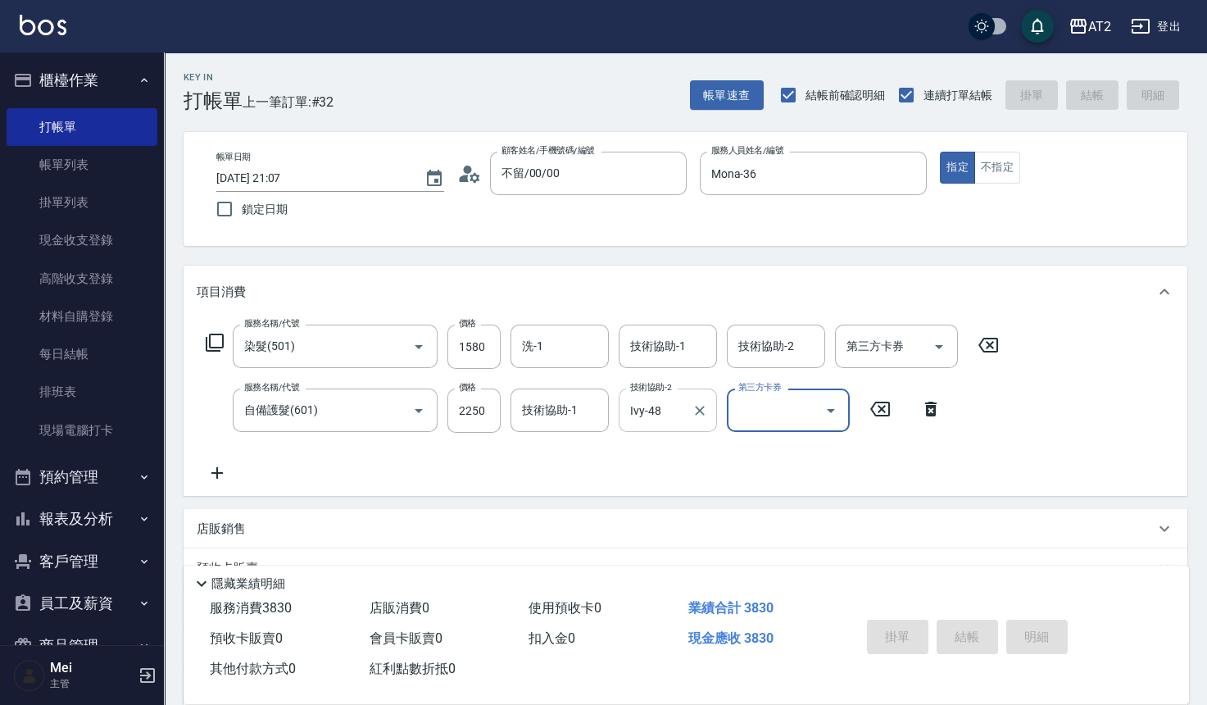
type input "2025/09/07 21:08"
type input "0"
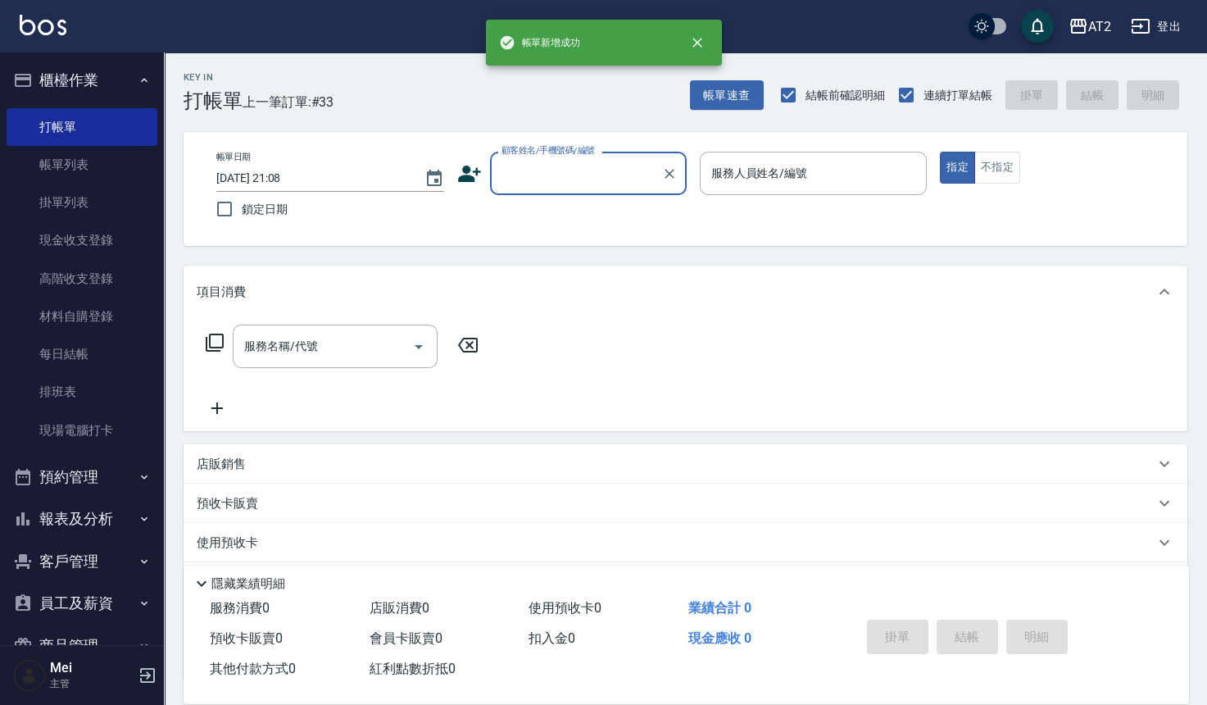
click at [549, 171] on input "顧客姓名/手機號碼/編號" at bounding box center [575, 173] width 157 height 29
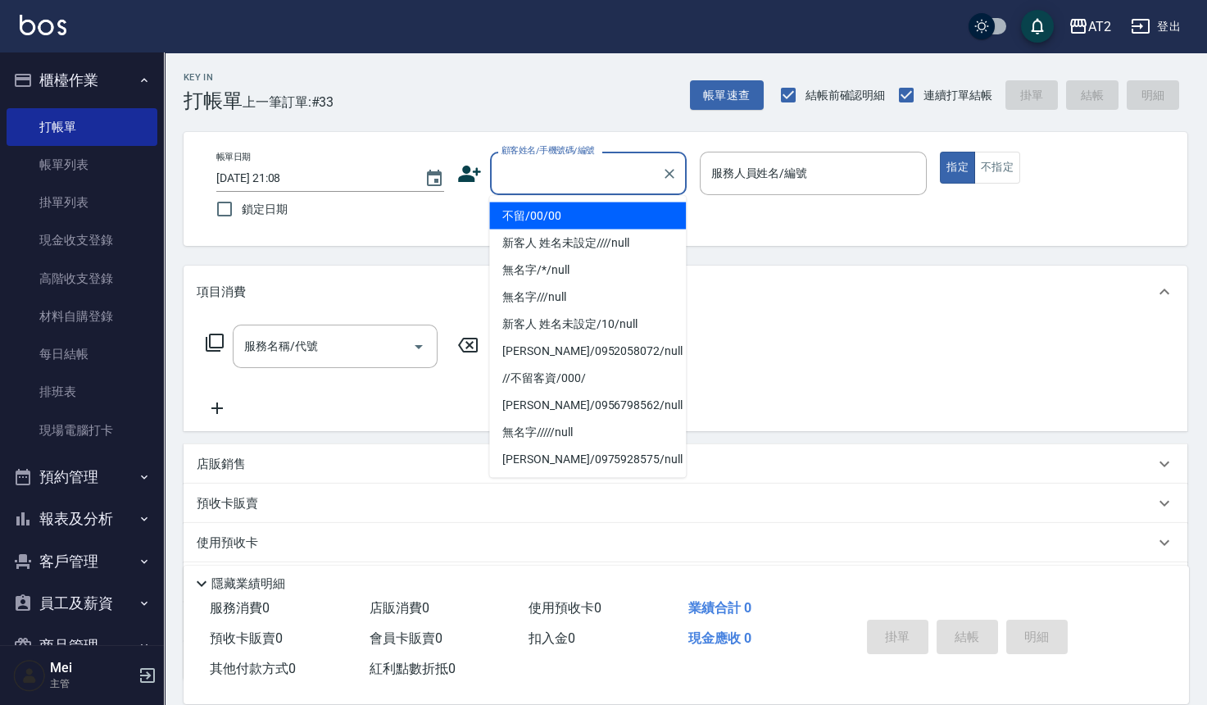
click at [549, 220] on li "不留/00/00" at bounding box center [587, 215] width 197 height 27
type input "不留/00/00"
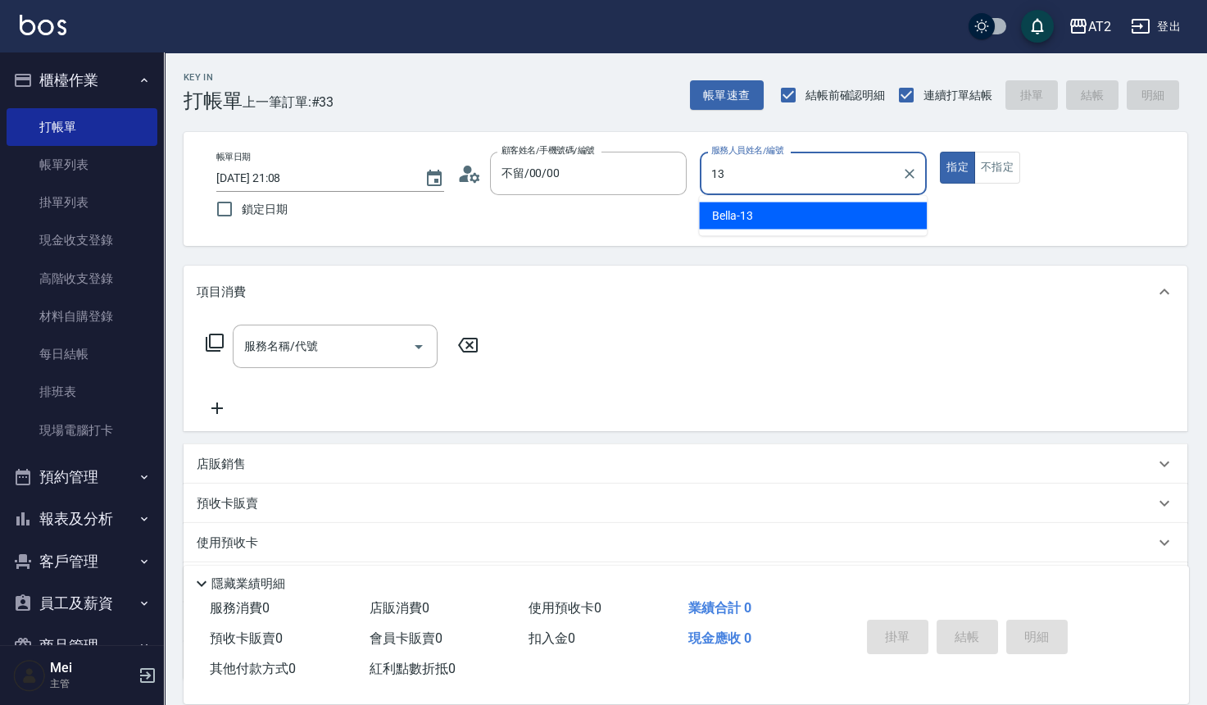
type input "Bella-13"
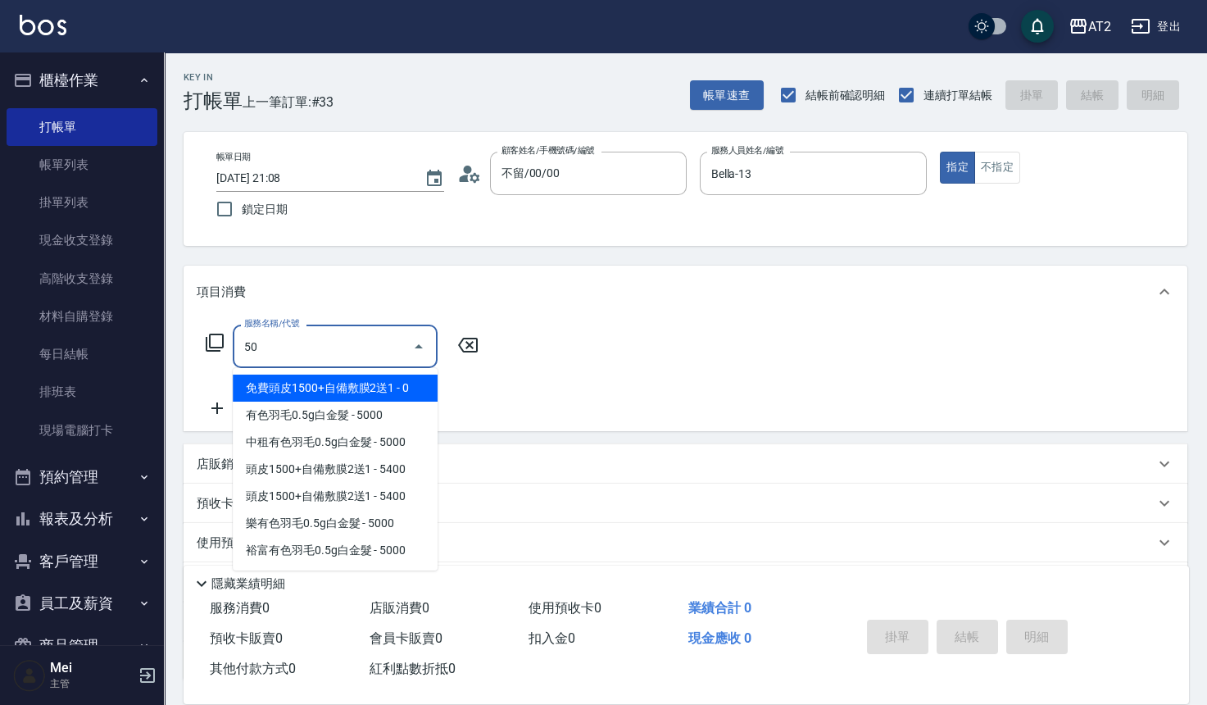
type input "501"
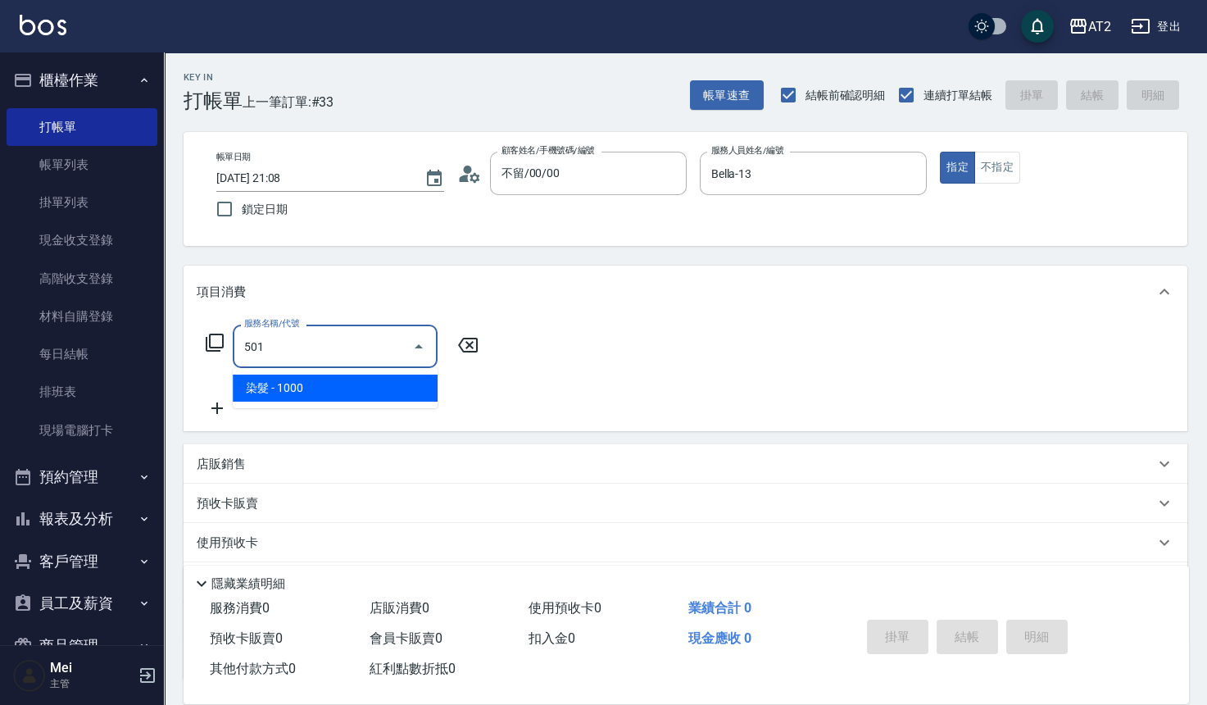
type input "100"
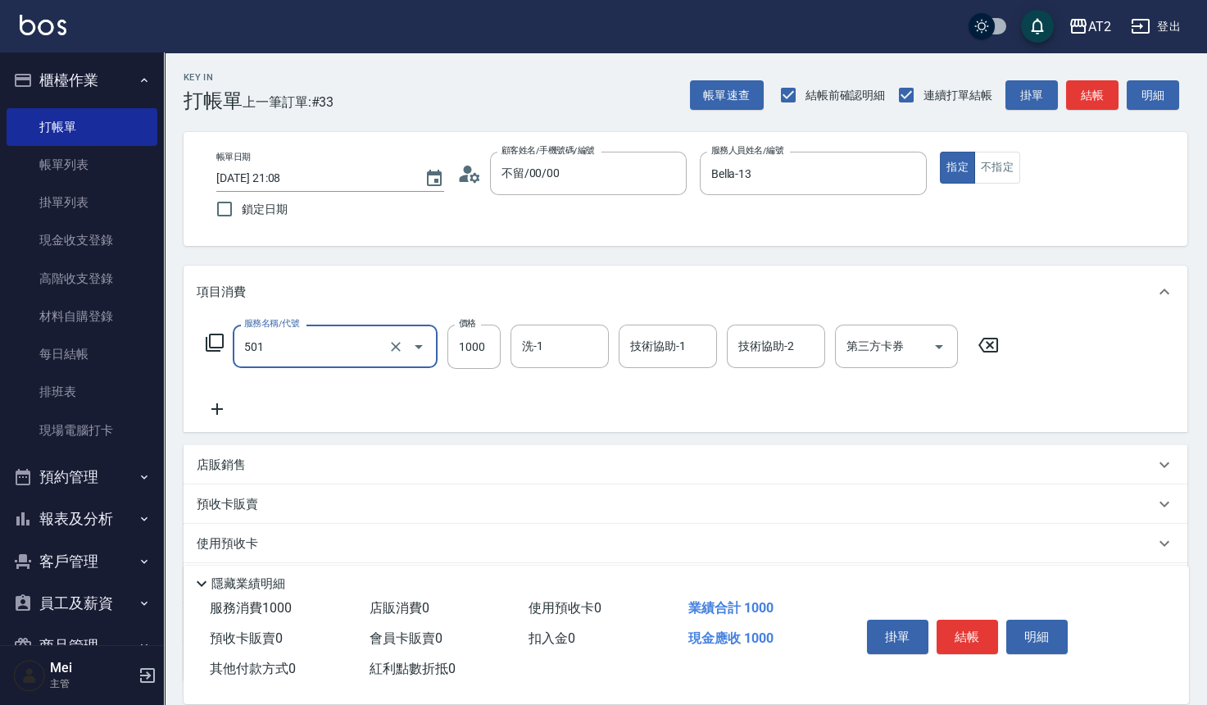
type input "染髮(501)"
type input "0"
type input "35"
type input "30"
type input "358"
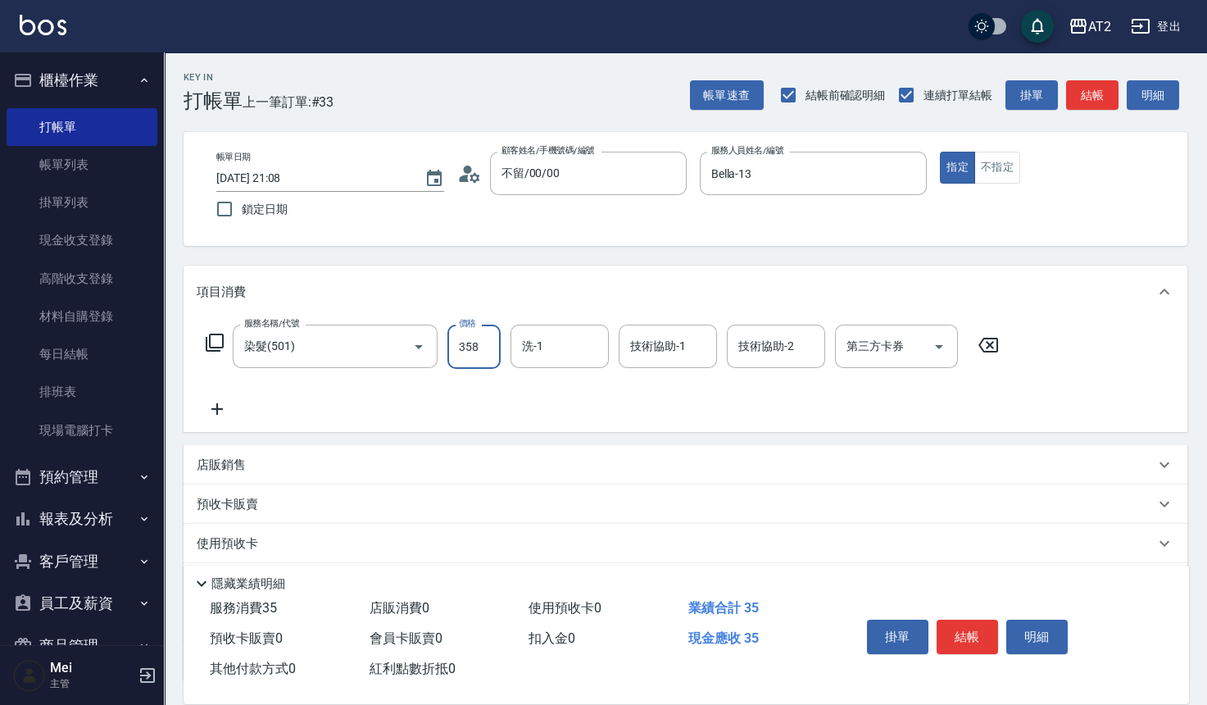
type input "350"
type input "3580"
type input "Ivy-48"
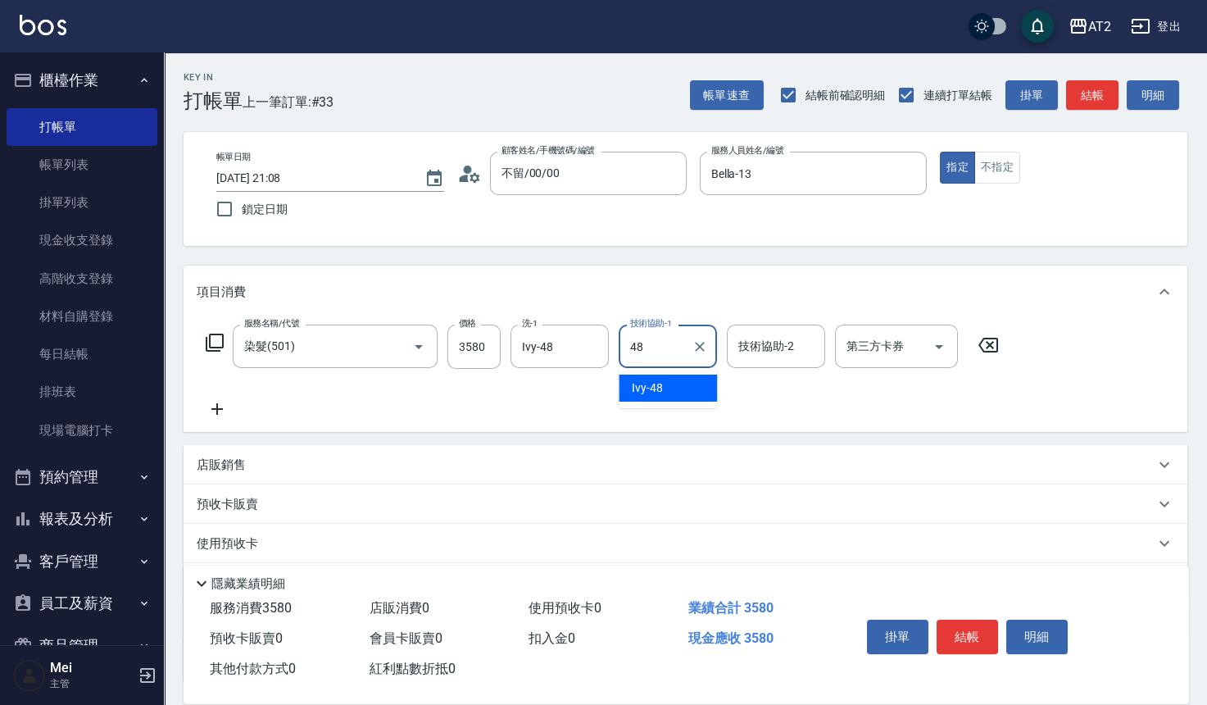
type input "Ivy-48"
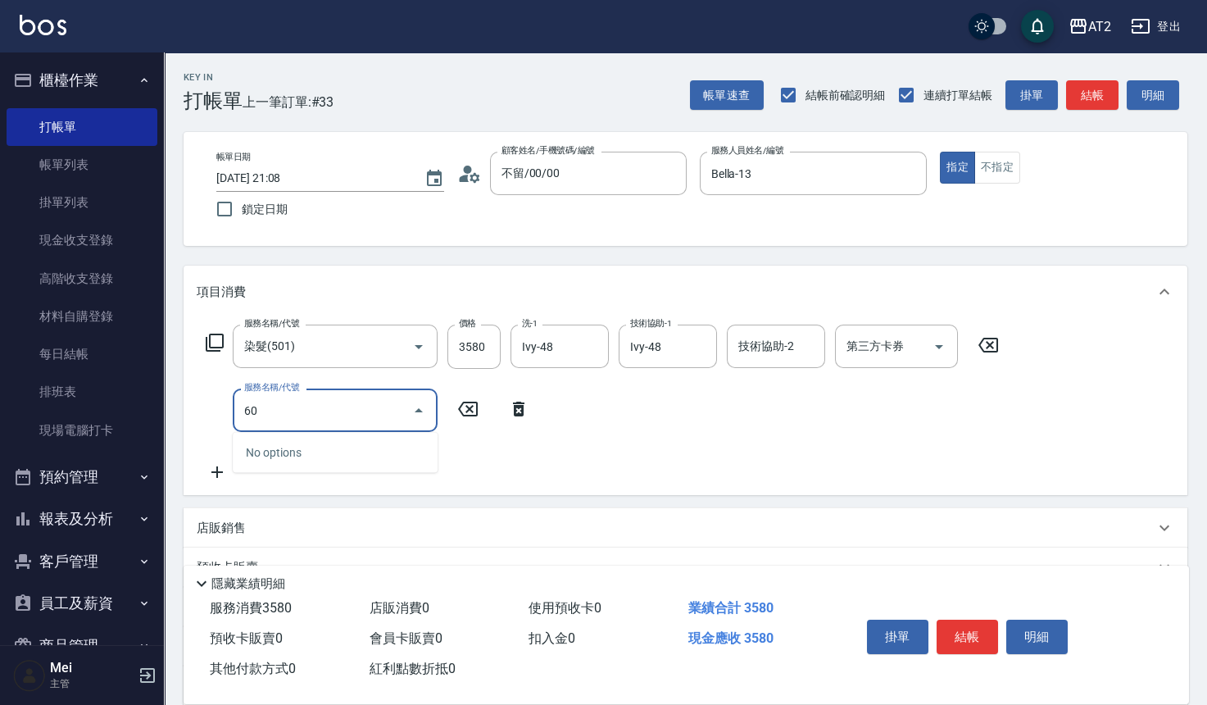
type input "602"
type input "400"
type input "自備護髮(602)"
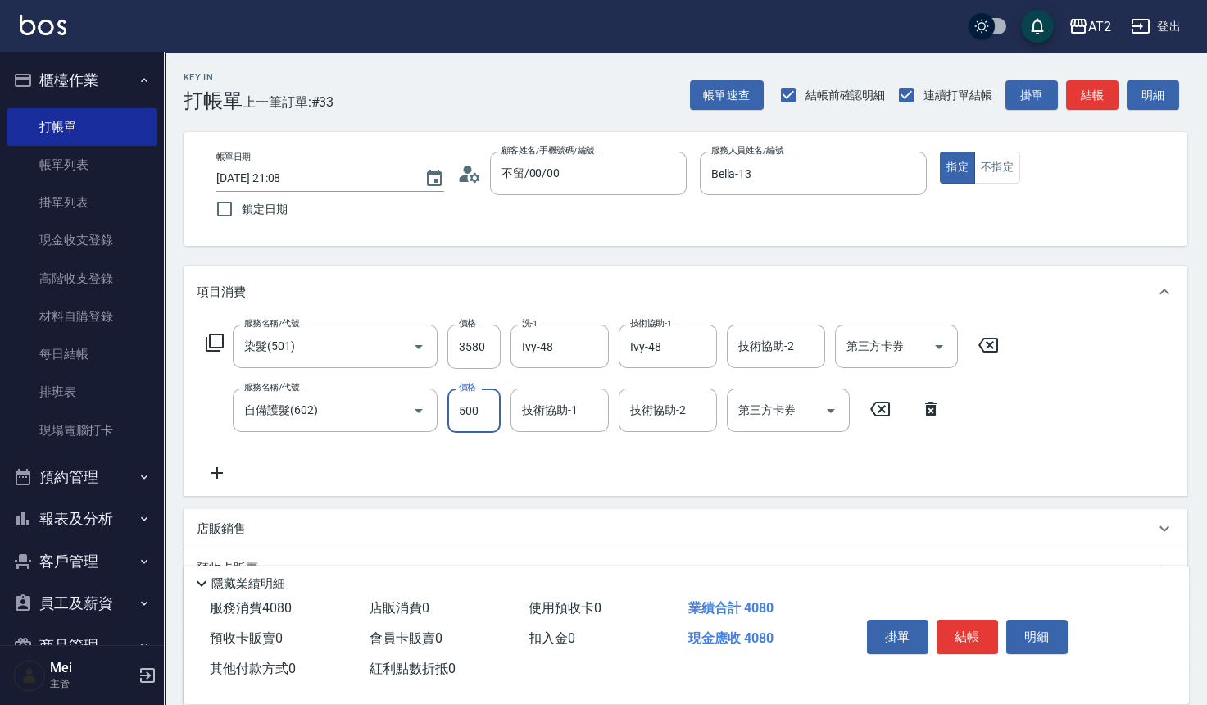
type input "350"
type input "4"
type input "360"
type input "420"
type input "400"
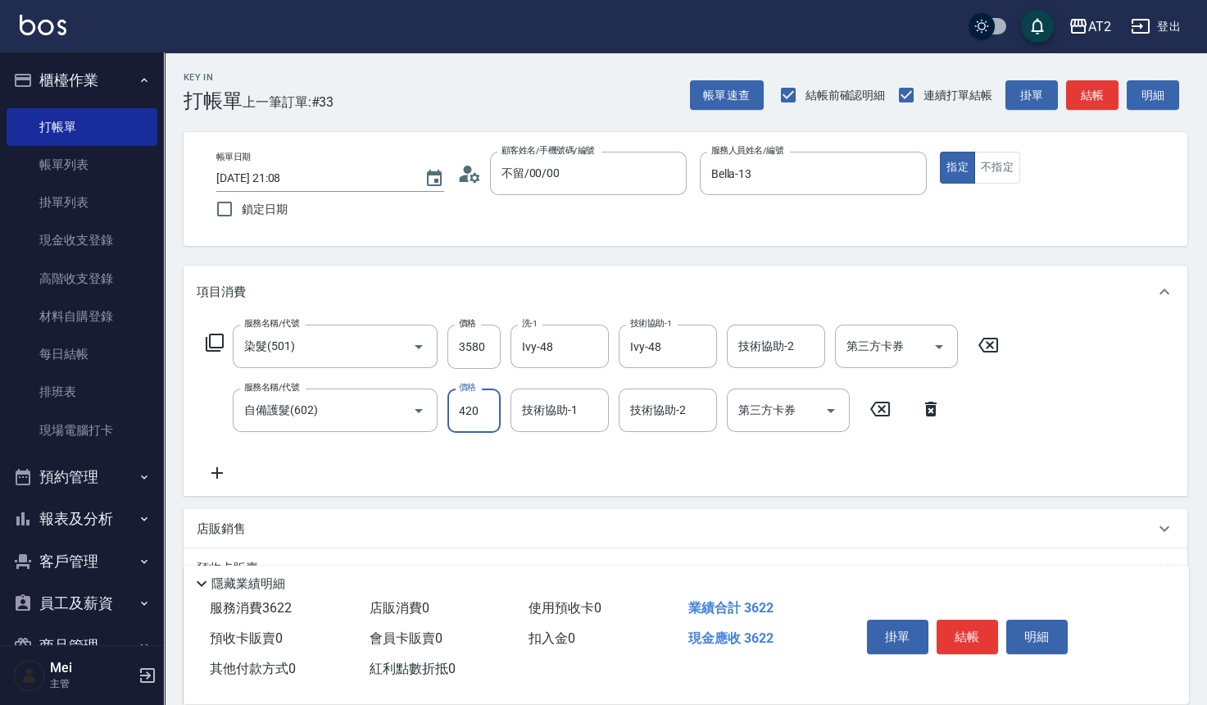
type input "420"
type input "Ivy-48"
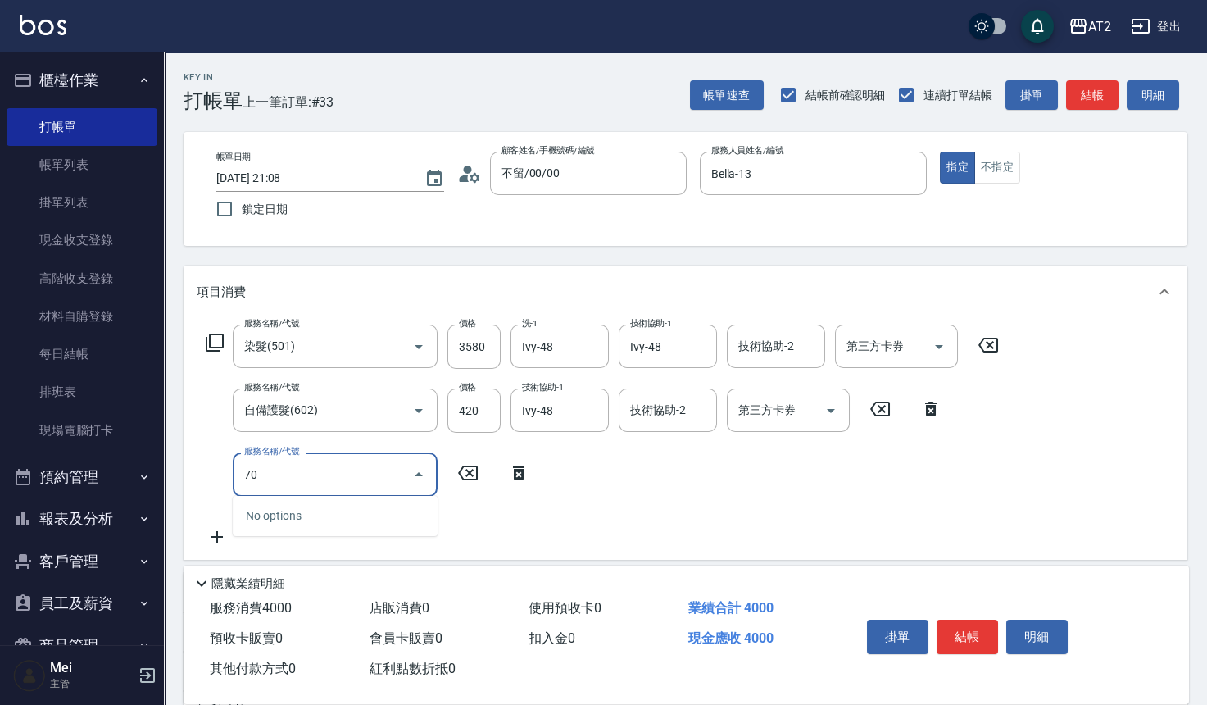
type input "705"
type input "900"
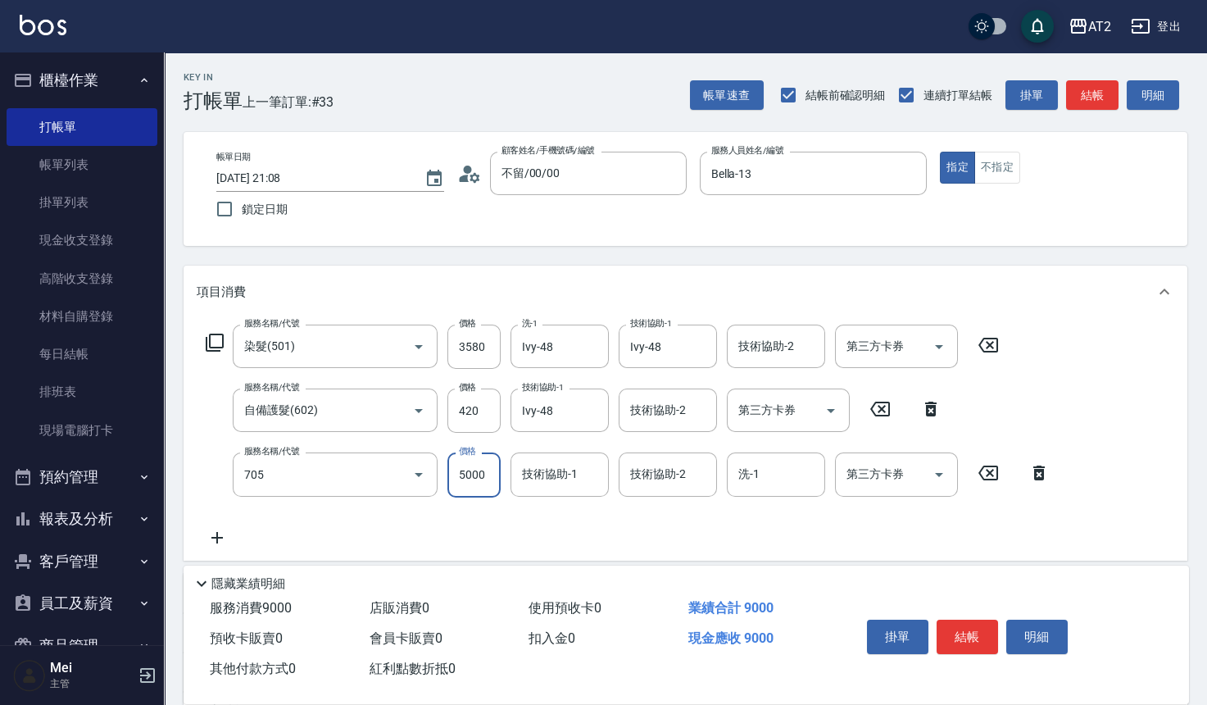
type input "新羽毛鉑金接髮調整(705)"
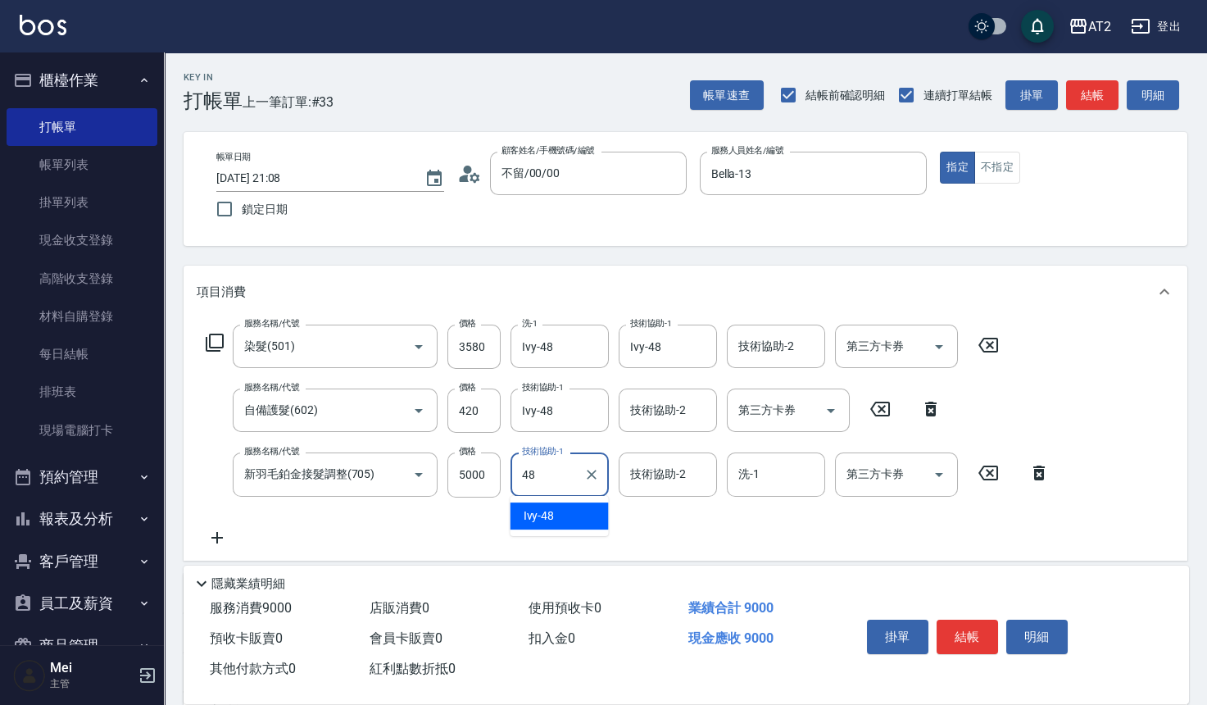
type input "Ivy-48"
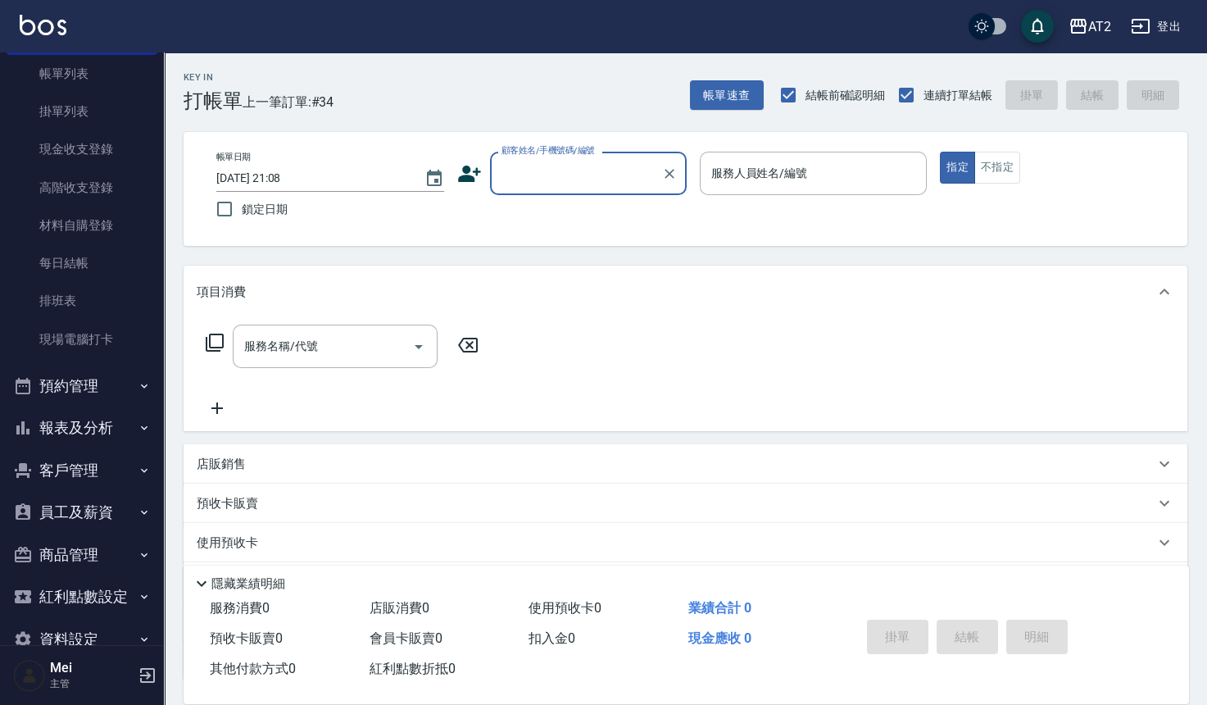
click at [108, 411] on button "報表及分析" at bounding box center [82, 428] width 151 height 43
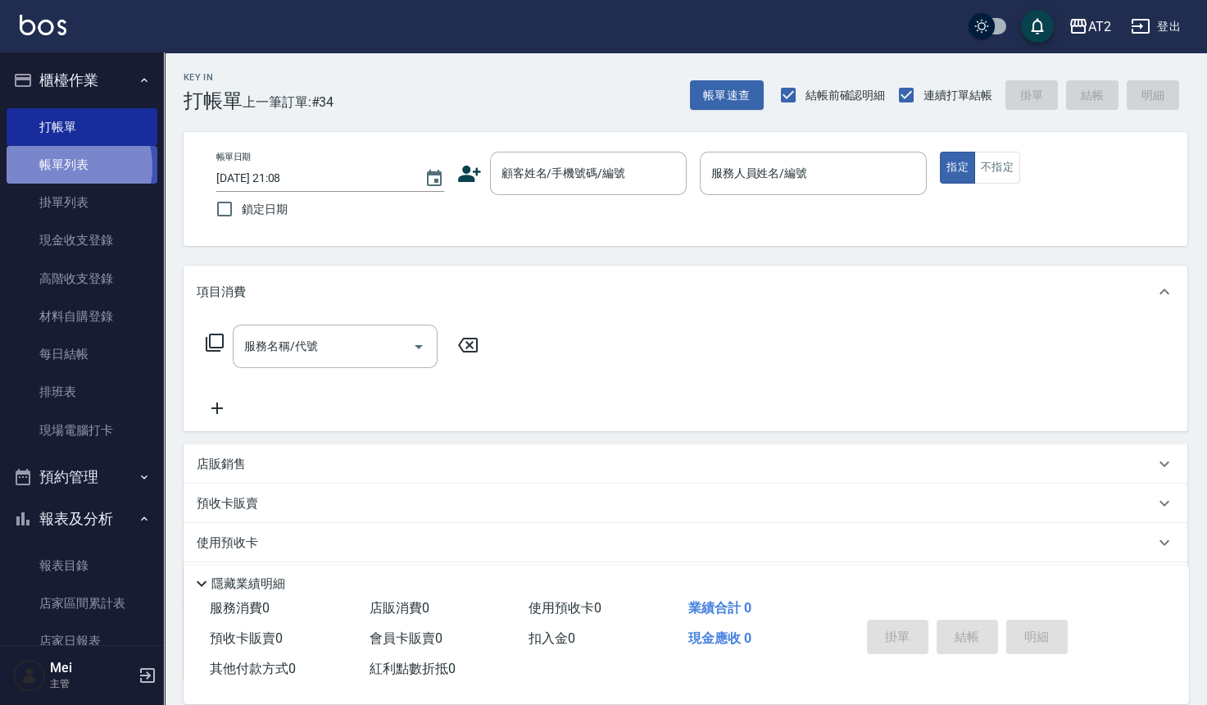
click at [61, 167] on link "帳單列表" at bounding box center [82, 165] width 151 height 38
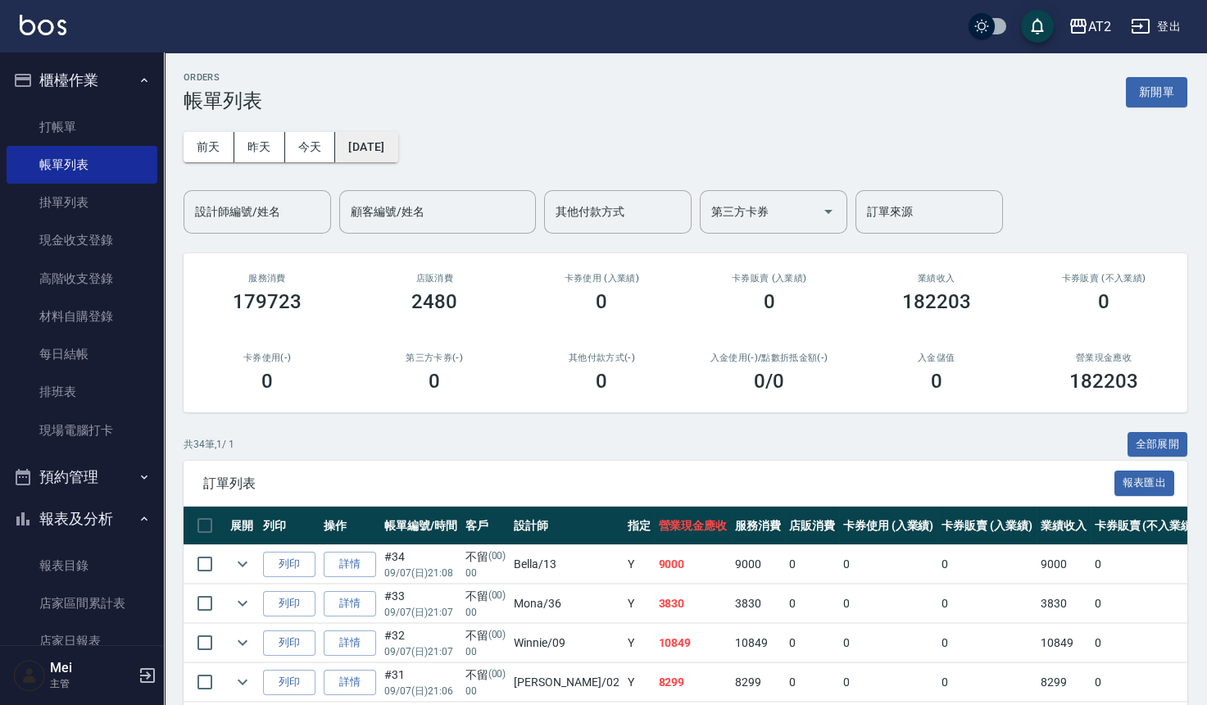
click at [393, 140] on button "2025/09/07" at bounding box center [366, 147] width 62 height 30
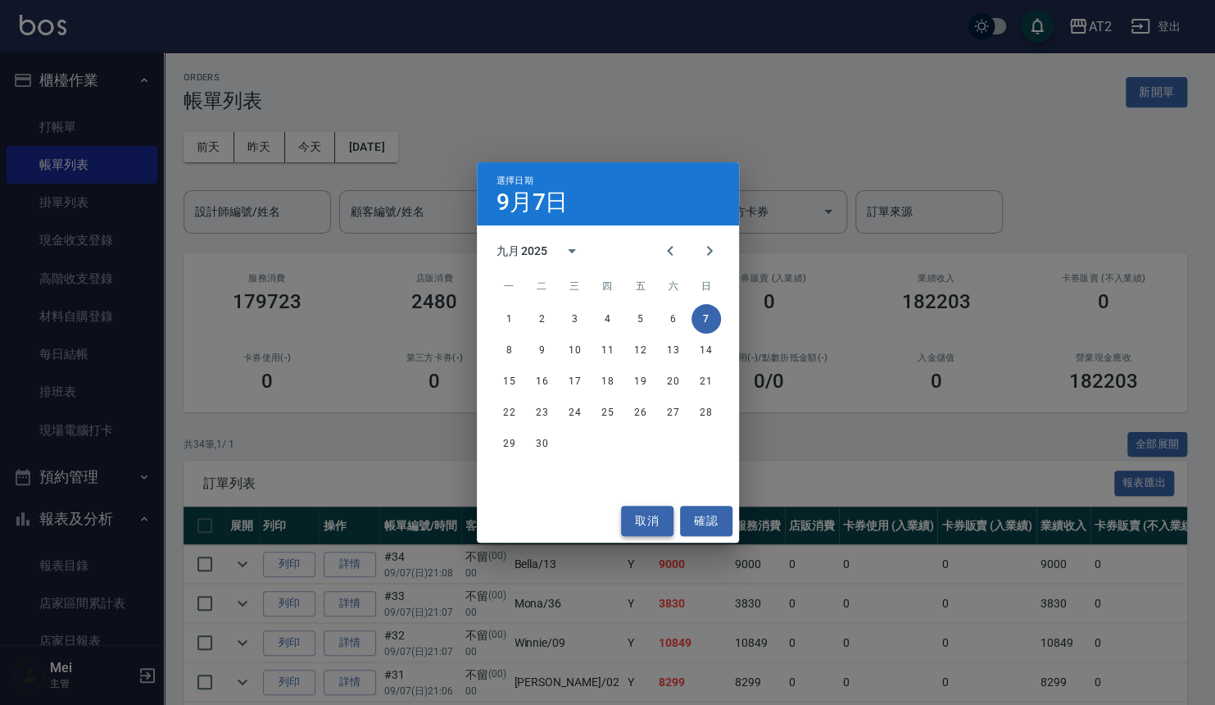
click at [652, 512] on button "取消" at bounding box center [647, 521] width 52 height 30
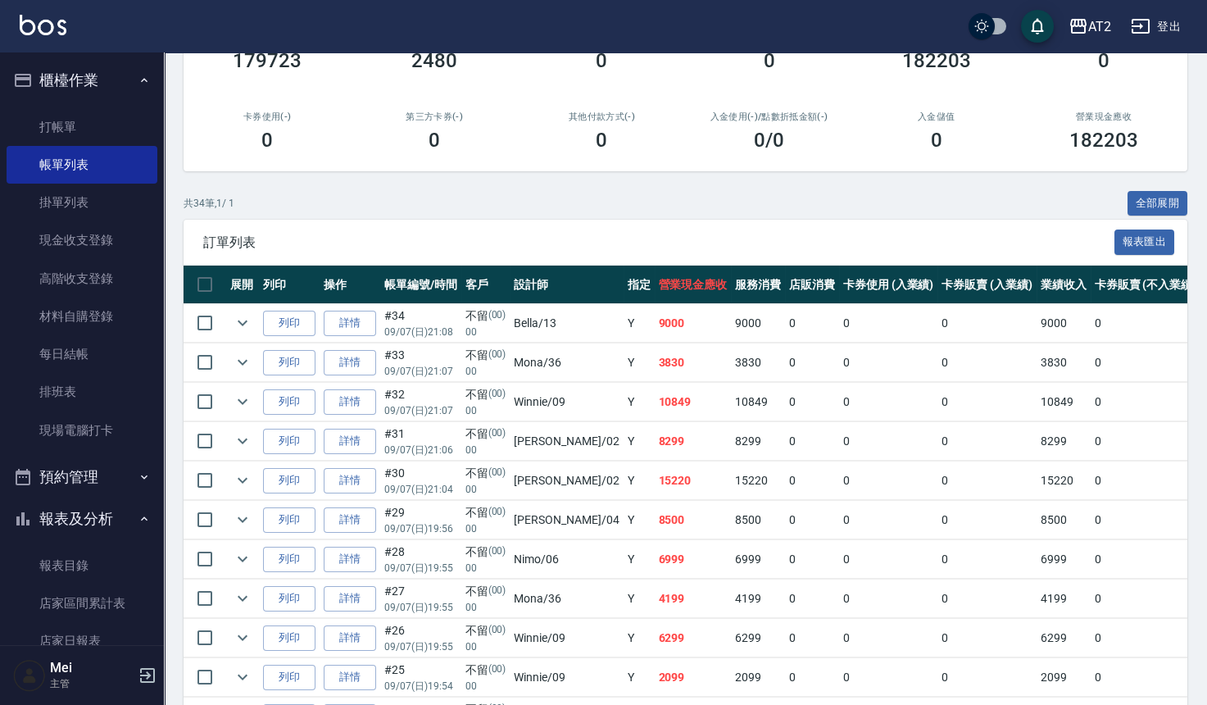
scroll to position [273, 0]
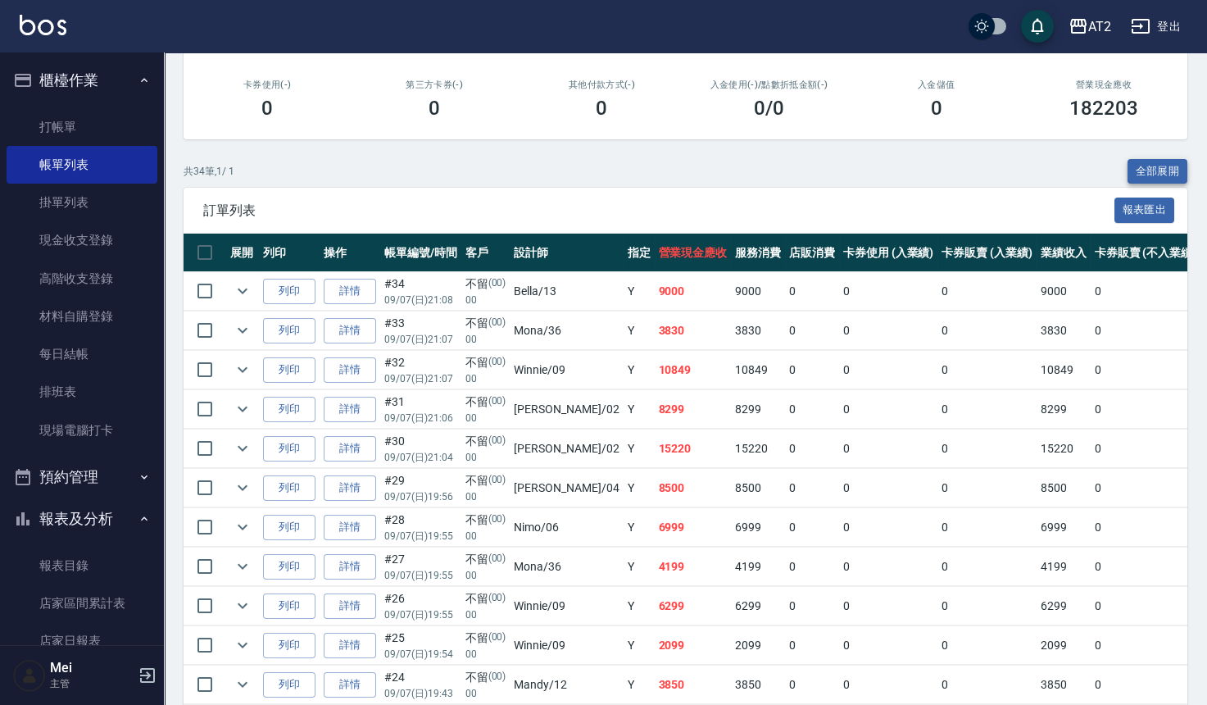
click at [1146, 175] on button "全部展開" at bounding box center [1158, 171] width 61 height 25
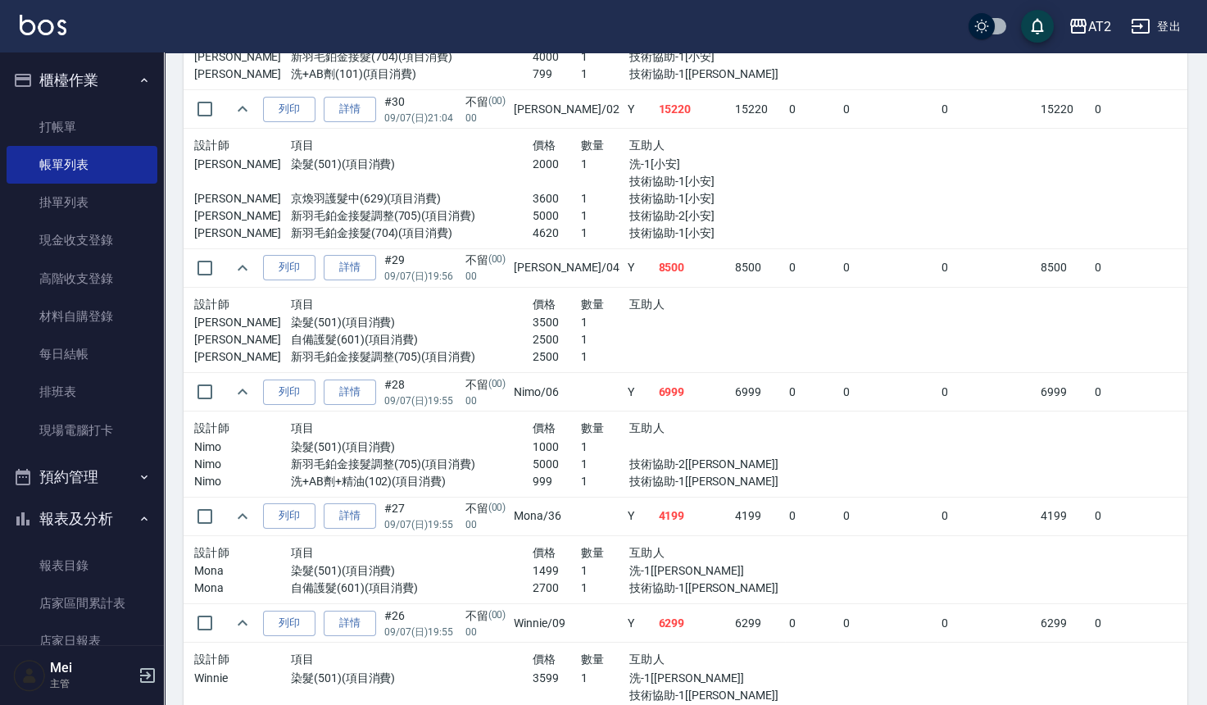
scroll to position [1183, 0]
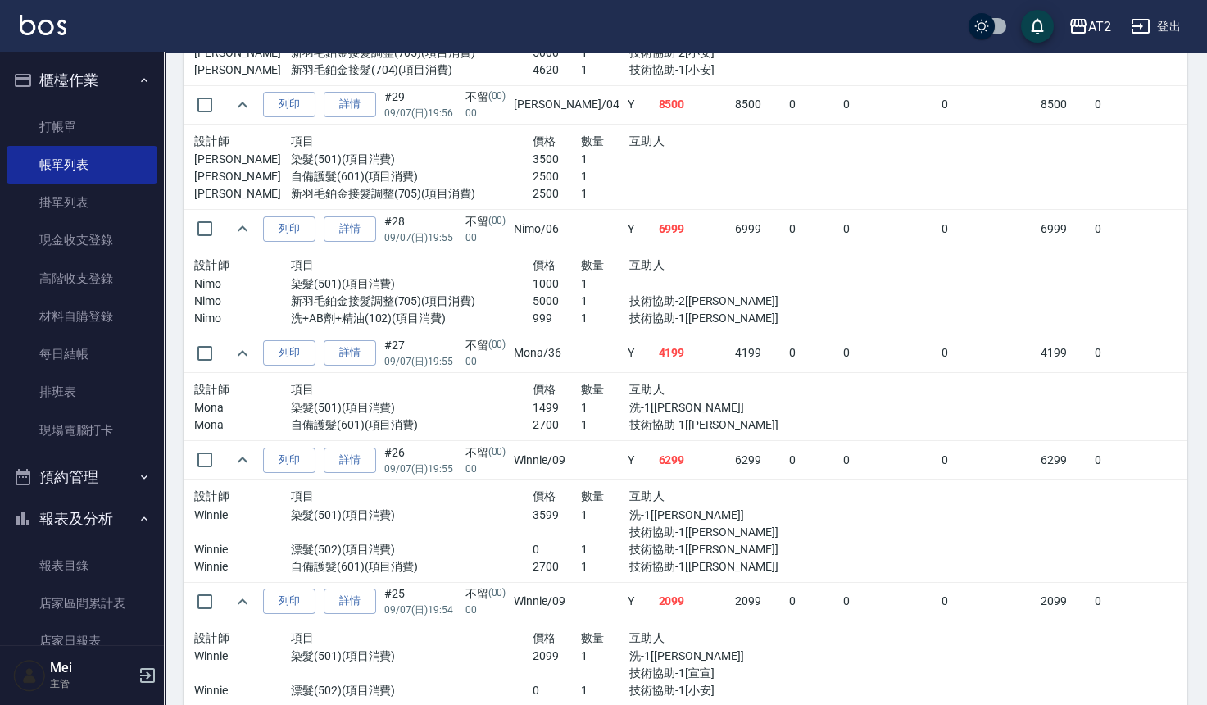
click at [364, 513] on p "染髮(501)(項目消費)" at bounding box center [412, 515] width 242 height 17
click at [213, 461] on input "checkbox" at bounding box center [205, 460] width 34 height 34
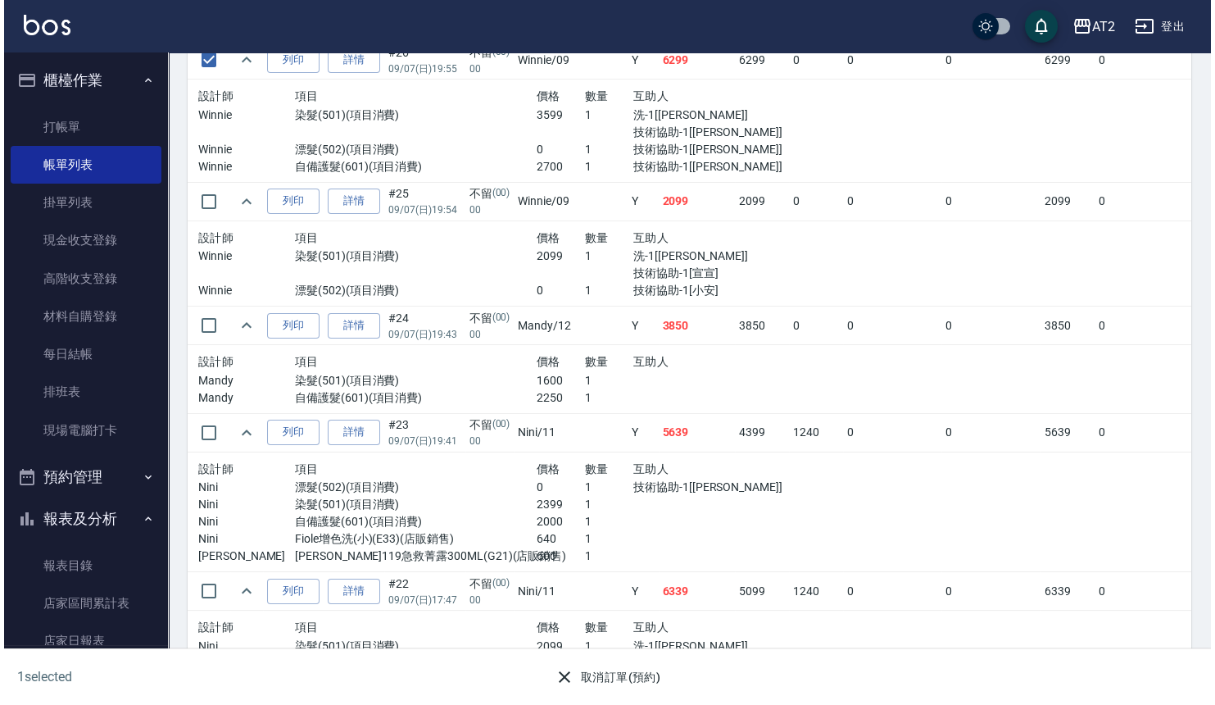
scroll to position [1730, 0]
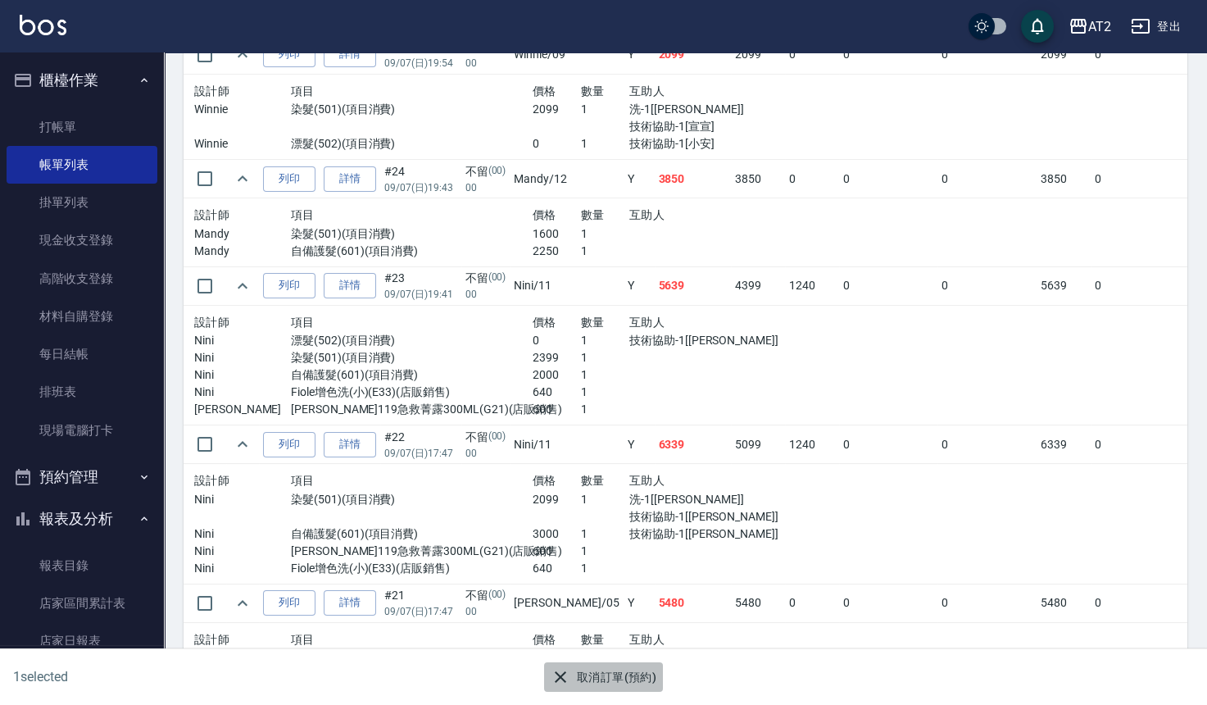
click at [619, 677] on button "取消訂單(預約)" at bounding box center [603, 677] width 119 height 30
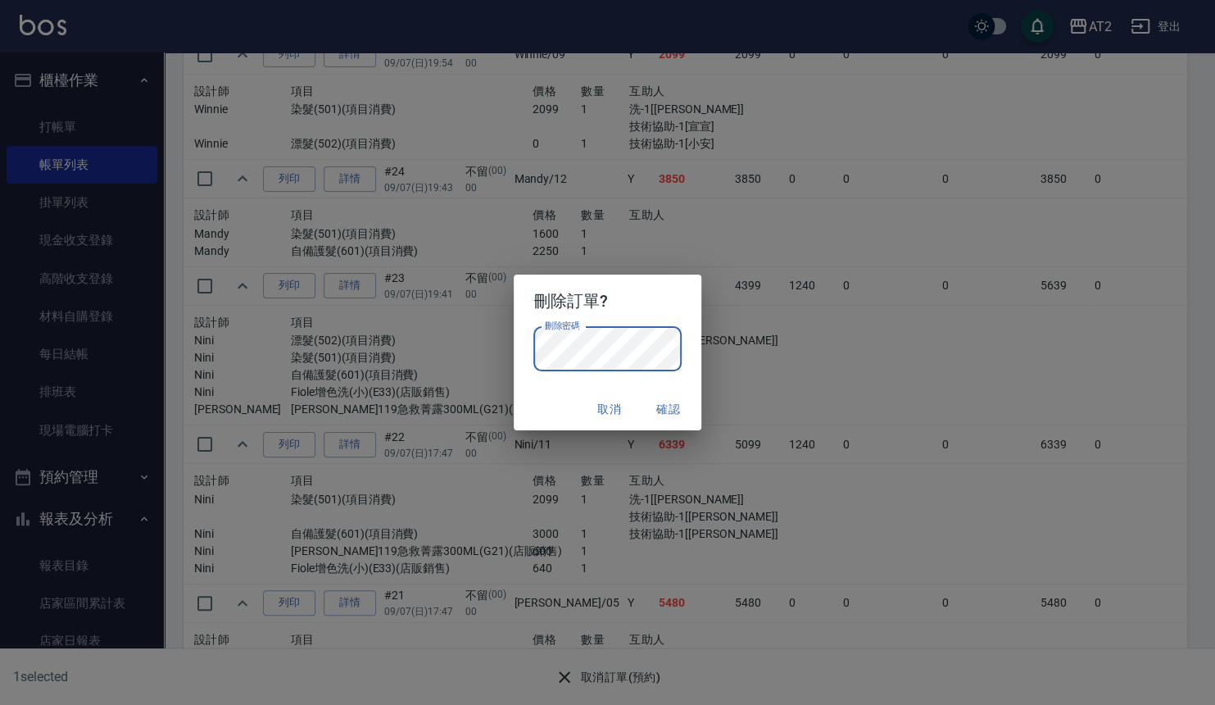
click at [666, 412] on button "確認" at bounding box center [669, 409] width 52 height 30
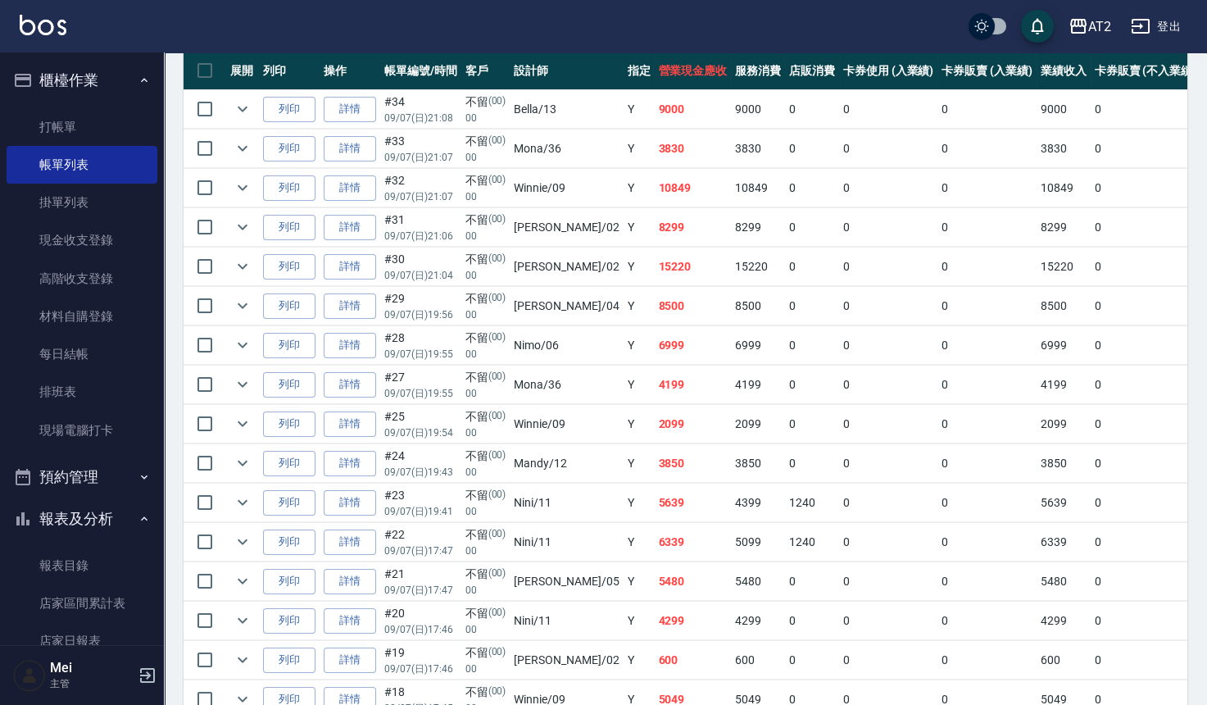
scroll to position [1093, 0]
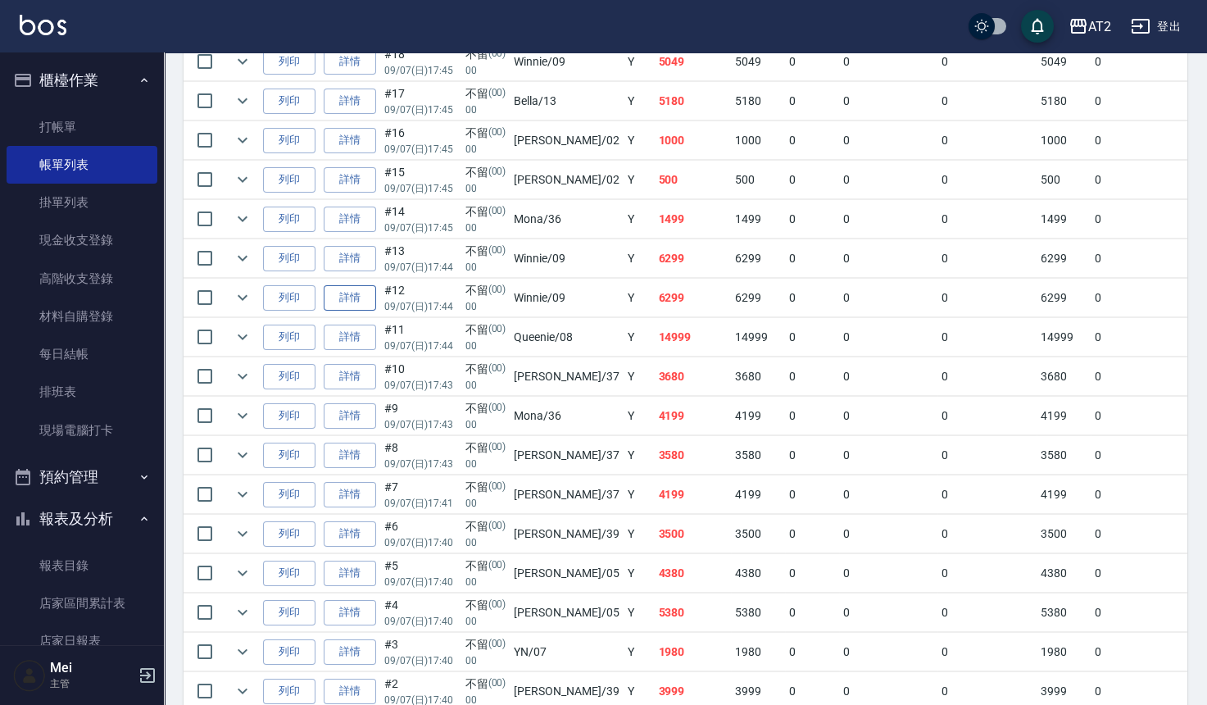
click at [366, 296] on link "詳情" at bounding box center [350, 297] width 52 height 25
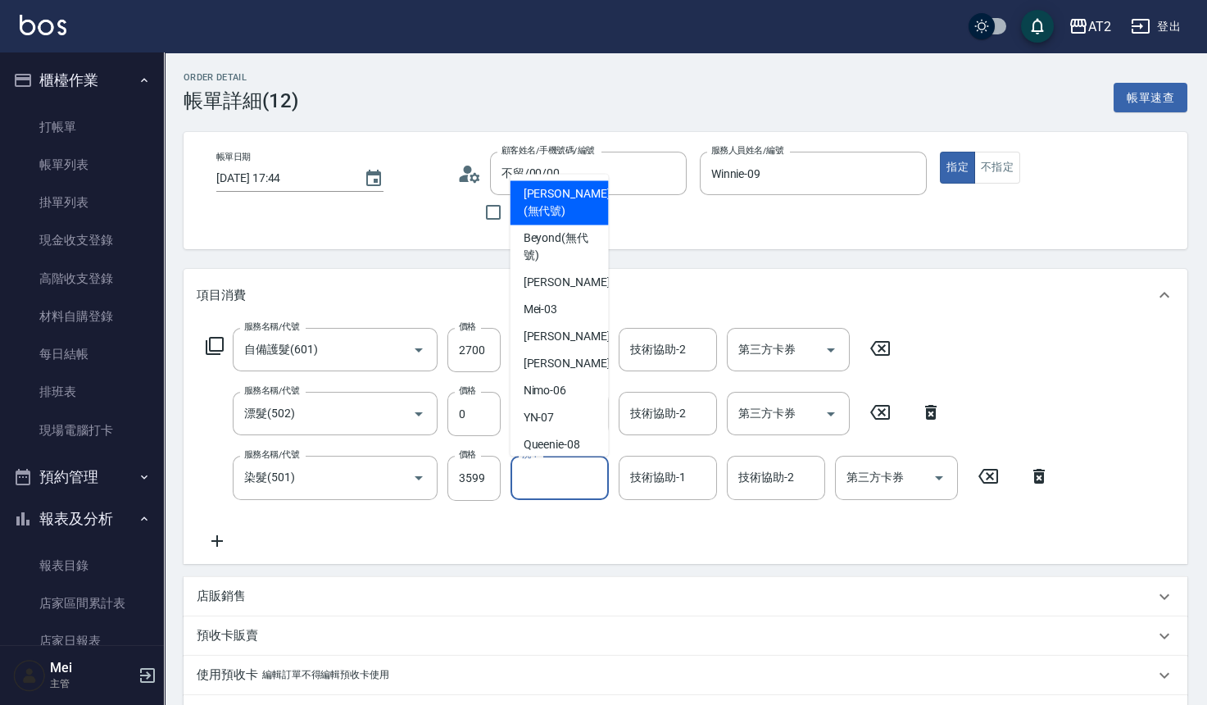
click at [570, 479] on input "洗-1" at bounding box center [560, 477] width 84 height 29
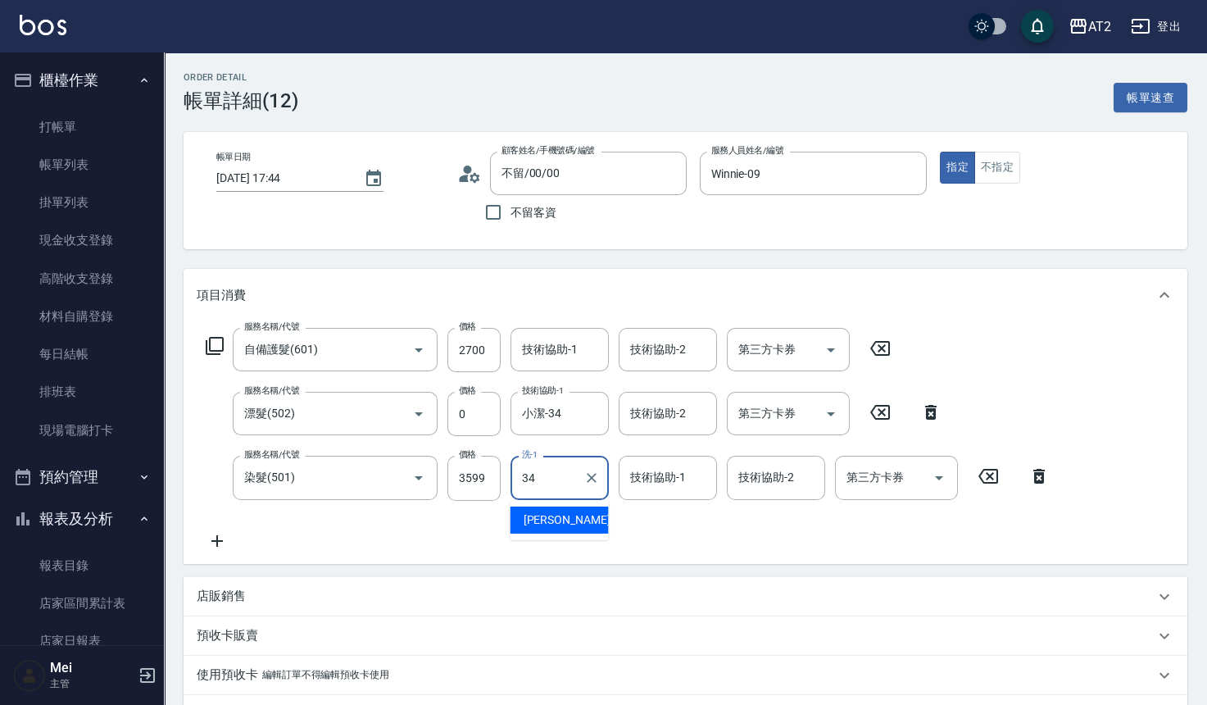
click at [560, 525] on span "小潔 -34" at bounding box center [575, 519] width 103 height 17
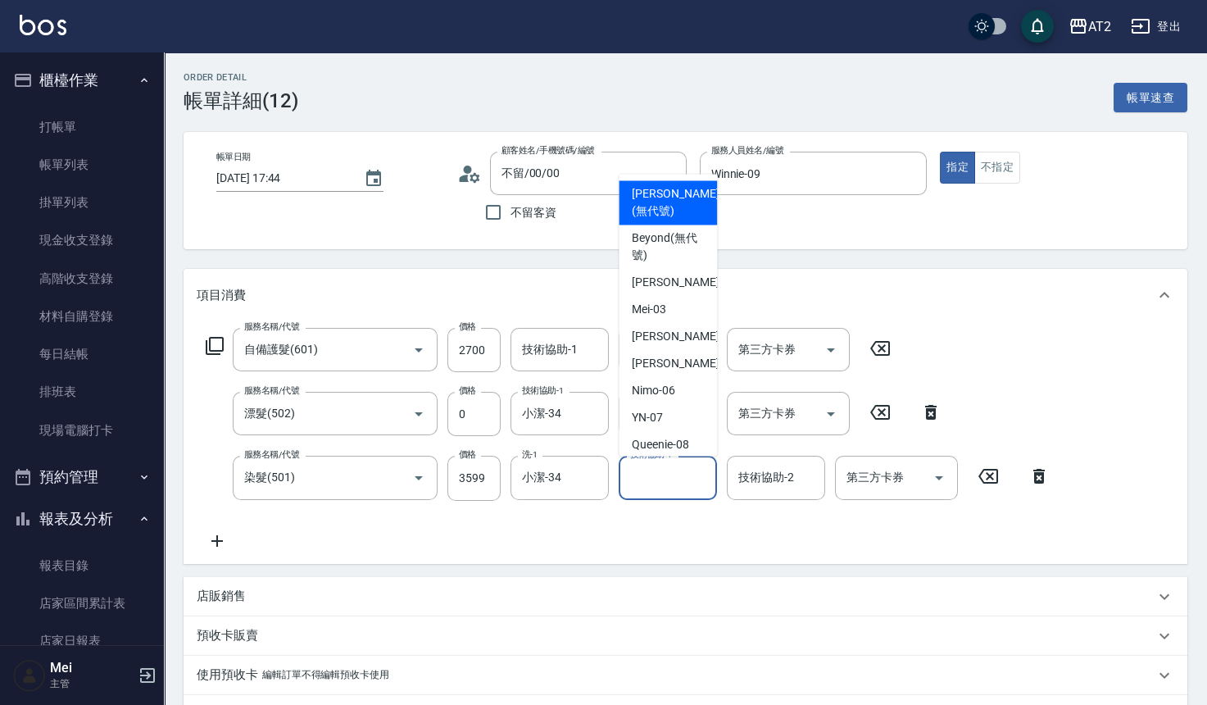
click at [634, 466] on div "技術協助-1 技術協助-1" at bounding box center [668, 477] width 98 height 43
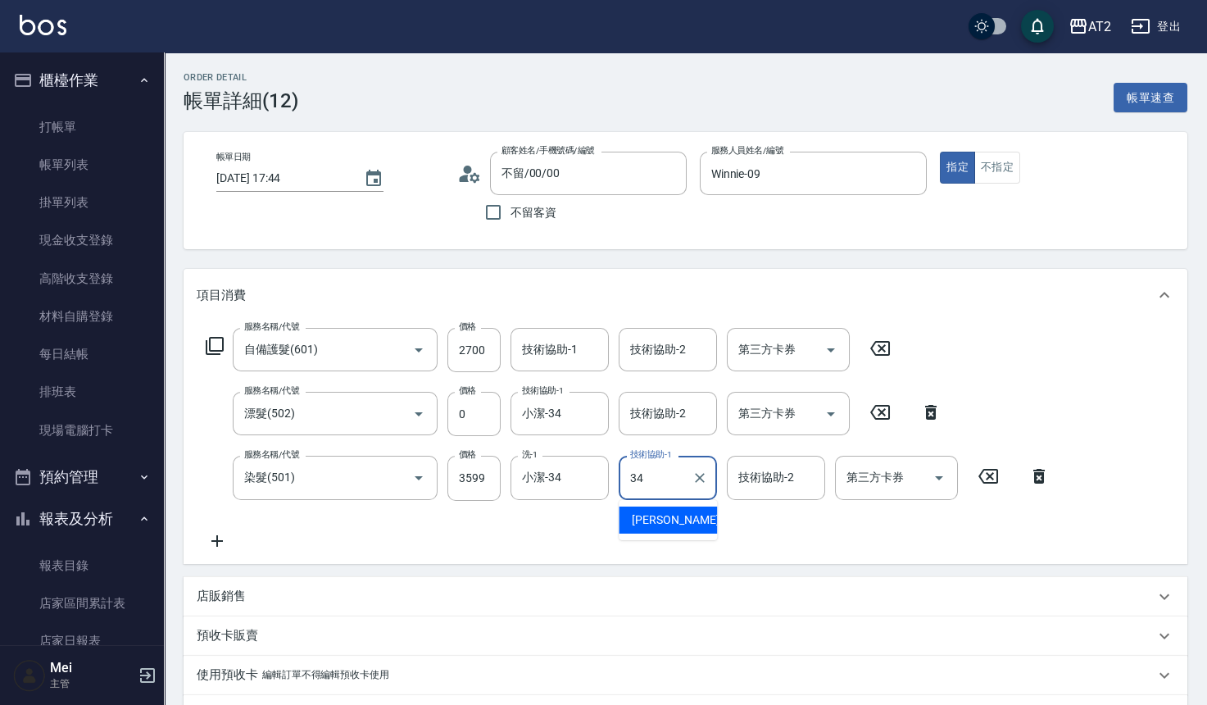
click at [662, 511] on span "小潔 -34" at bounding box center [683, 519] width 103 height 17
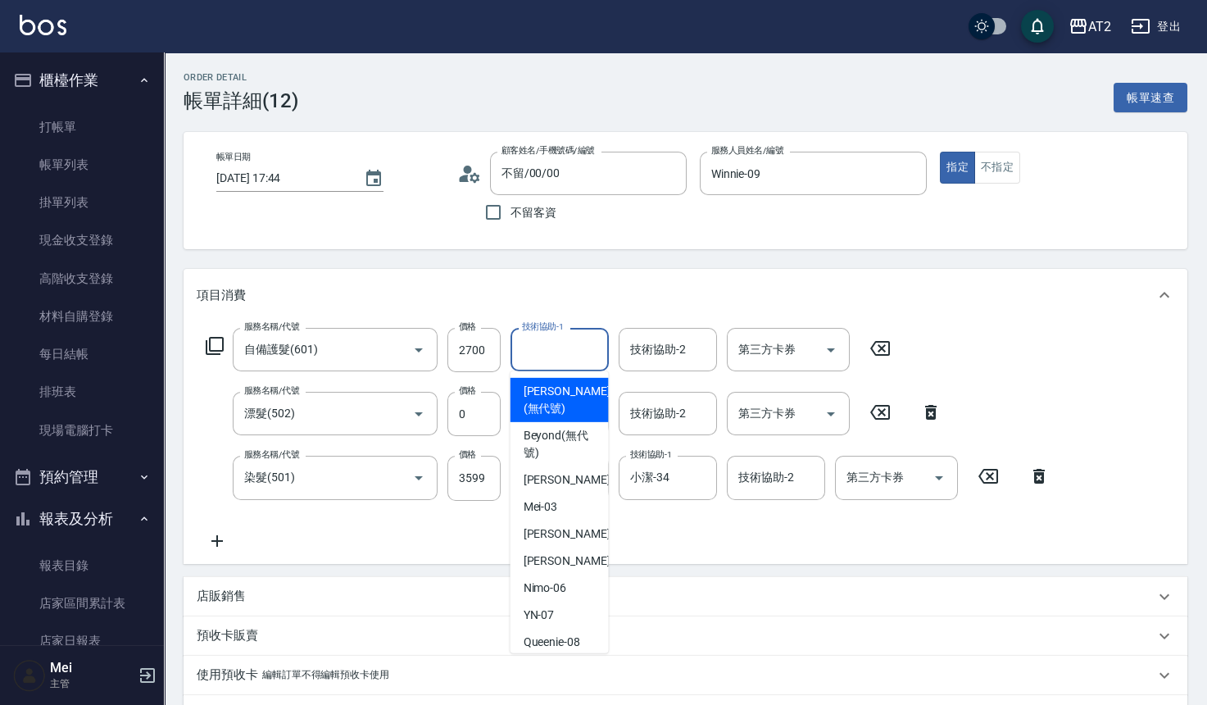
click at [556, 341] on div "技術協助-1 技術協助-1" at bounding box center [560, 349] width 98 height 43
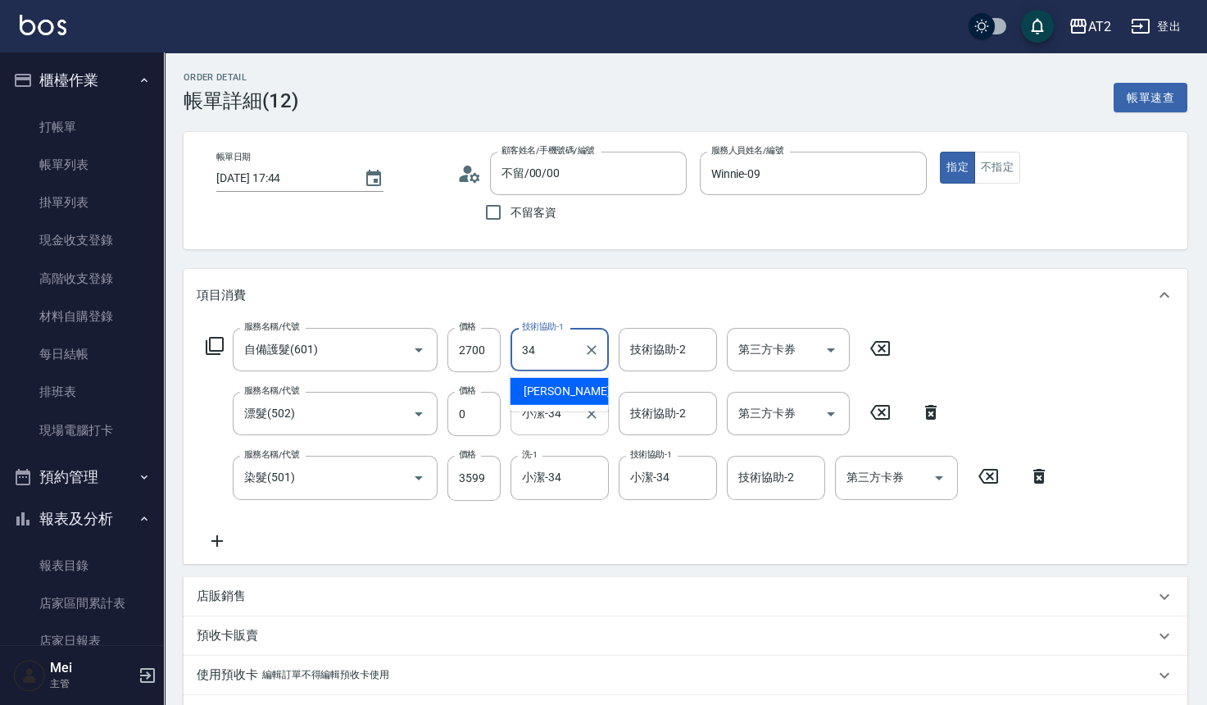
drag, startPoint x: 560, startPoint y: 388, endPoint x: 568, endPoint y: 391, distance: 8.6
click at [561, 389] on span "小潔 -34" at bounding box center [575, 391] width 103 height 17
click at [639, 588] on div "店販銷售" at bounding box center [676, 596] width 958 height 17
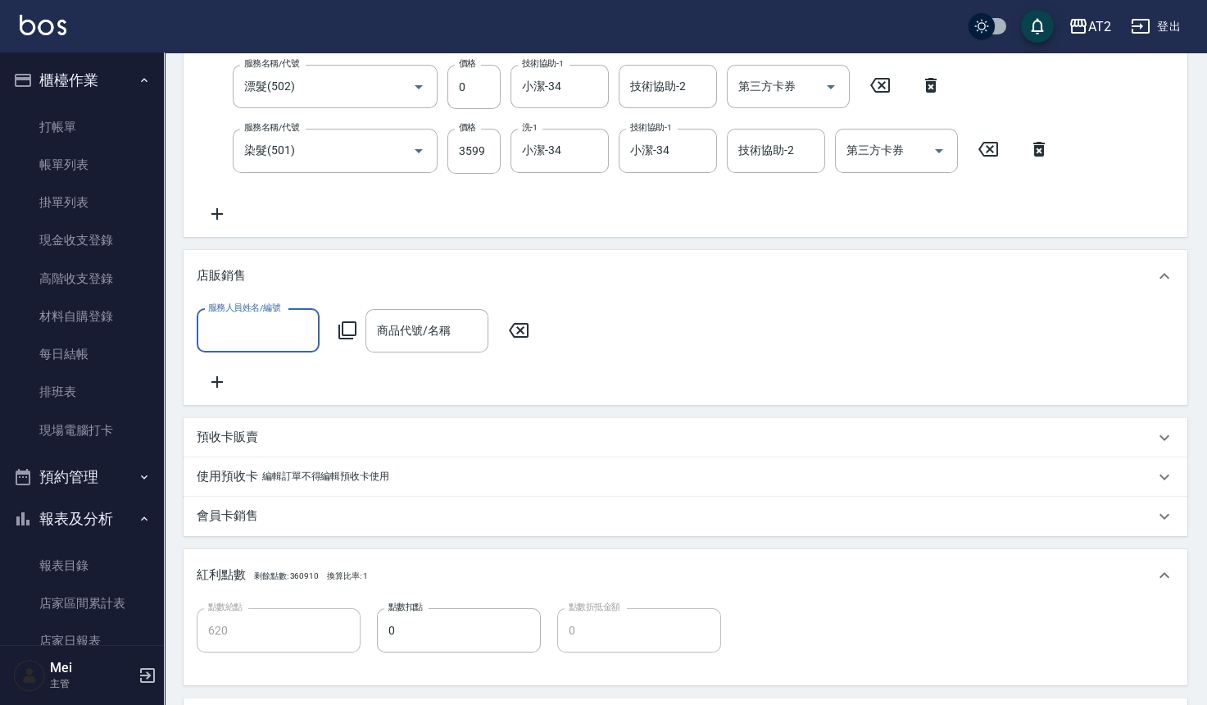
scroll to position [587, 0]
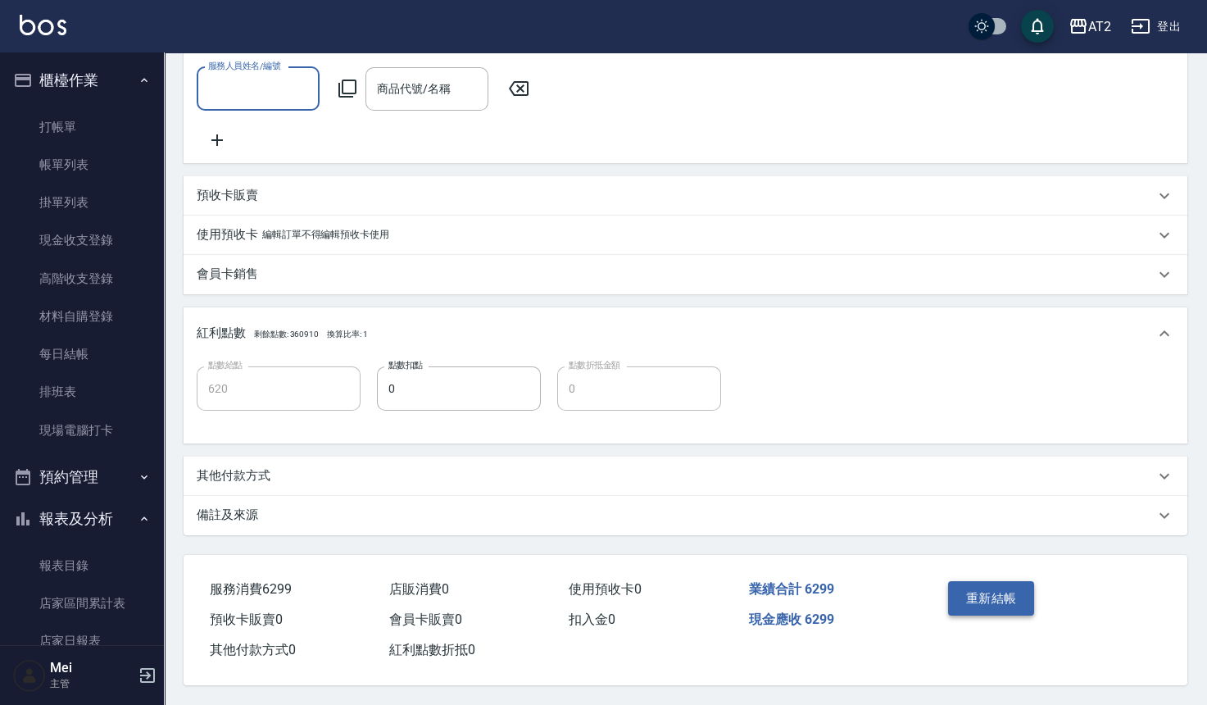
click at [997, 593] on button "重新結帳" at bounding box center [991, 598] width 87 height 34
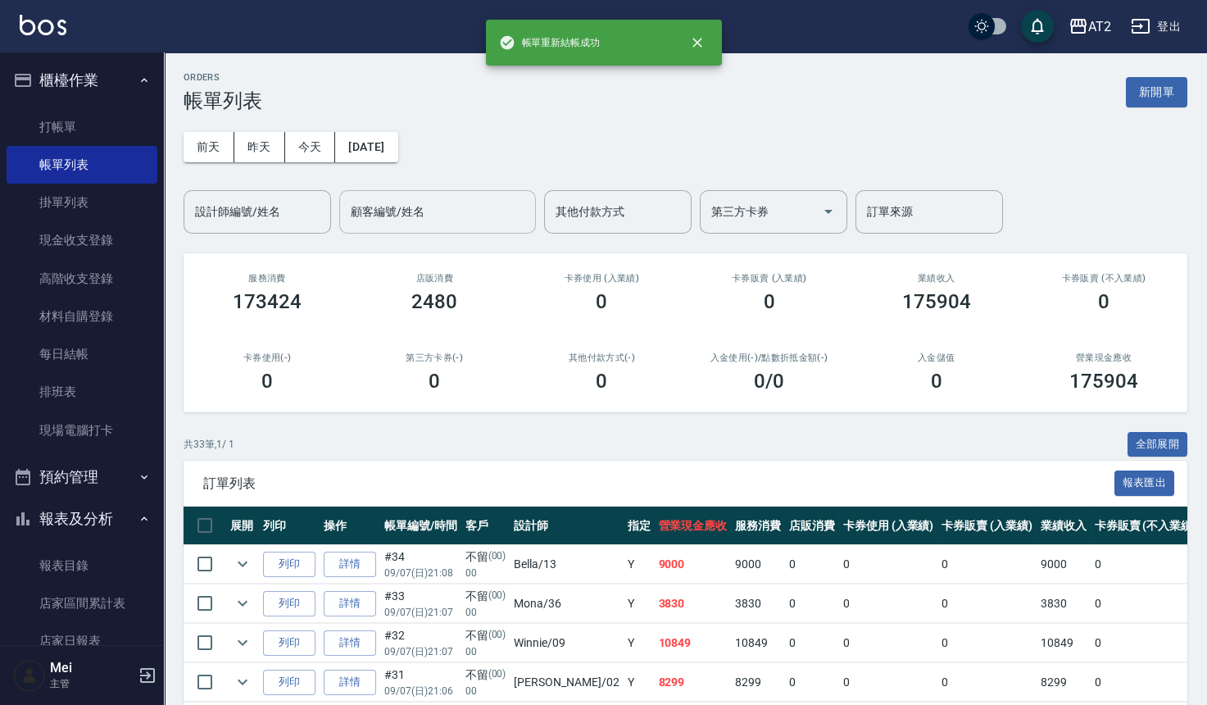
click at [452, 199] on input "顧客編號/姓名" at bounding box center [438, 212] width 182 height 29
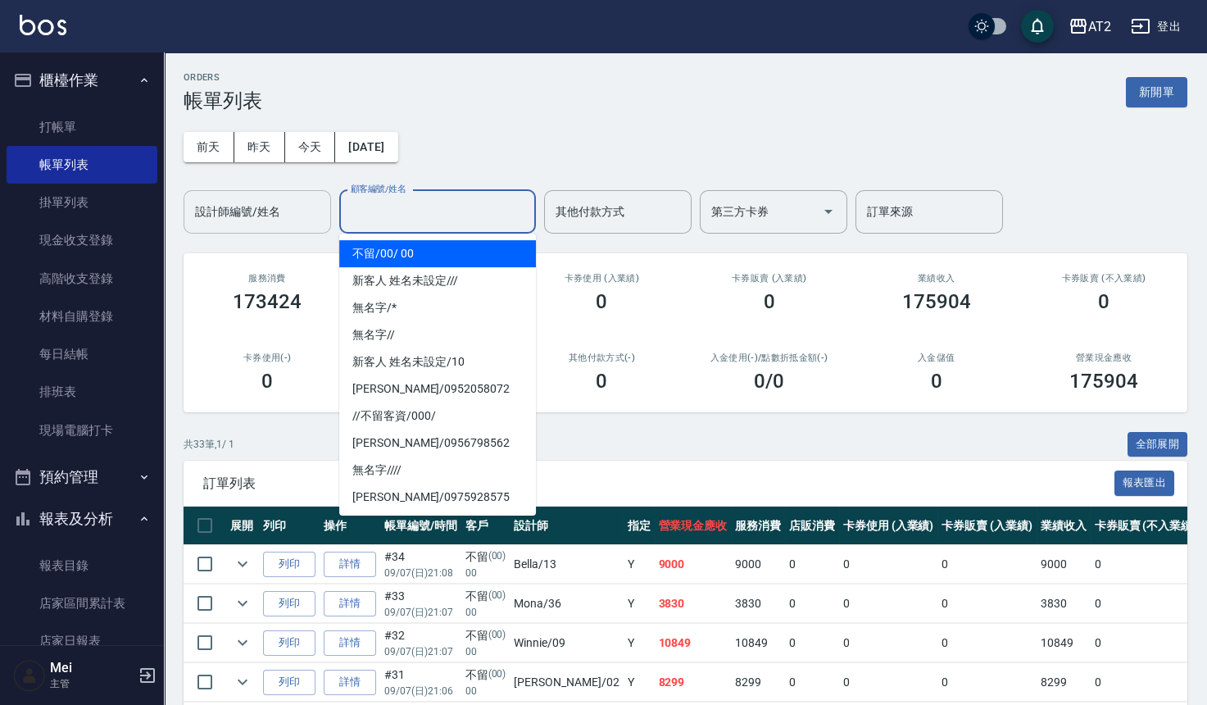
click at [226, 230] on div "設計師編號/姓名" at bounding box center [258, 211] width 148 height 43
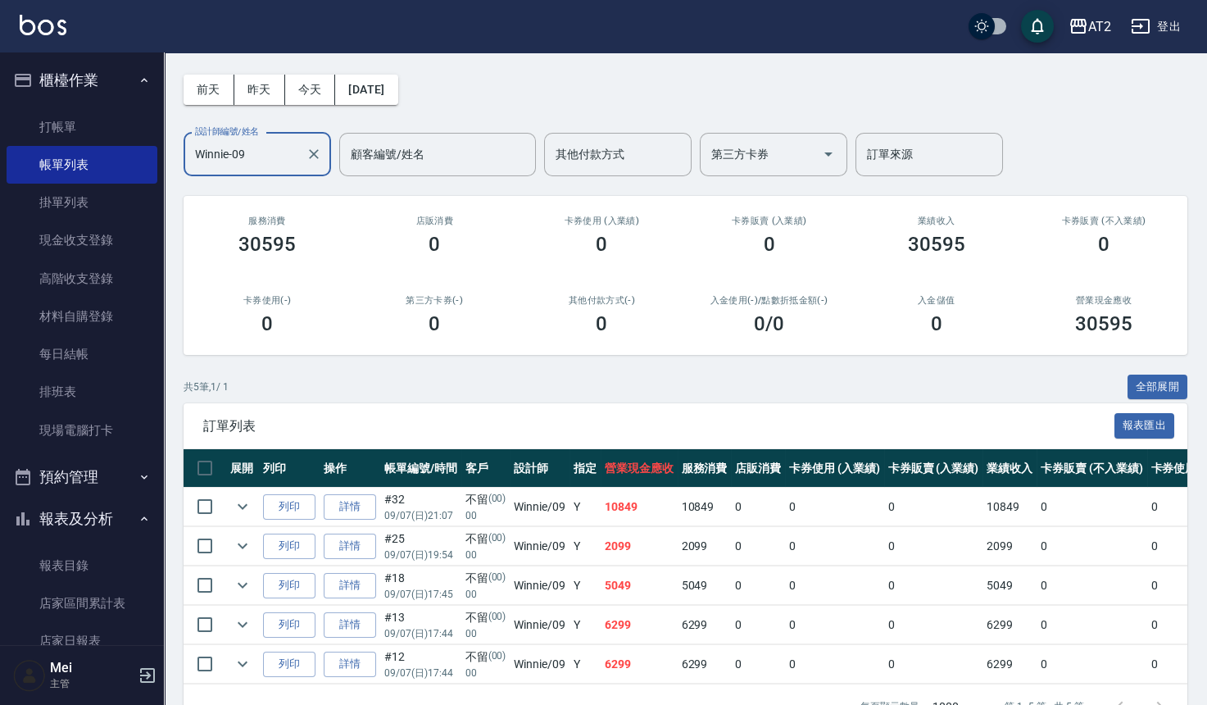
scroll to position [114, 0]
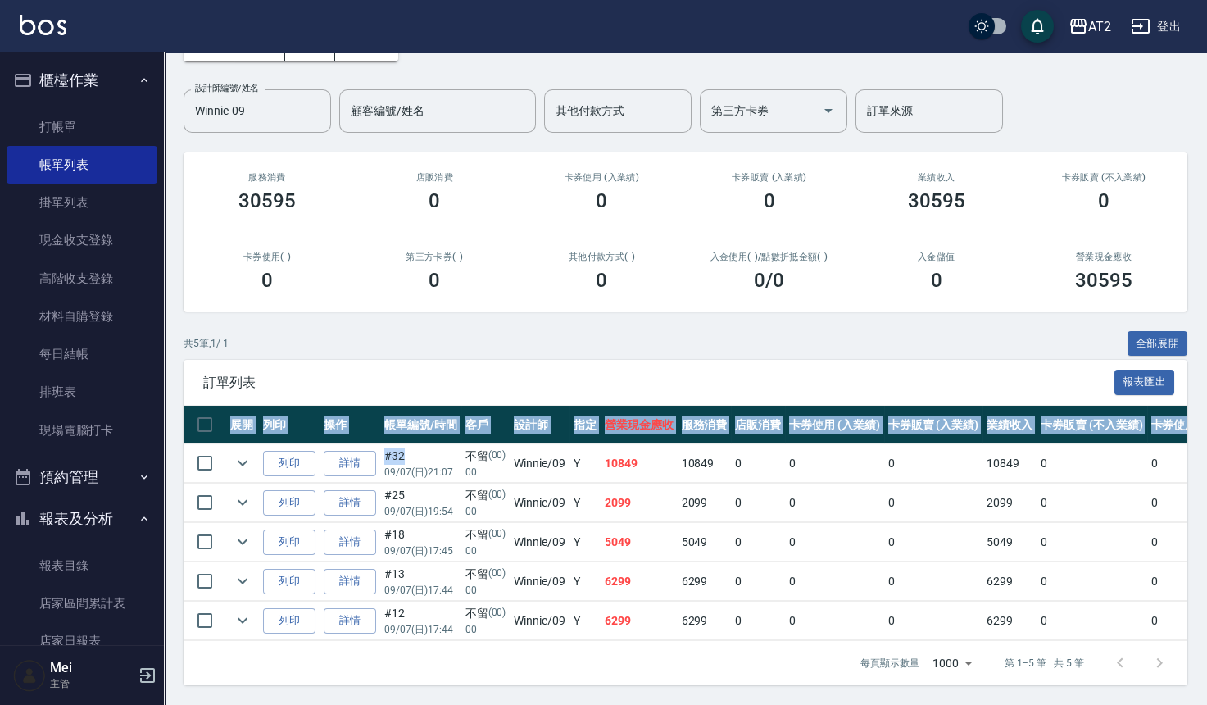
drag, startPoint x: 448, startPoint y: 431, endPoint x: 616, endPoint y: 638, distance: 266.4
click at [616, 638] on div "展開 列印 操作 帳單編號/時間 客戶 設計師 指定 營業現金應收 服務消費 店販消費 卡券使用 (入業績) 卡券販賣 (入業績) 業績收入 卡券販賣 (不入…" at bounding box center [686, 523] width 1004 height 235
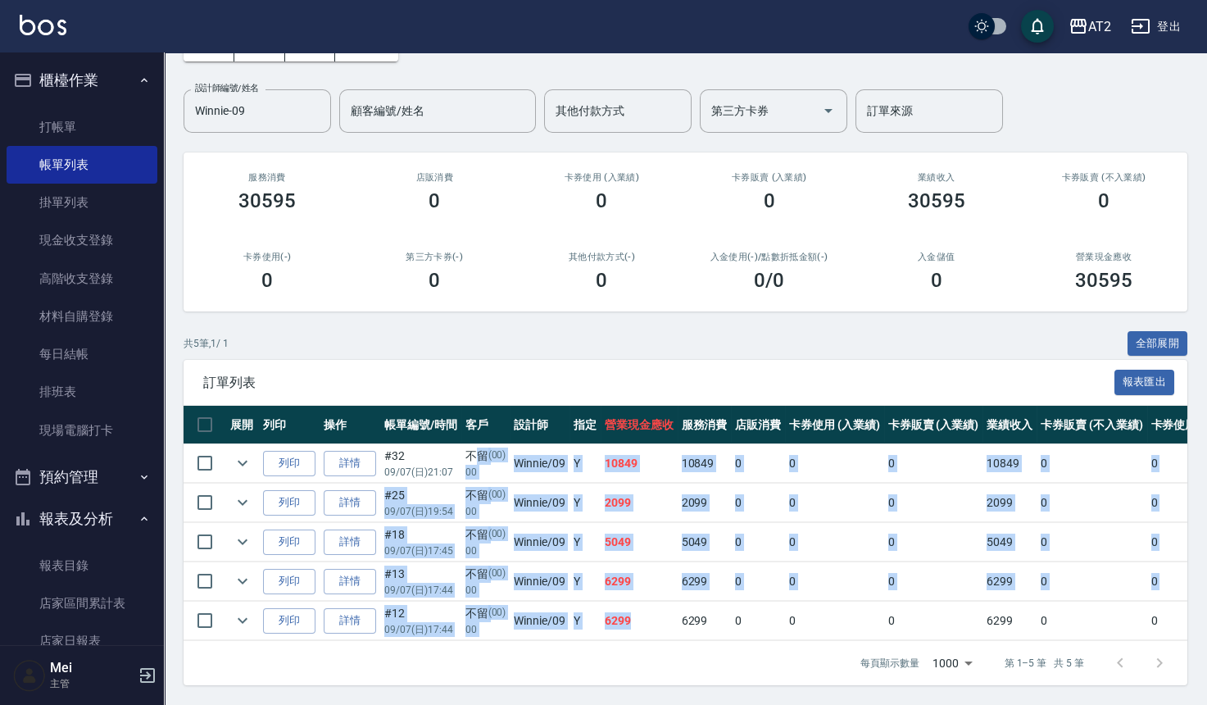
drag, startPoint x: 676, startPoint y: 607, endPoint x: 475, endPoint y: 443, distance: 259.2
click at [475, 444] on tbody "列印 詳情 #32 09/07 (日) 21:07 不留 (00) 00 Winnie /09 Y 10849 10849 0 0 0 10849 0 0 0…" at bounding box center [904, 542] width 1440 height 197
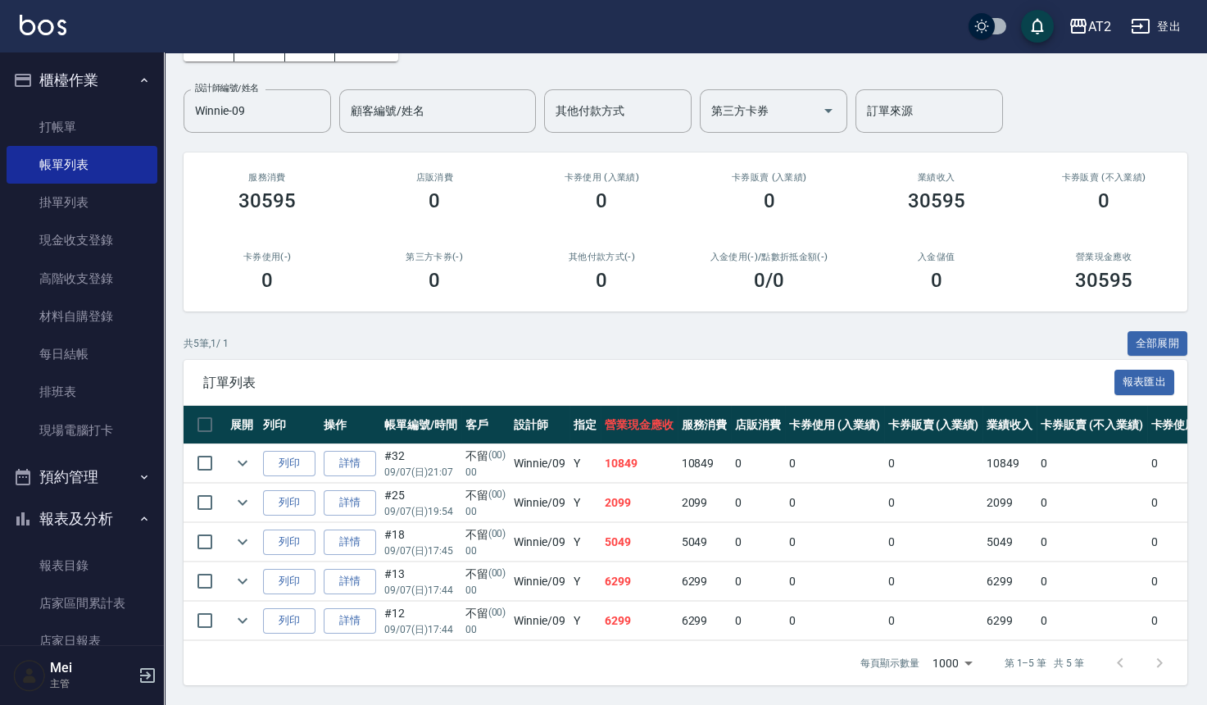
click at [556, 336] on div "共 5 筆, 1 / 1 全部展開" at bounding box center [686, 343] width 1004 height 25
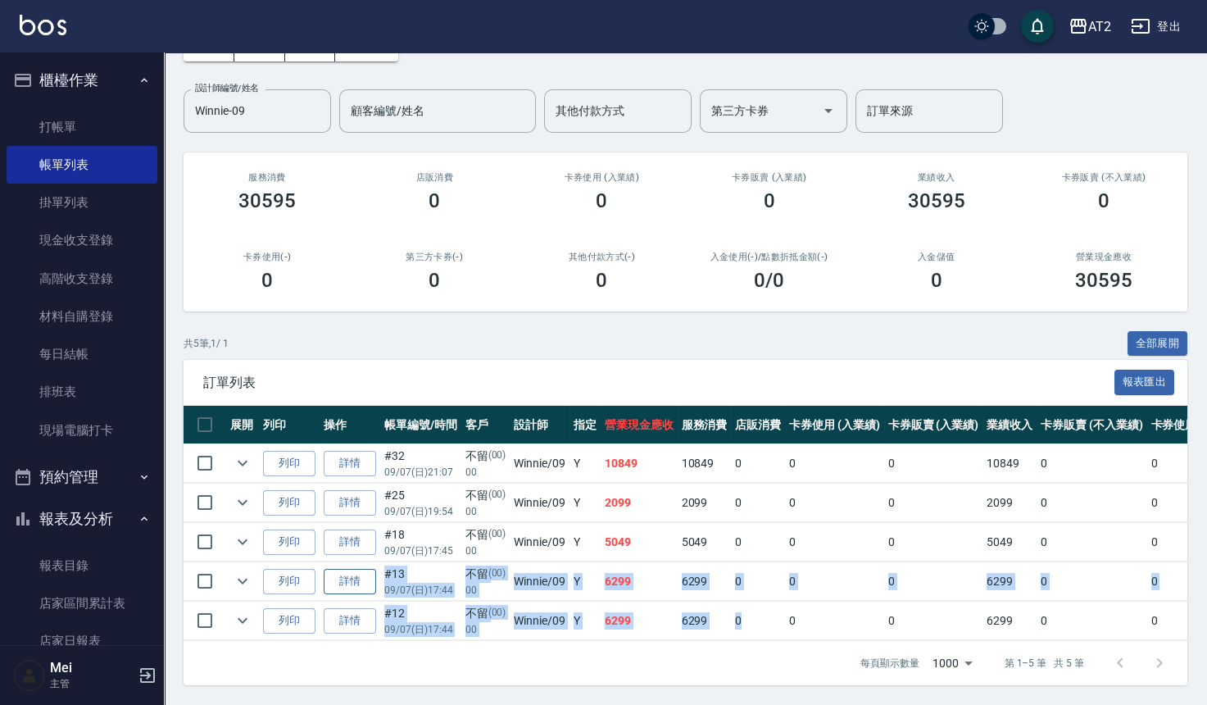
drag, startPoint x: 777, startPoint y: 593, endPoint x: 375, endPoint y: 561, distance: 402.8
click at [375, 561] on tbody "列印 詳情 #32 09/07 (日) 21:07 不留 (00) 00 Winnie /09 Y 10849 10849 0 0 0 10849 0 0 0…" at bounding box center [904, 542] width 1440 height 197
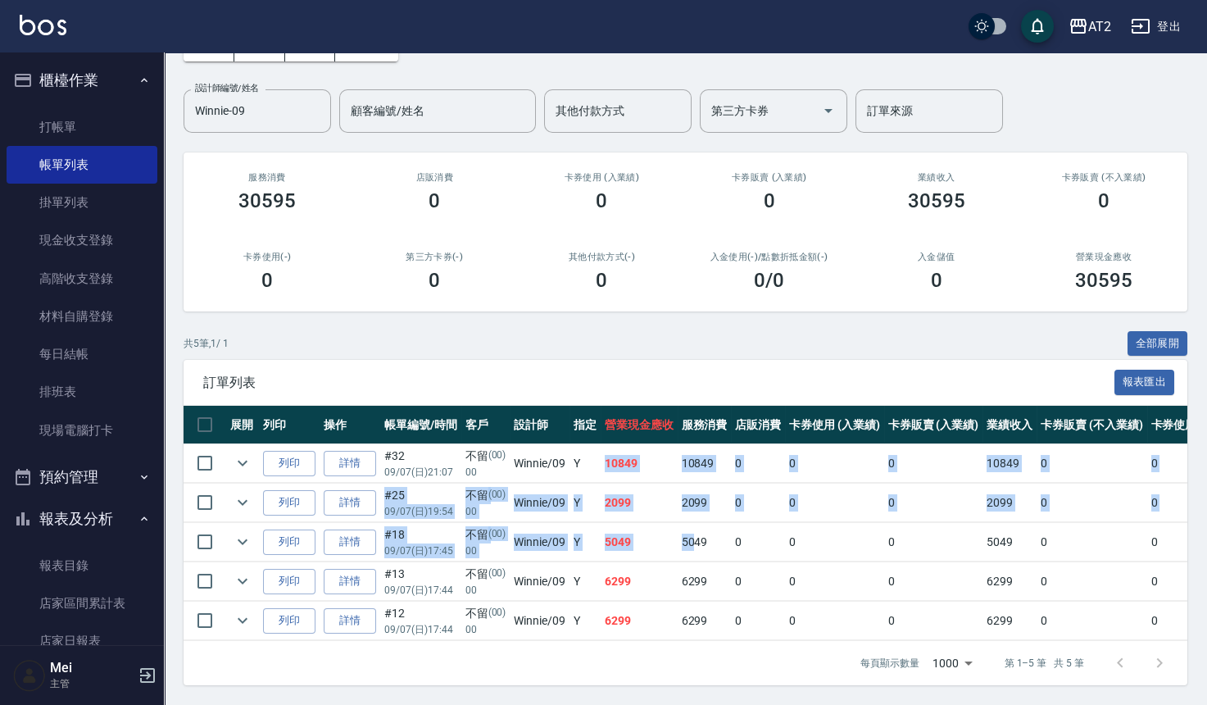
drag, startPoint x: 693, startPoint y: 535, endPoint x: 593, endPoint y: 447, distance: 133.5
click at [593, 447] on tbody "列印 詳情 #32 09/07 (日) 21:07 不留 (00) 00 Winnie /09 Y 10849 10849 0 0 0 10849 0 0 0…" at bounding box center [904, 542] width 1440 height 197
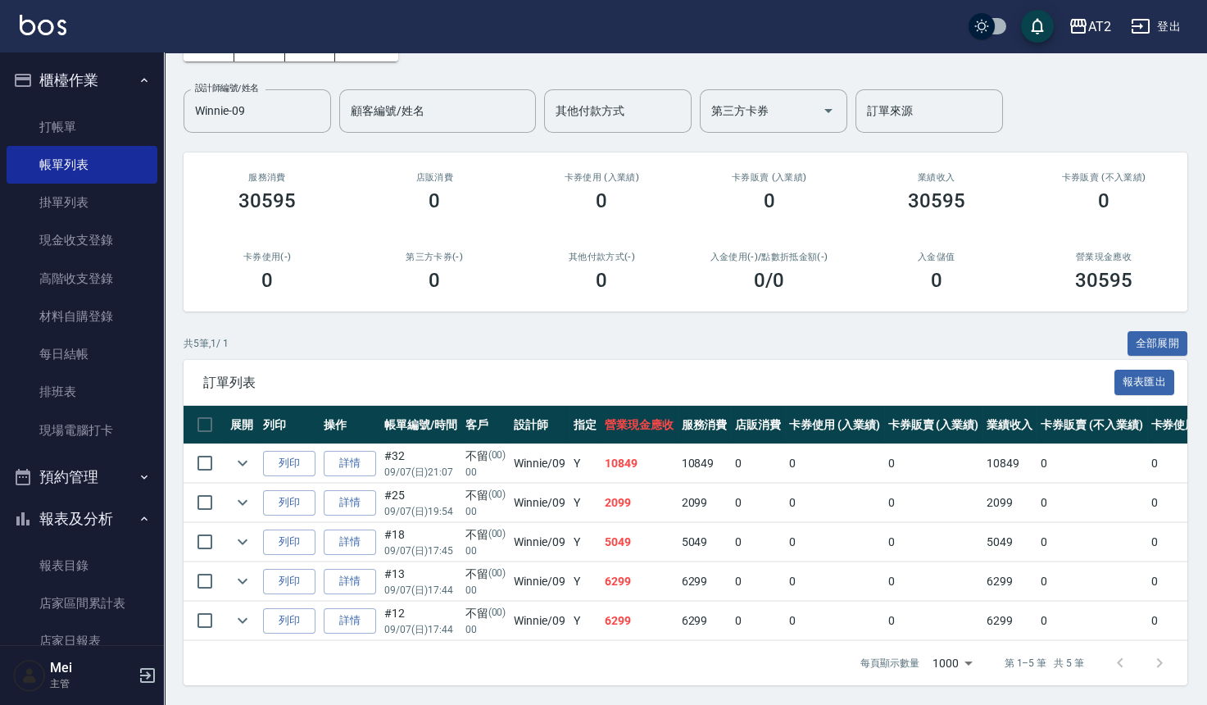
click at [660, 332] on div "共 5 筆, 1 / 1 全部展開" at bounding box center [686, 343] width 1004 height 25
click at [503, 331] on div "共 5 筆, 1 / 1 全部展開" at bounding box center [686, 343] width 1004 height 25
click at [323, 99] on button "Clear" at bounding box center [313, 110] width 23 height 23
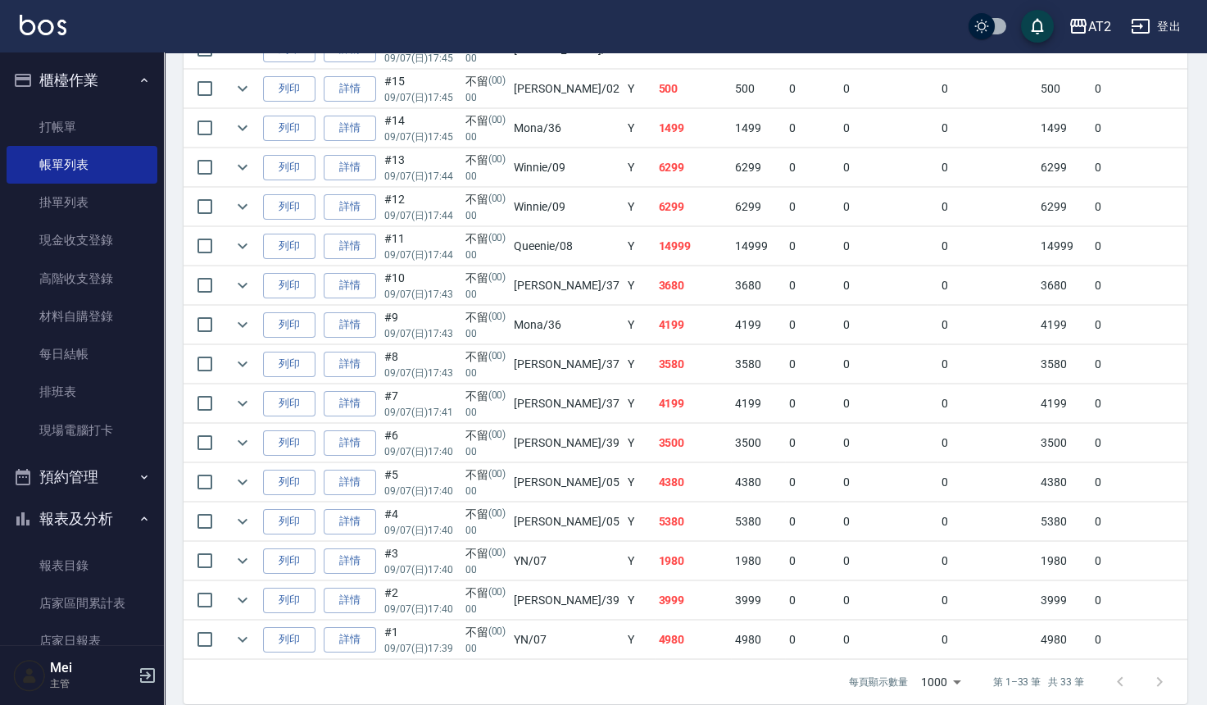
scroll to position [1214, 0]
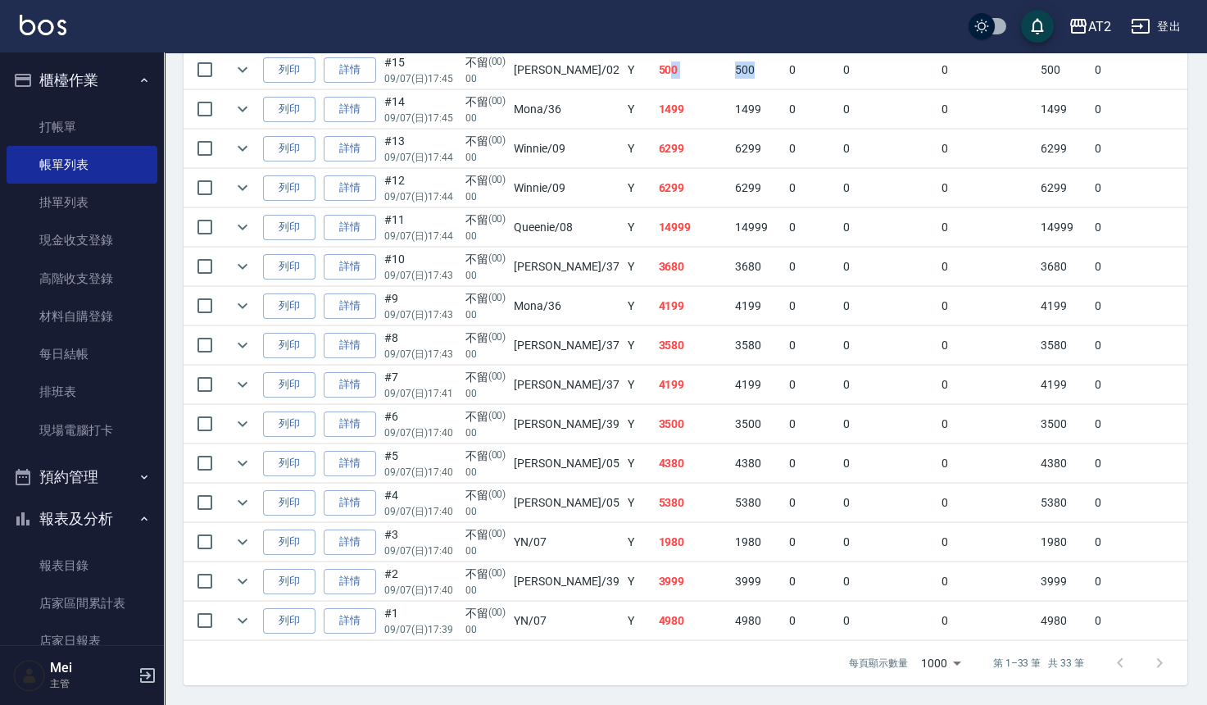
drag, startPoint x: 717, startPoint y: 58, endPoint x: 626, endPoint y: 53, distance: 91.1
click at [626, 53] on tr "列印 詳情 #15 09/07 (日) 17:45 不留 (00) 00 Morgan /02 Y 500 500 0 0 0 500 0 0 0 0 0 0" at bounding box center [931, 70] width 1494 height 39
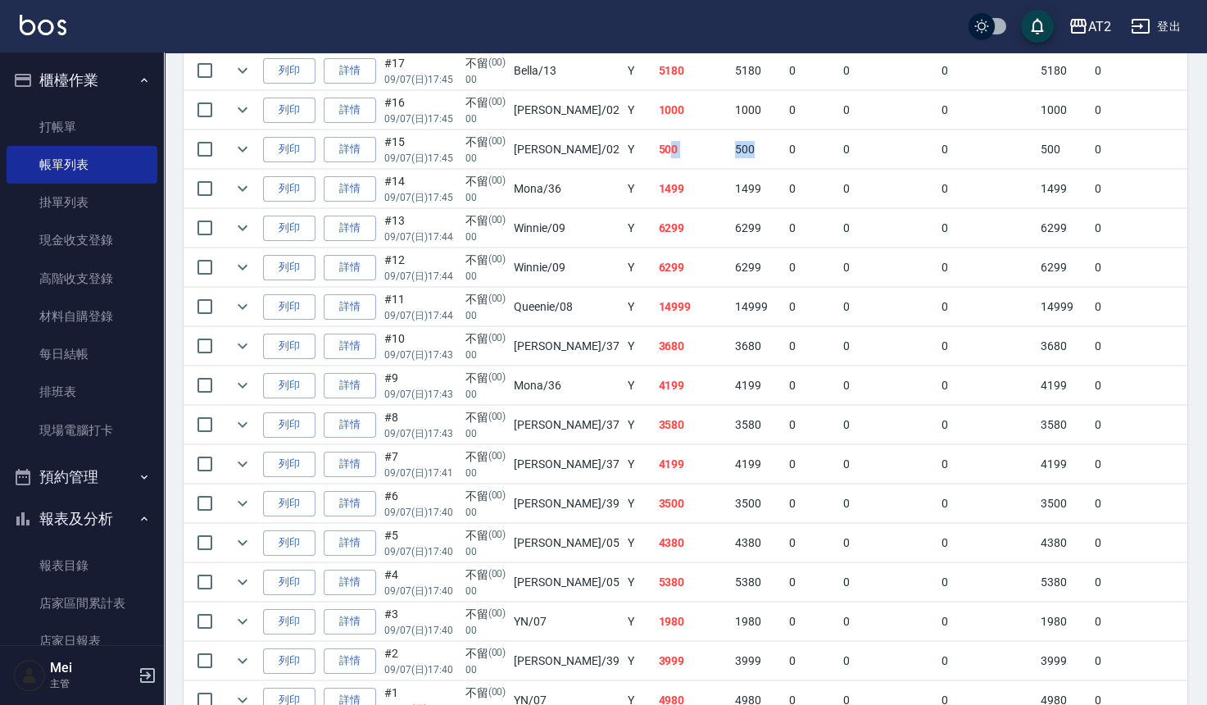
scroll to position [941, 0]
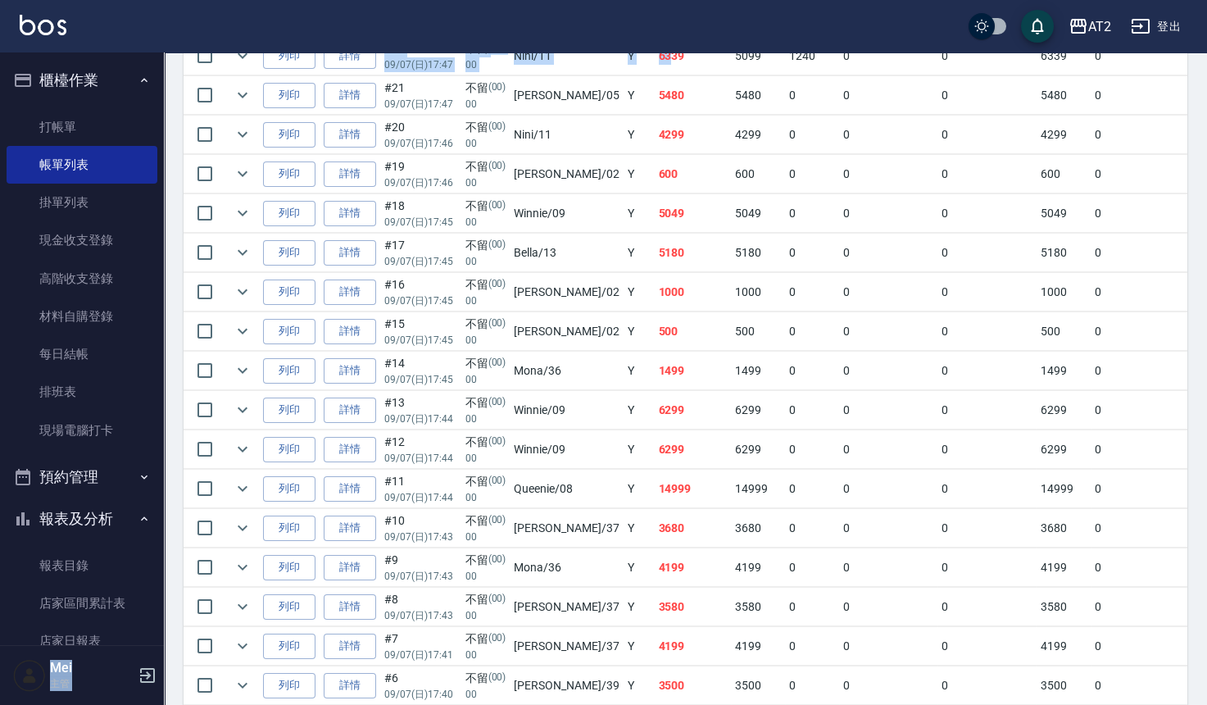
drag, startPoint x: 626, startPoint y: 54, endPoint x: 608, endPoint y: 44, distance: 20.5
click at [608, 44] on div "AT2 登出 櫃檯作業 打帳單 帳單列表 掛單列表 現金收支登錄 高階收支登錄 材料自購登錄 每日結帳 排班表 現場電腦打卡 預約管理 預約管理 單日預約紀錄…" at bounding box center [603, 12] width 1207 height 1907
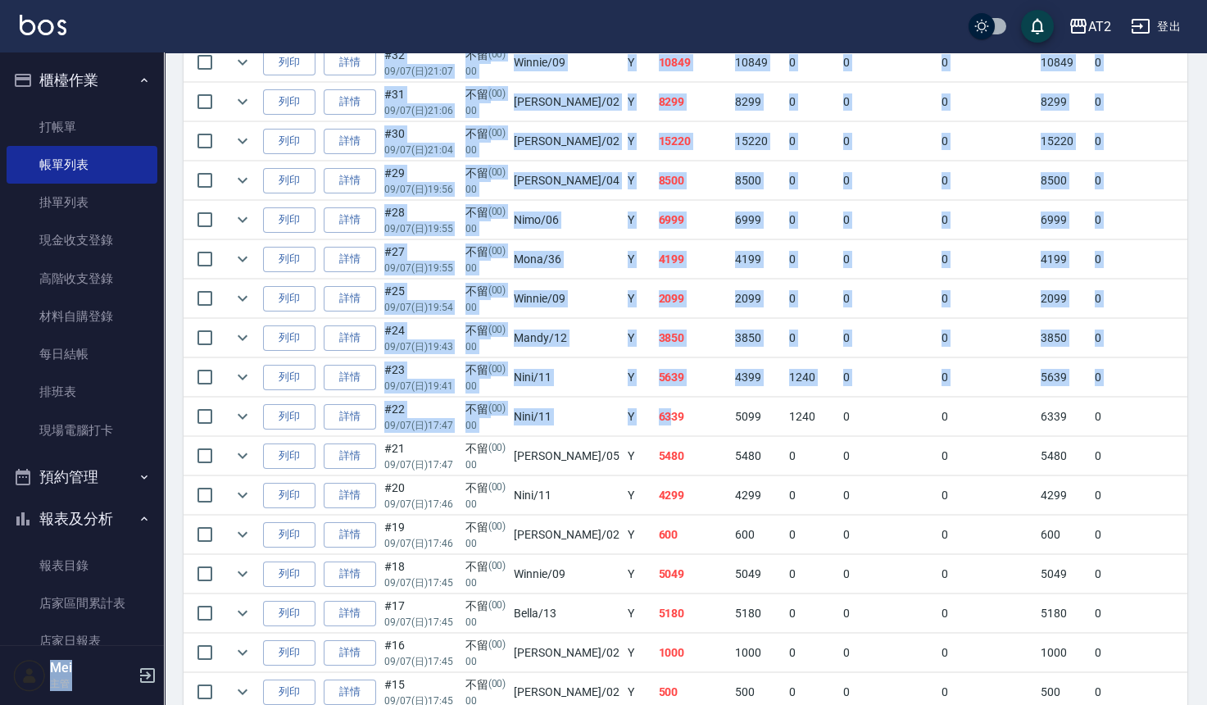
scroll to position [577, 0]
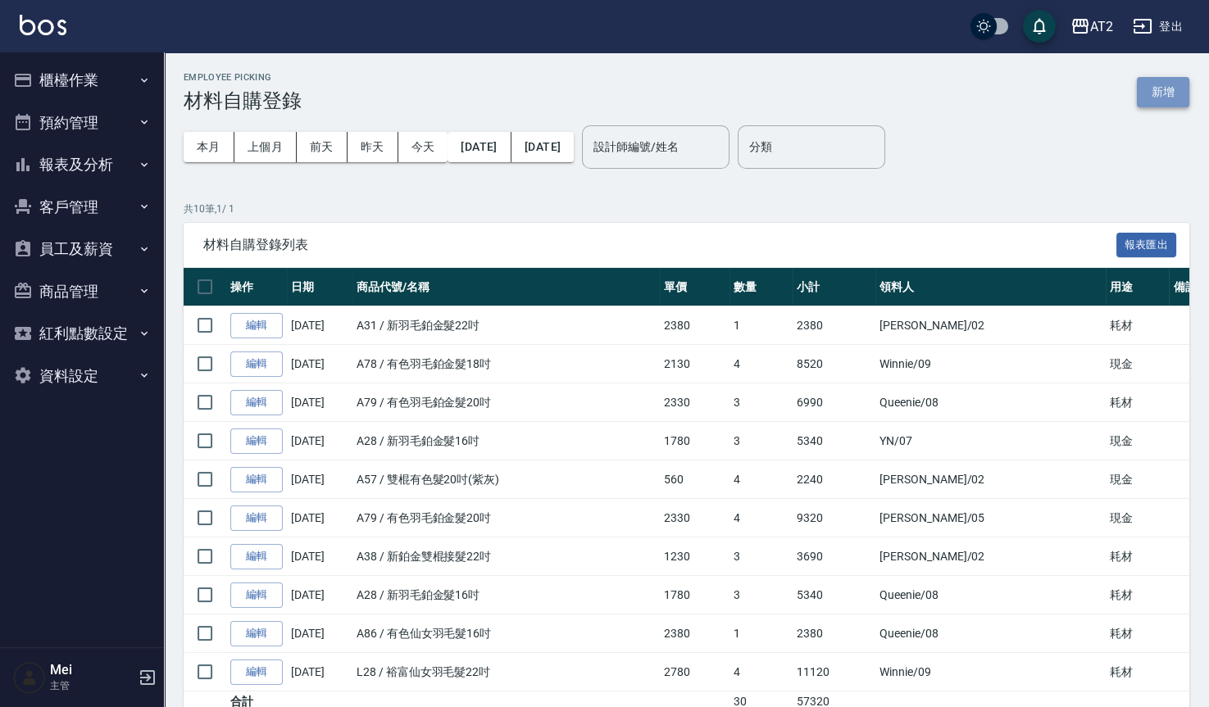
click at [1165, 88] on button "新增" at bounding box center [1163, 92] width 52 height 30
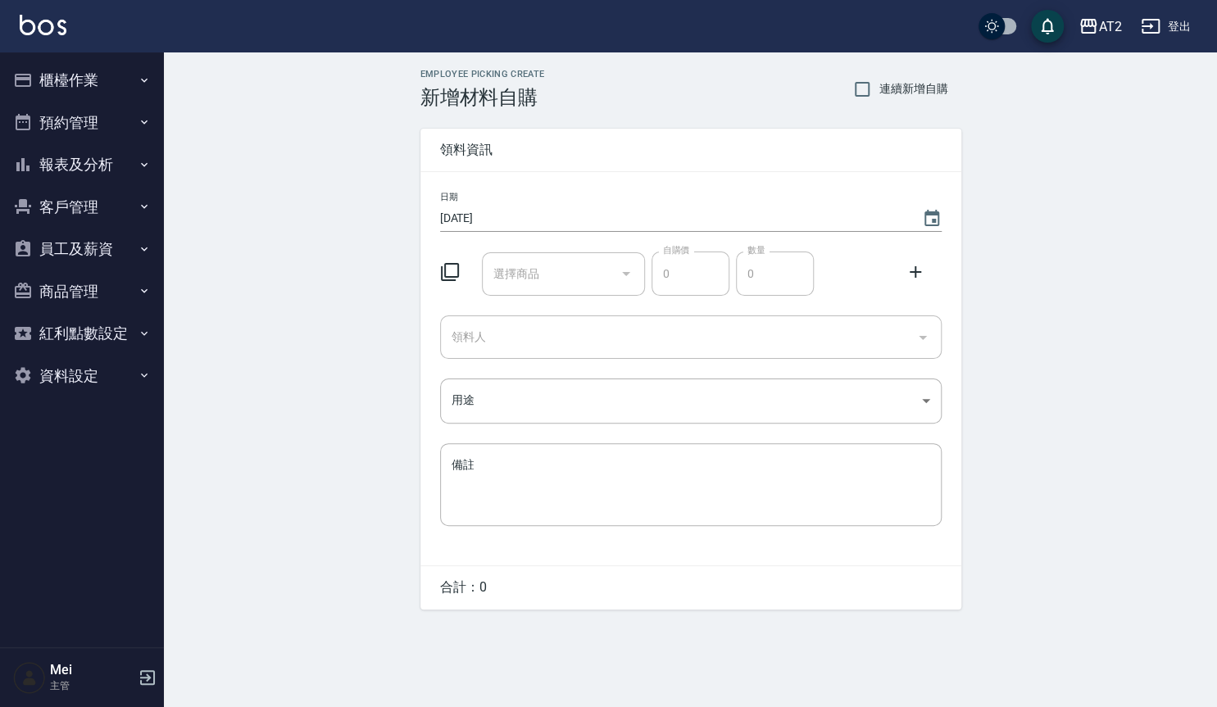
click at [882, 76] on label "連續新增自購" at bounding box center [896, 89] width 103 height 34
click at [879, 76] on input "連續新增自購" at bounding box center [862, 89] width 34 height 34
checkbox input "true"
click at [520, 260] on input "選擇商品" at bounding box center [551, 274] width 124 height 29
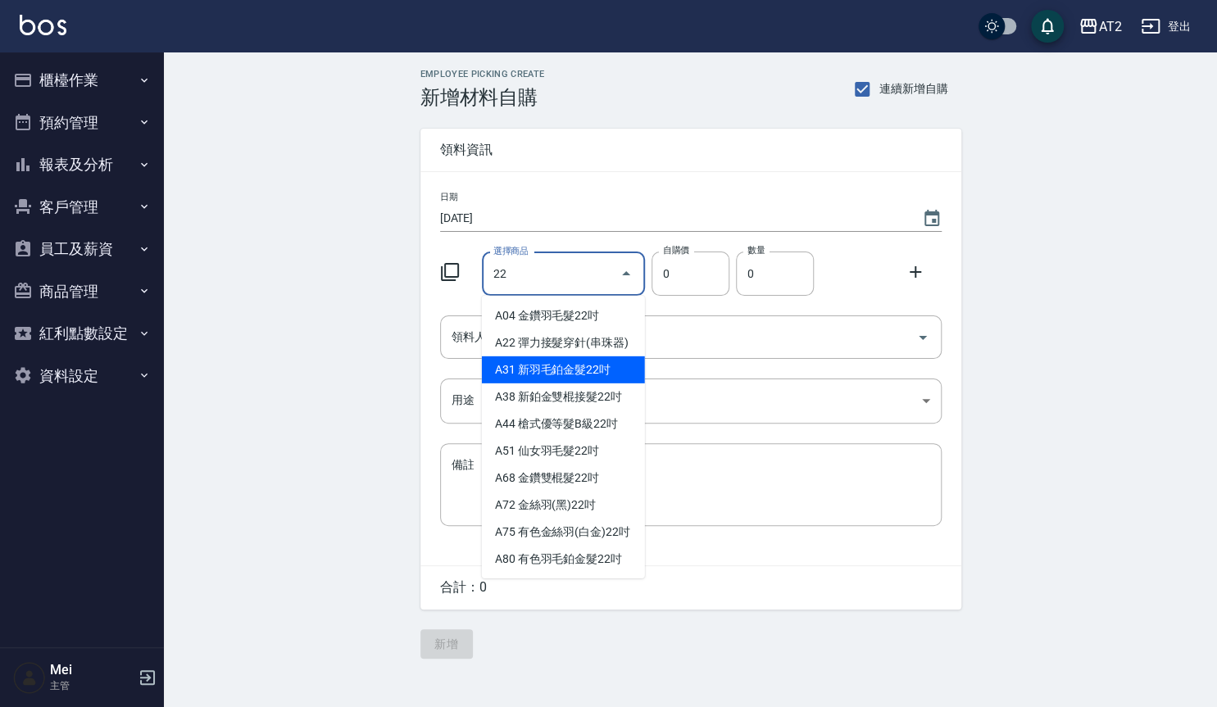
click at [612, 384] on li "A31 新羽毛鉑金髮22吋" at bounding box center [563, 370] width 163 height 27
type input "新羽毛鉑金髮22吋"
type input "2380"
type input "1"
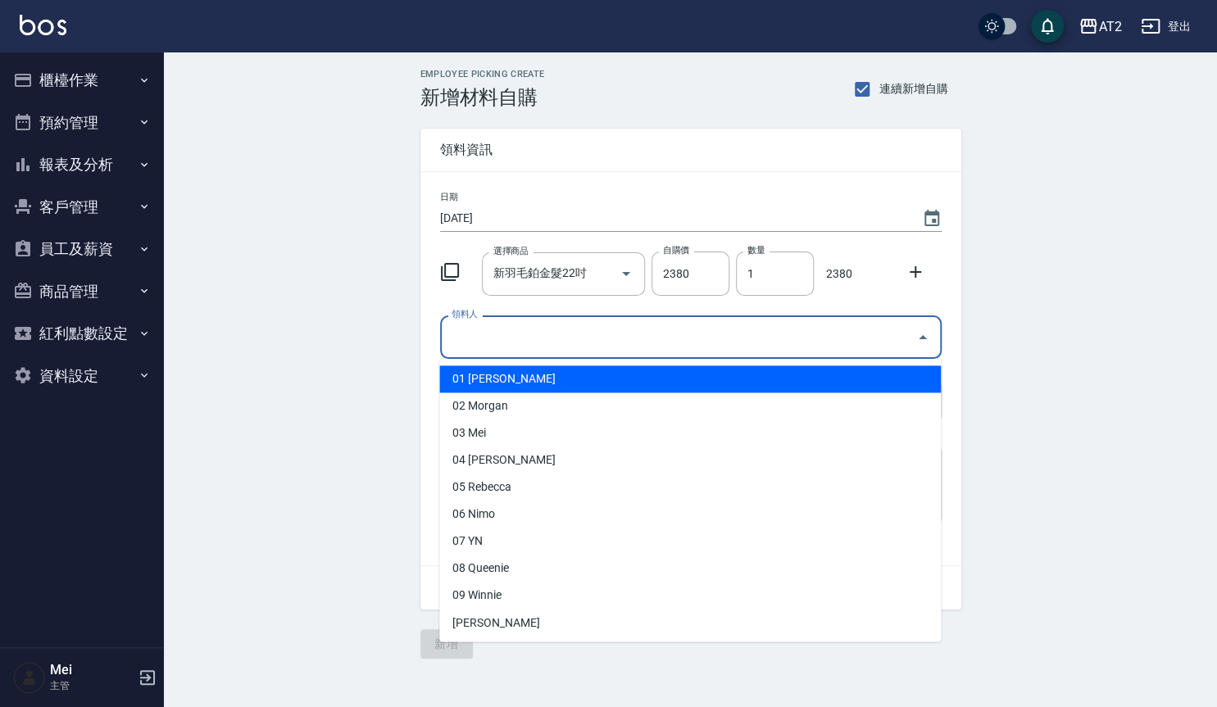
click at [629, 334] on input "領料人" at bounding box center [678, 337] width 462 height 29
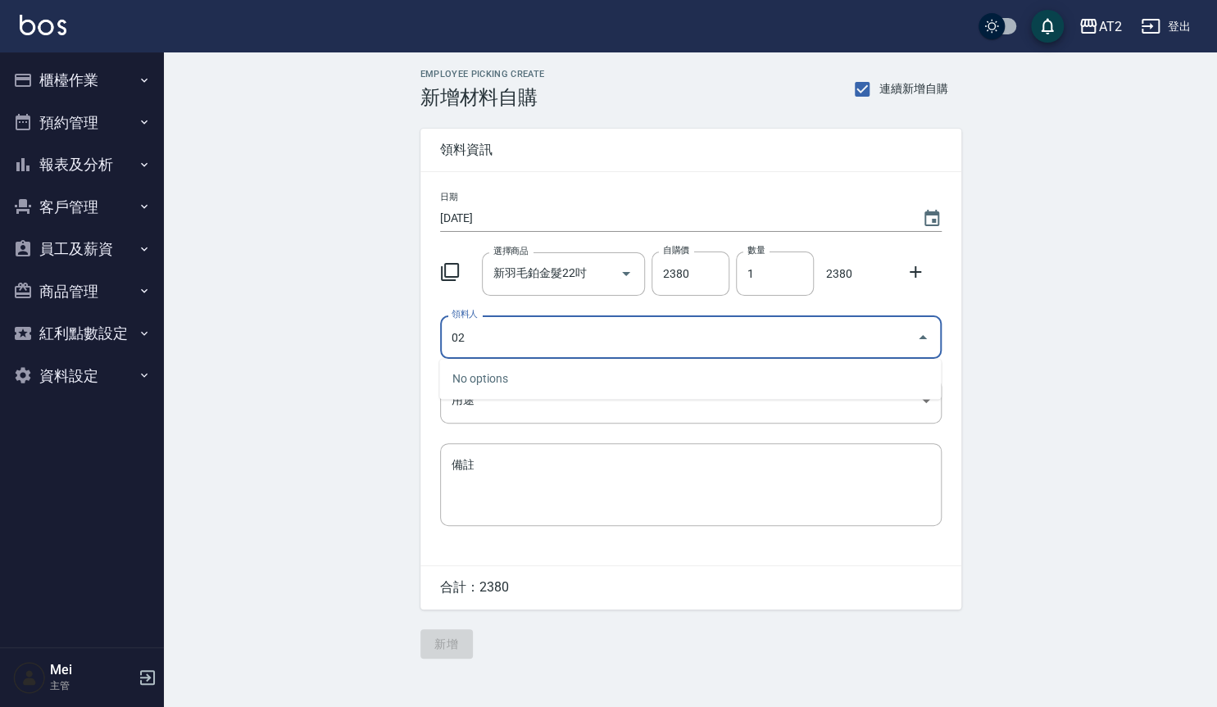
type input "02 Morgan"
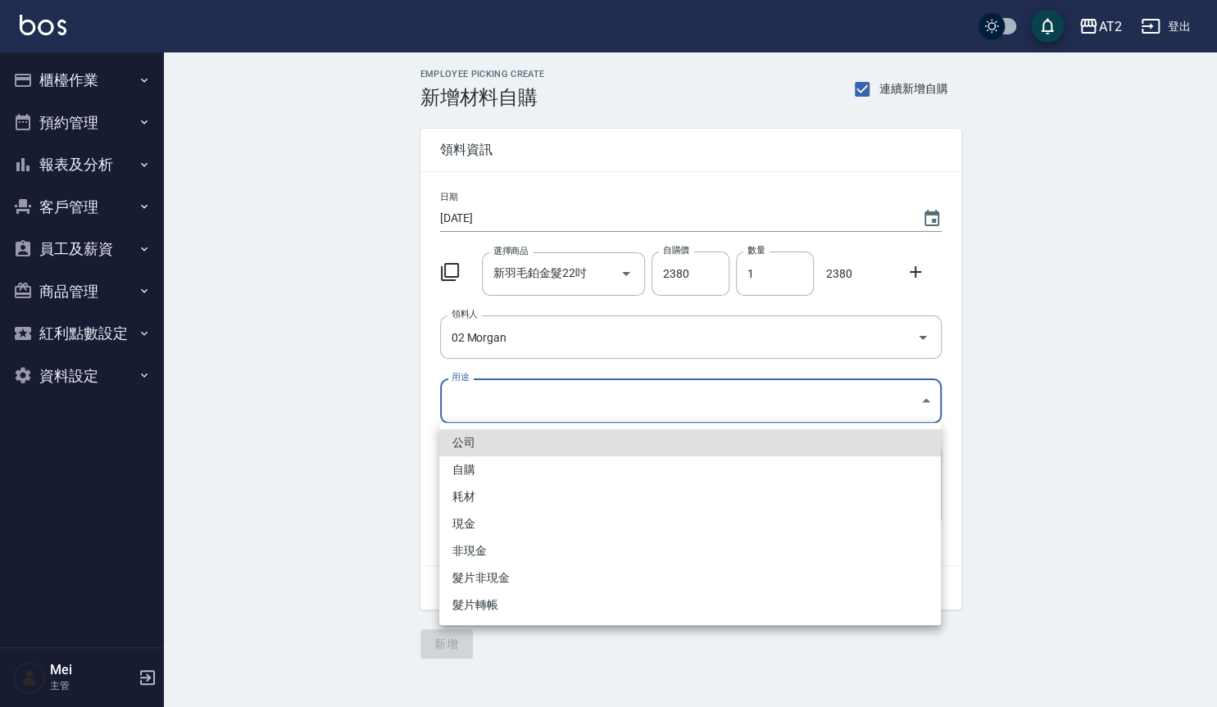
click at [626, 403] on body "AT2 登出 櫃檯作業 打帳單 帳單列表 掛單列表 現金收支登錄 高階收支登錄 材料自購登錄 每日結帳 排班表 現場電腦打卡 預約管理 預約管理 單日預約紀錄…" at bounding box center [608, 353] width 1217 height 707
click at [496, 516] on li "現金" at bounding box center [690, 524] width 502 height 27
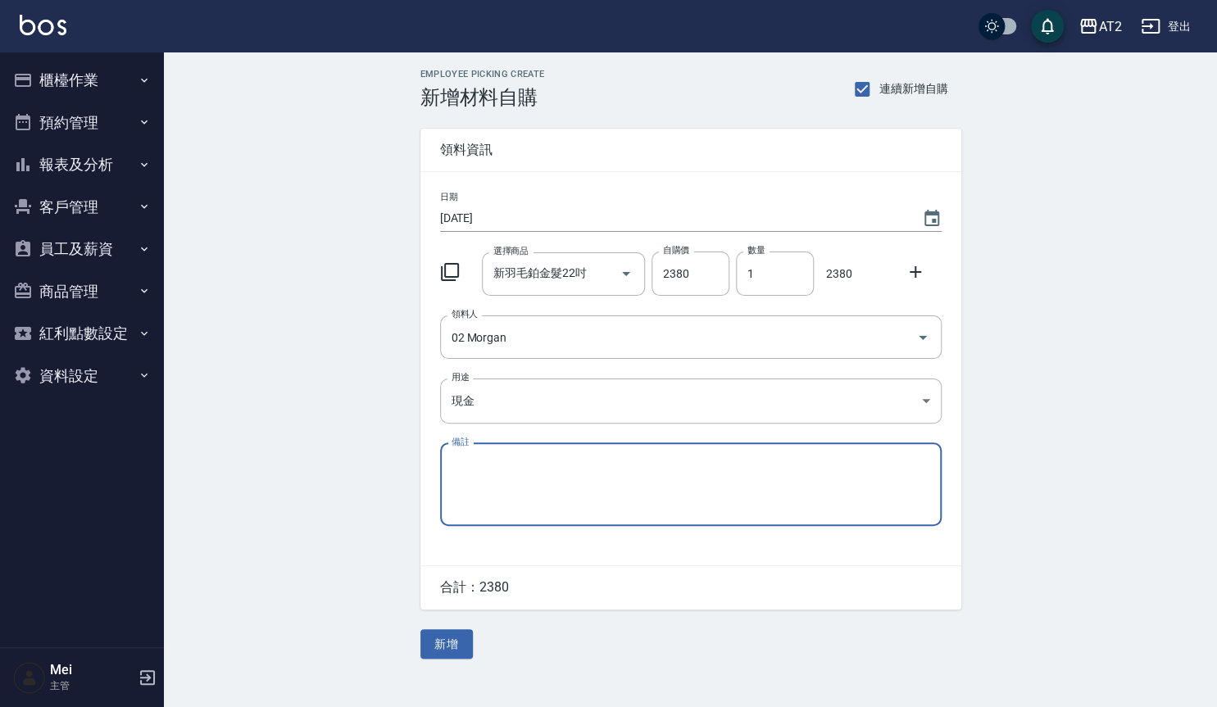
type input "現金"
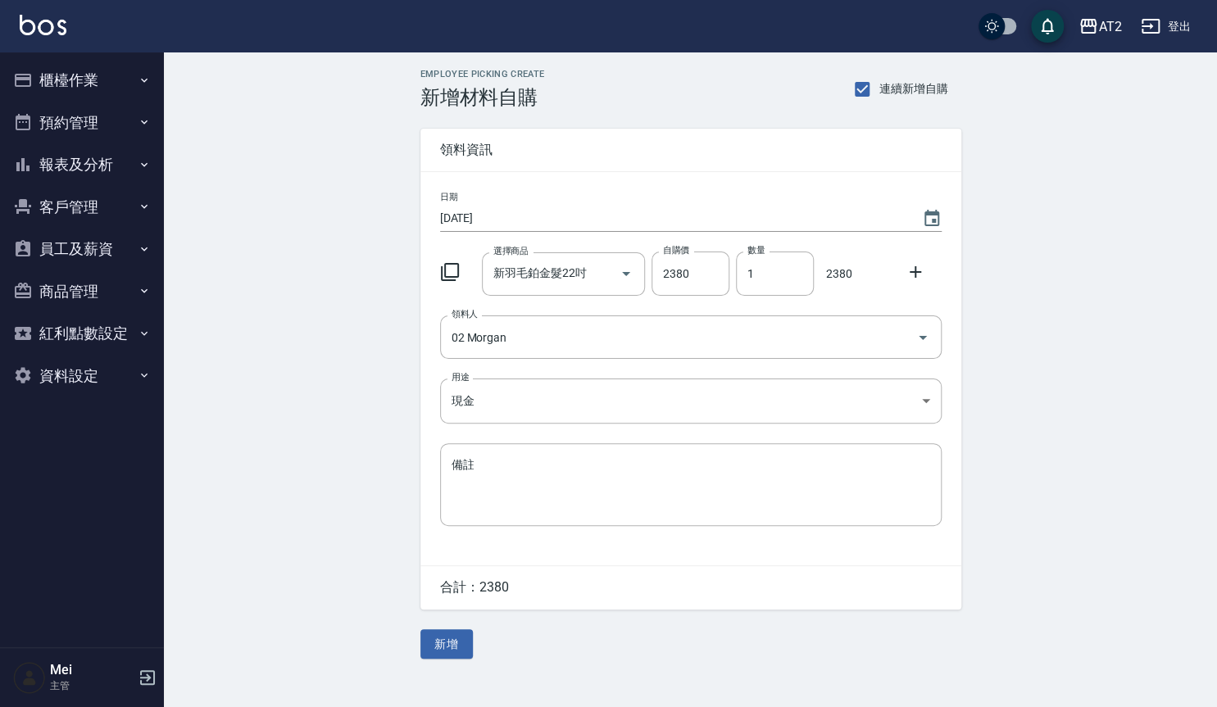
click at [260, 401] on div "Employee Picking Create 新增材料自購 連續新增自購 領料資訊 日期 2025/09/07 選擇商品 新羽毛鉑金髮22吋 選擇商品 自購…" at bounding box center [690, 363] width 1053 height 623
click at [466, 644] on button "新增" at bounding box center [446, 644] width 52 height 30
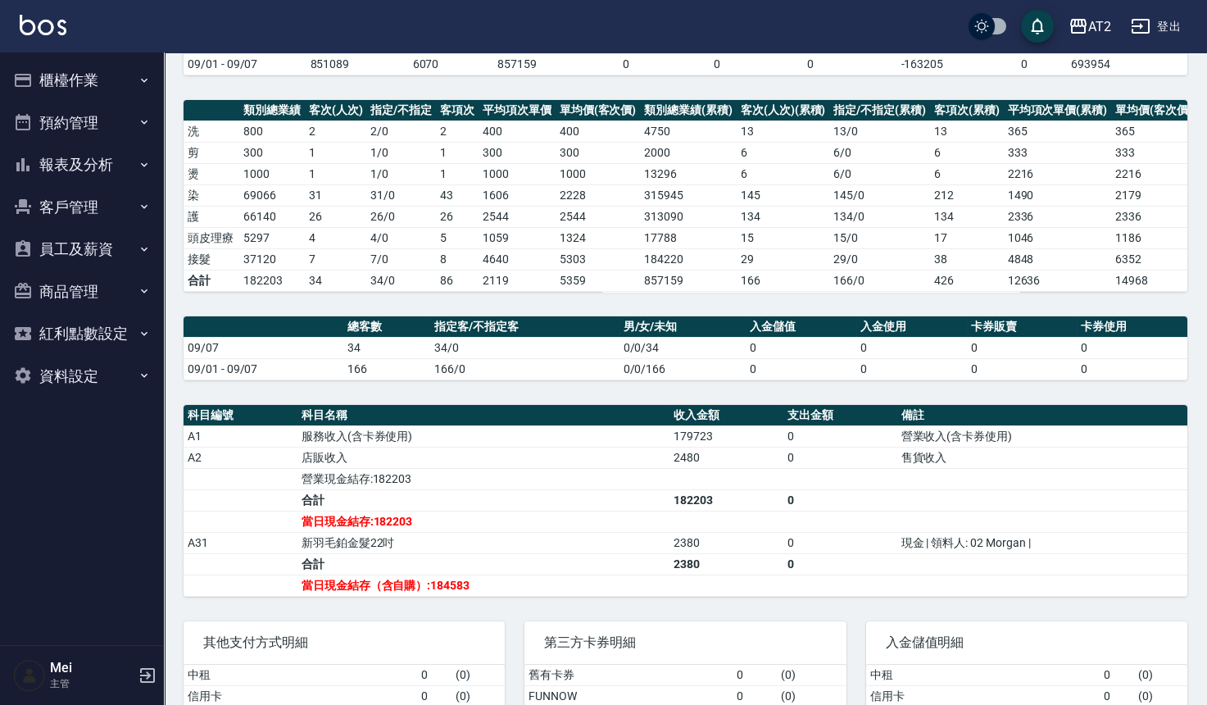
scroll to position [187, 0]
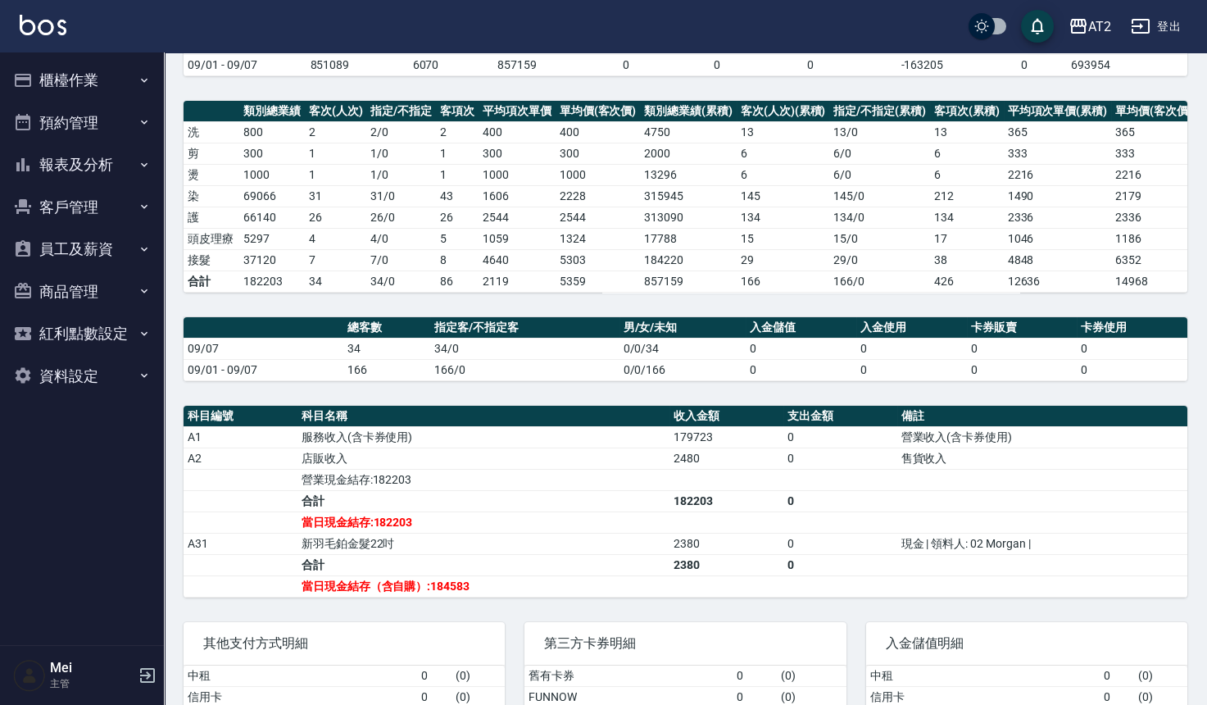
click at [678, 511] on td "182203" at bounding box center [727, 500] width 114 height 21
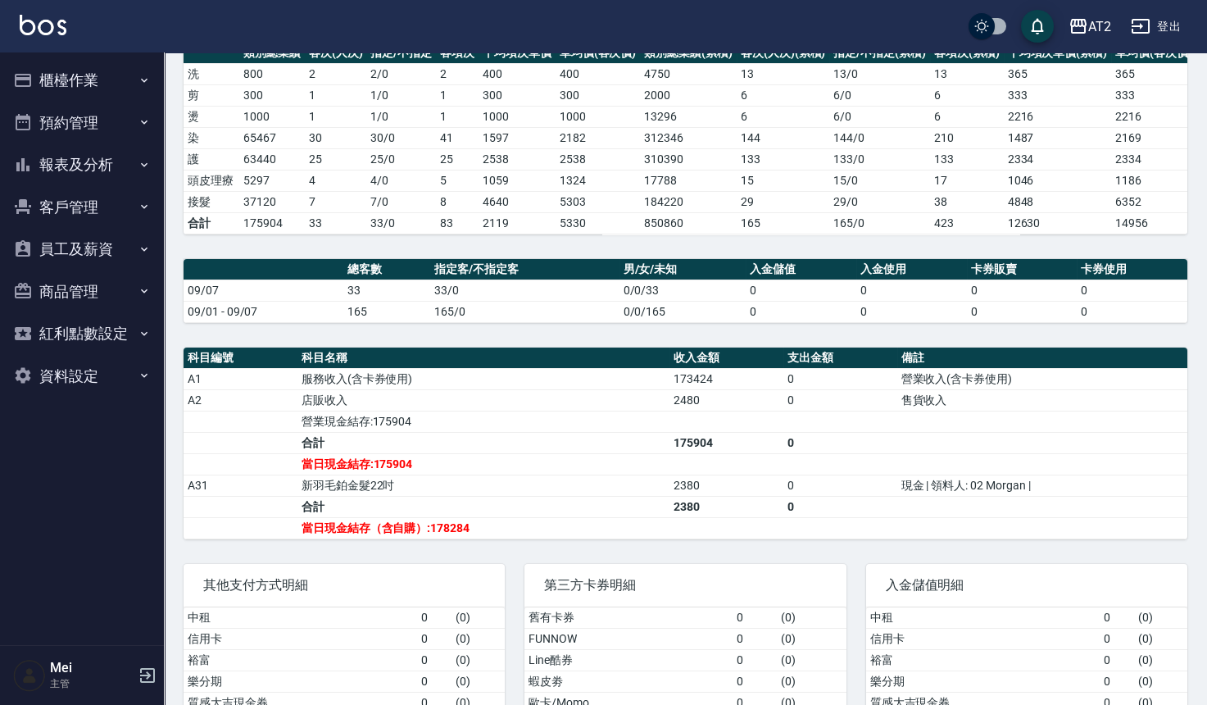
scroll to position [369, 0]
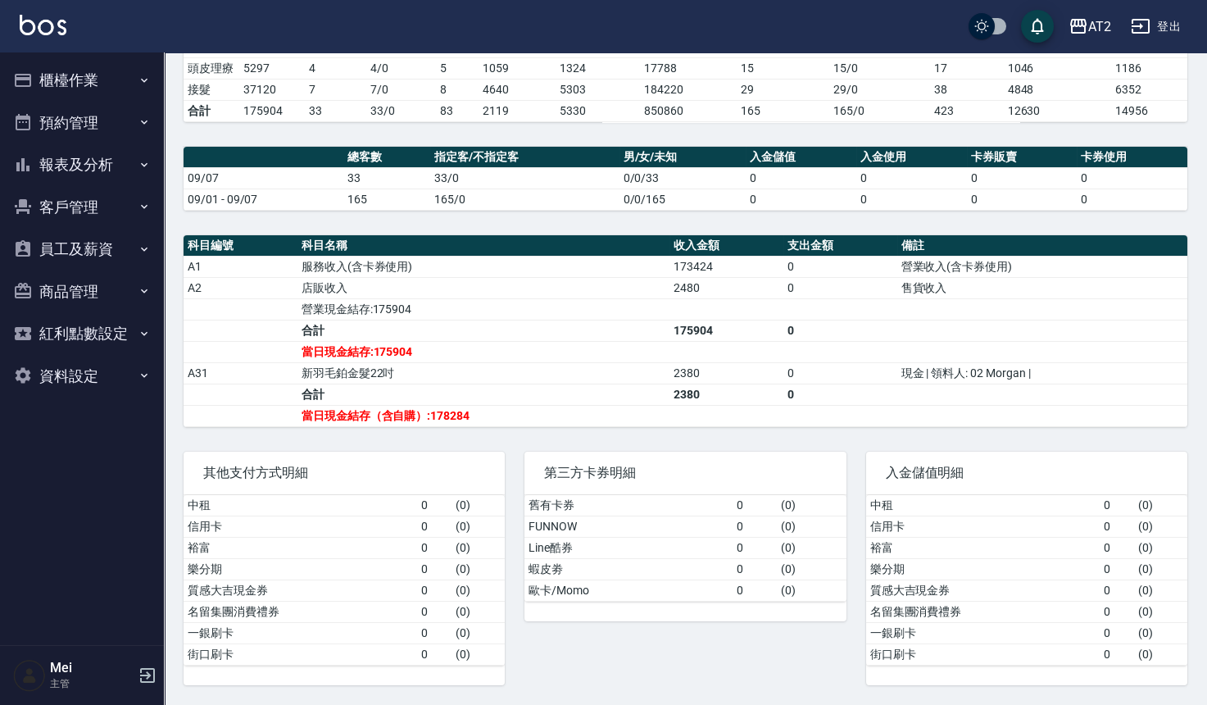
click at [677, 422] on td "a dense table" at bounding box center [727, 415] width 114 height 21
click at [652, 352] on td "當日現金結存:175904" at bounding box center [484, 351] width 372 height 21
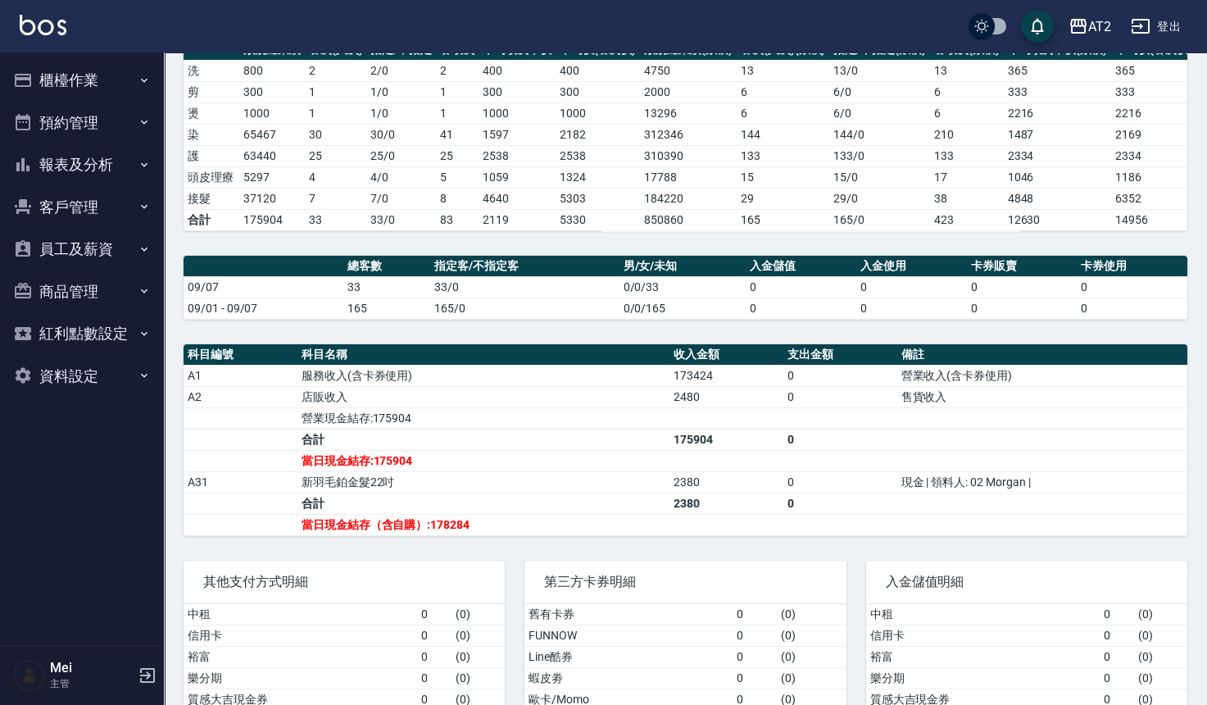
scroll to position [369, 0]
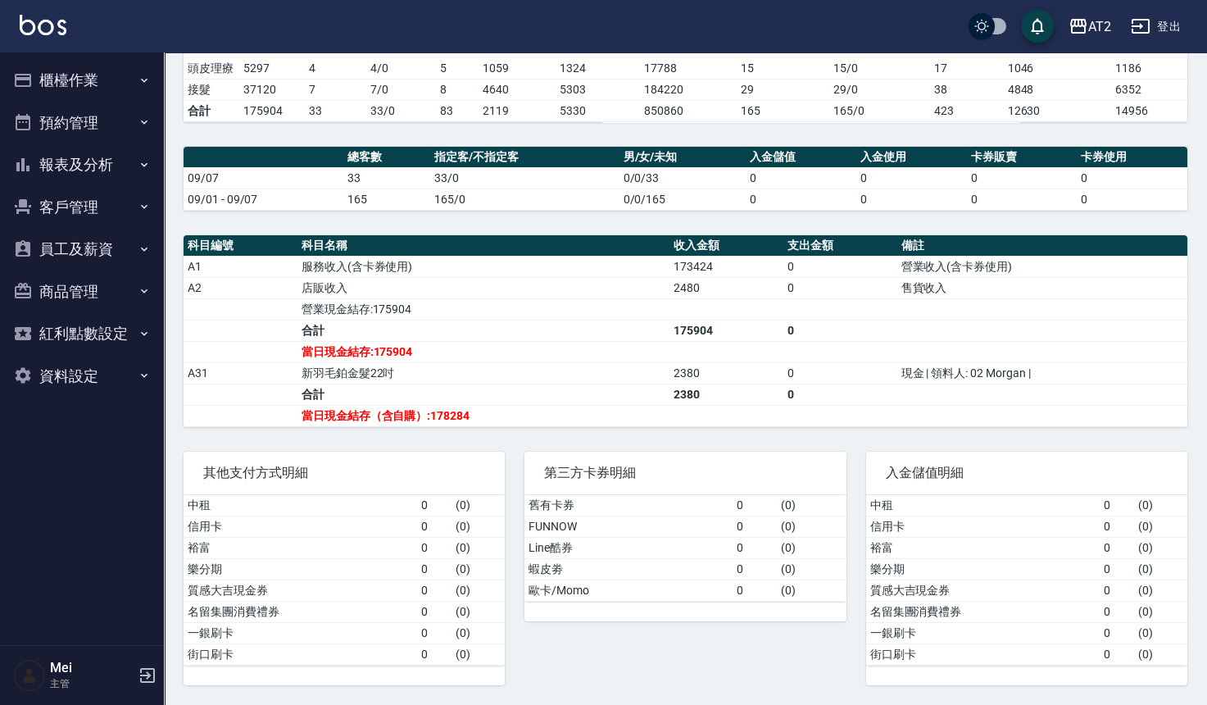
click at [674, 226] on div "AT2 2025-09-07 店家日報表 列印時間： 2025-09-07-21:17 Merchant Daily Report 店家日報表 前天 昨天 今…" at bounding box center [685, 200] width 1043 height 1010
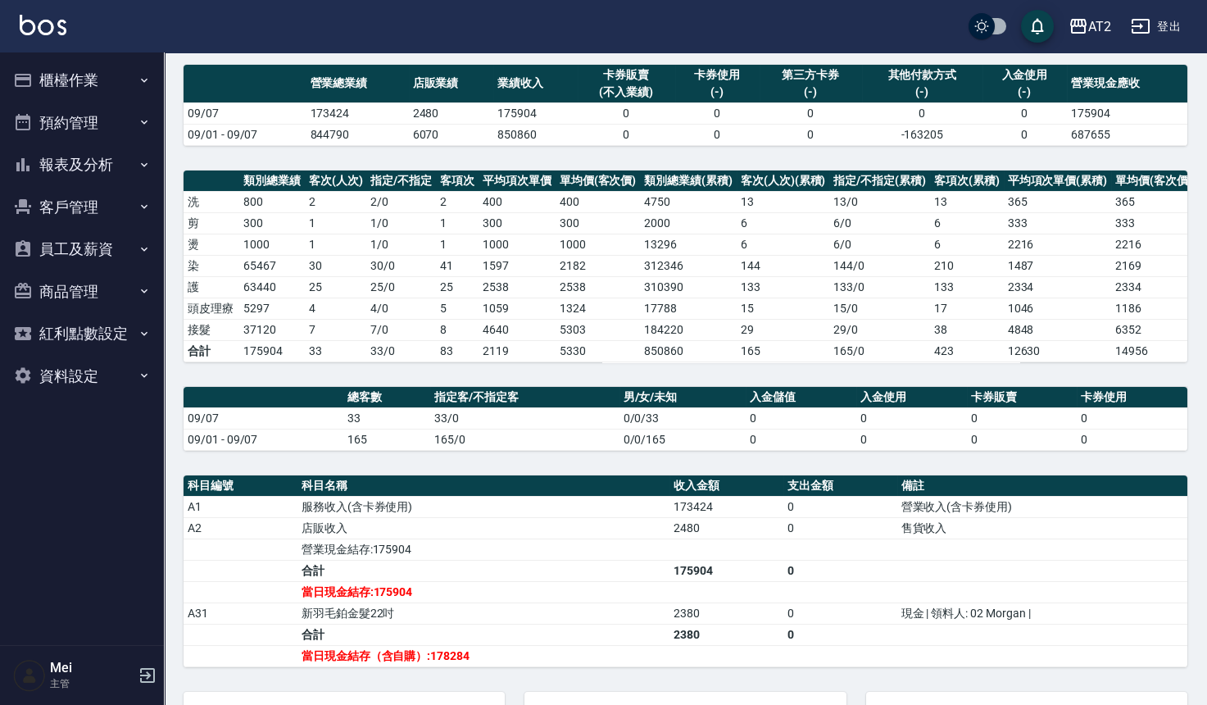
scroll to position [0, 0]
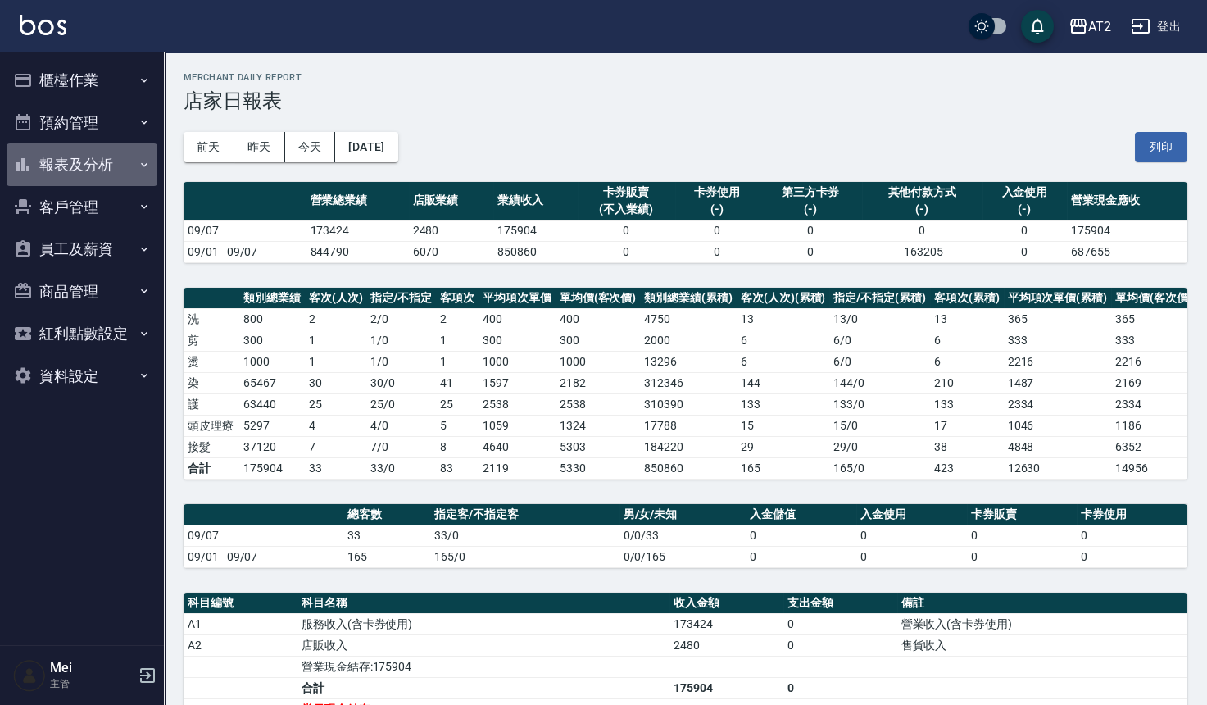
click at [110, 156] on button "報表及分析" at bounding box center [82, 164] width 151 height 43
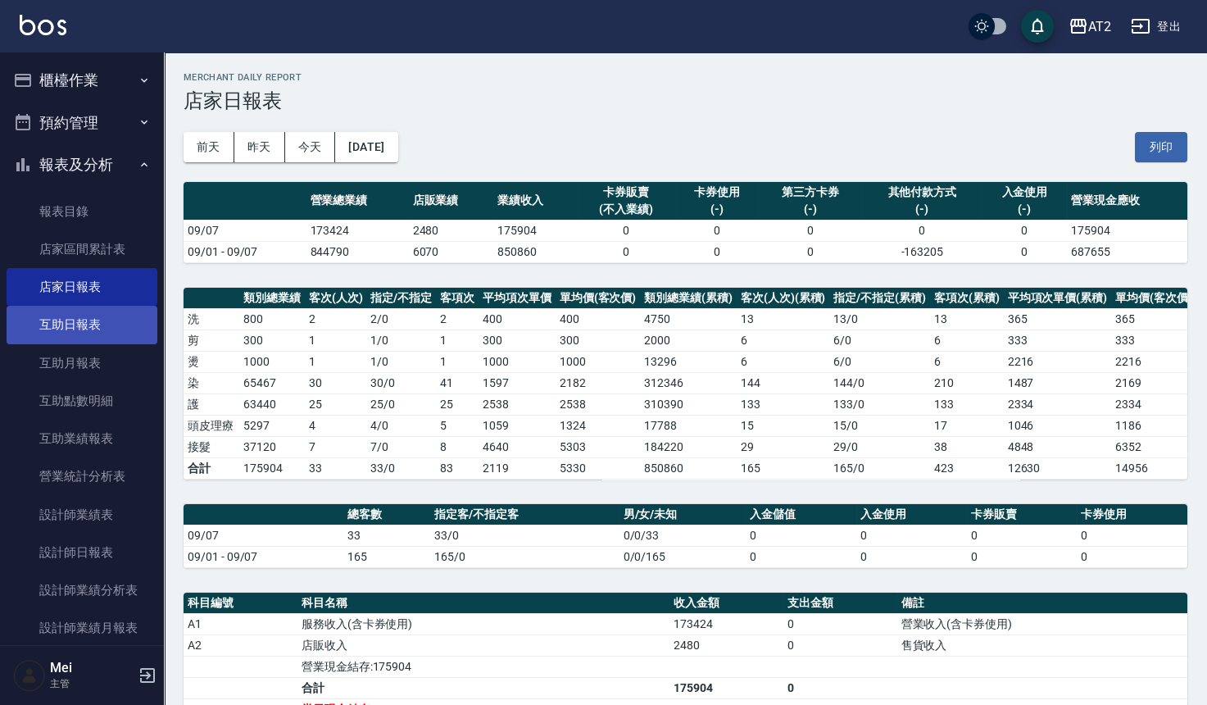
click at [86, 326] on link "互助日報表" at bounding box center [82, 325] width 151 height 38
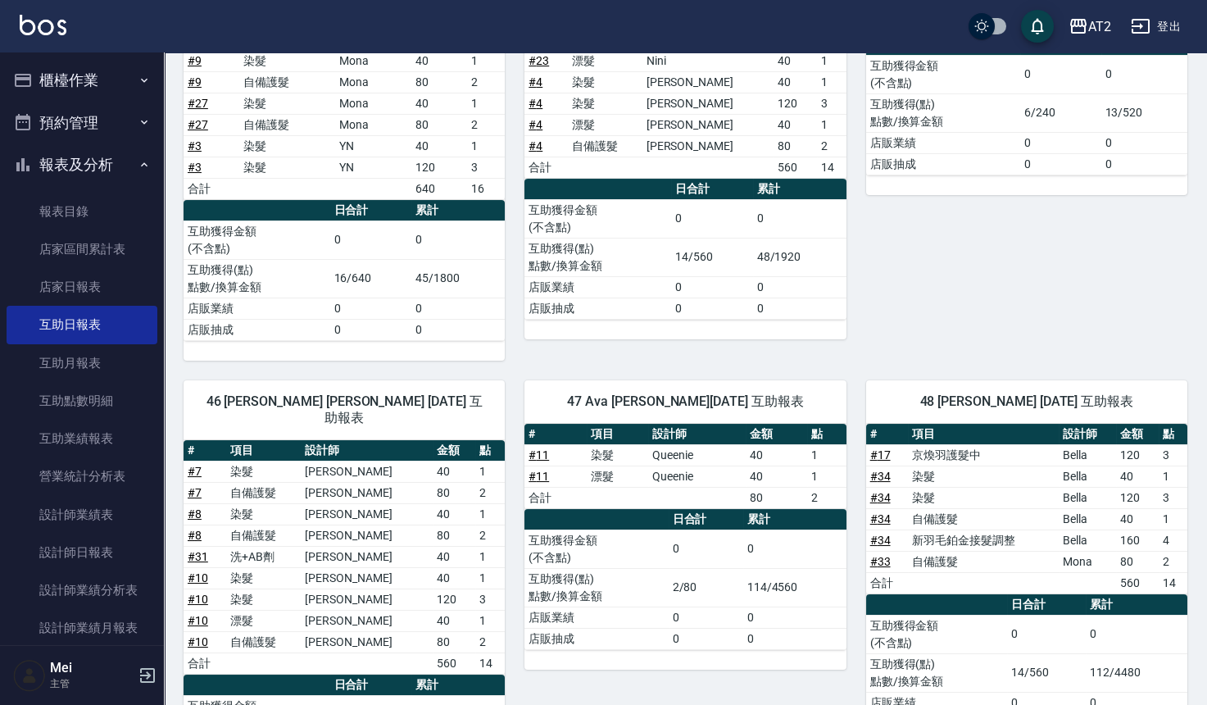
scroll to position [1601, 0]
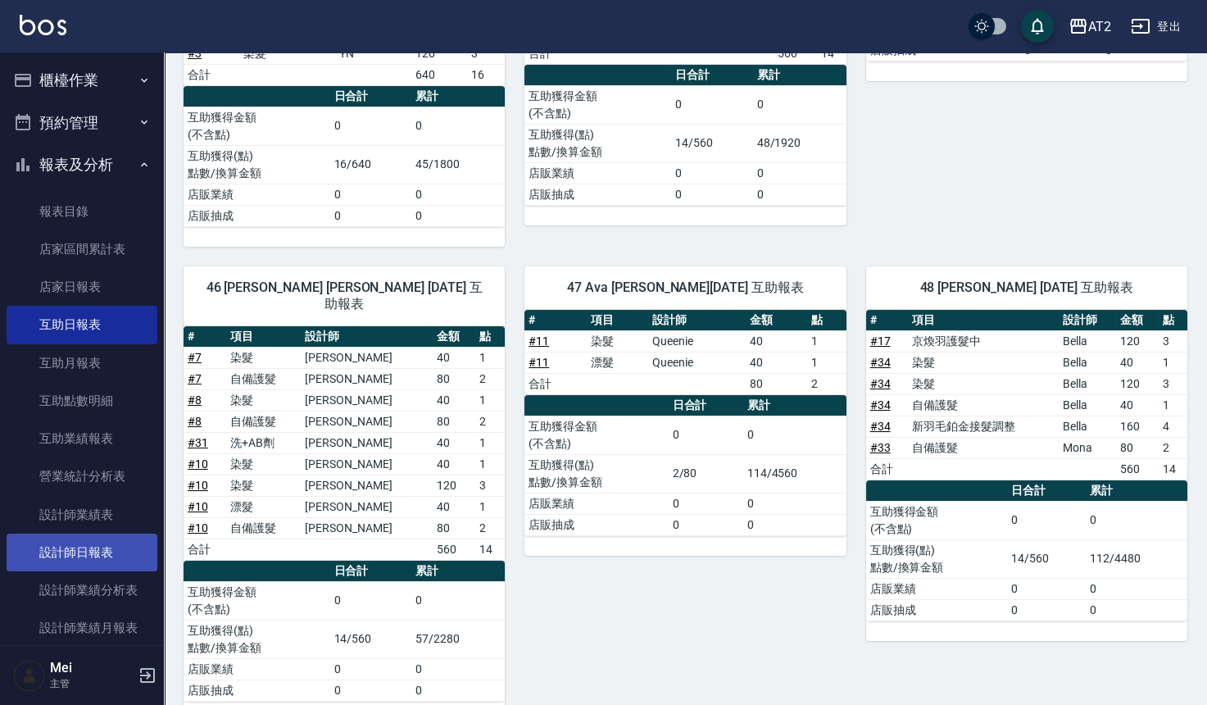
click at [122, 555] on link "設計師日報表" at bounding box center [82, 553] width 151 height 38
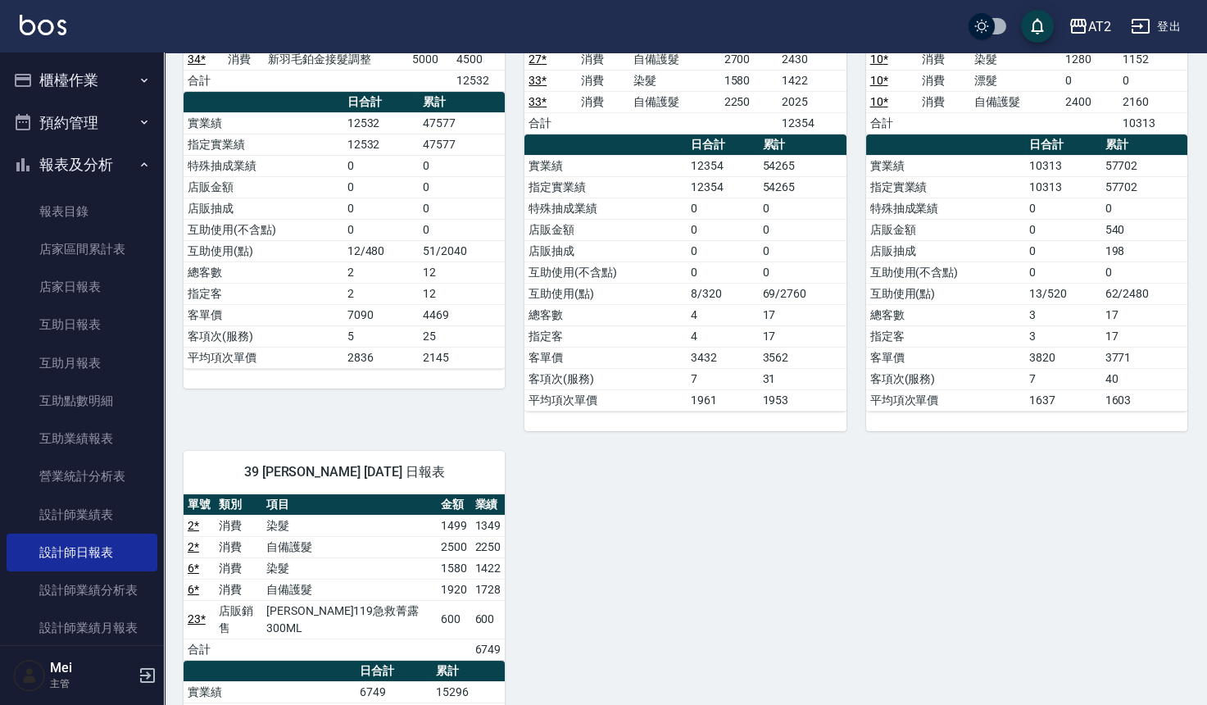
scroll to position [2444, 0]
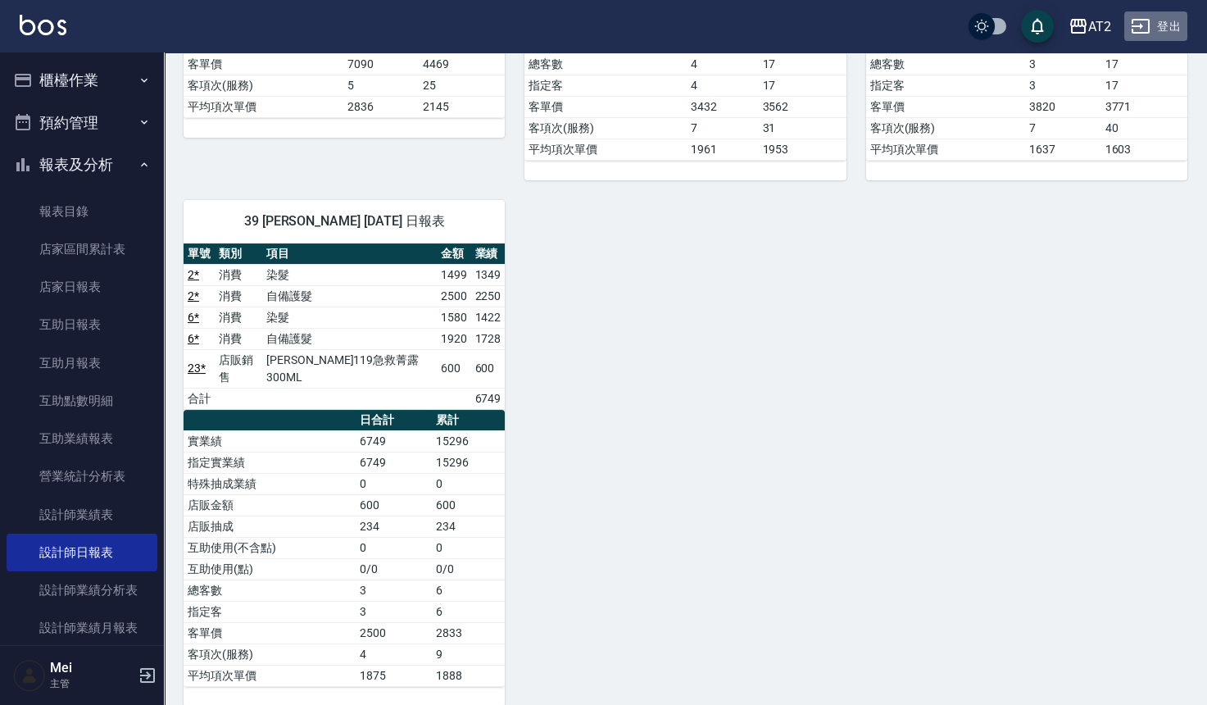
click at [1166, 32] on button "登出" at bounding box center [1155, 26] width 63 height 30
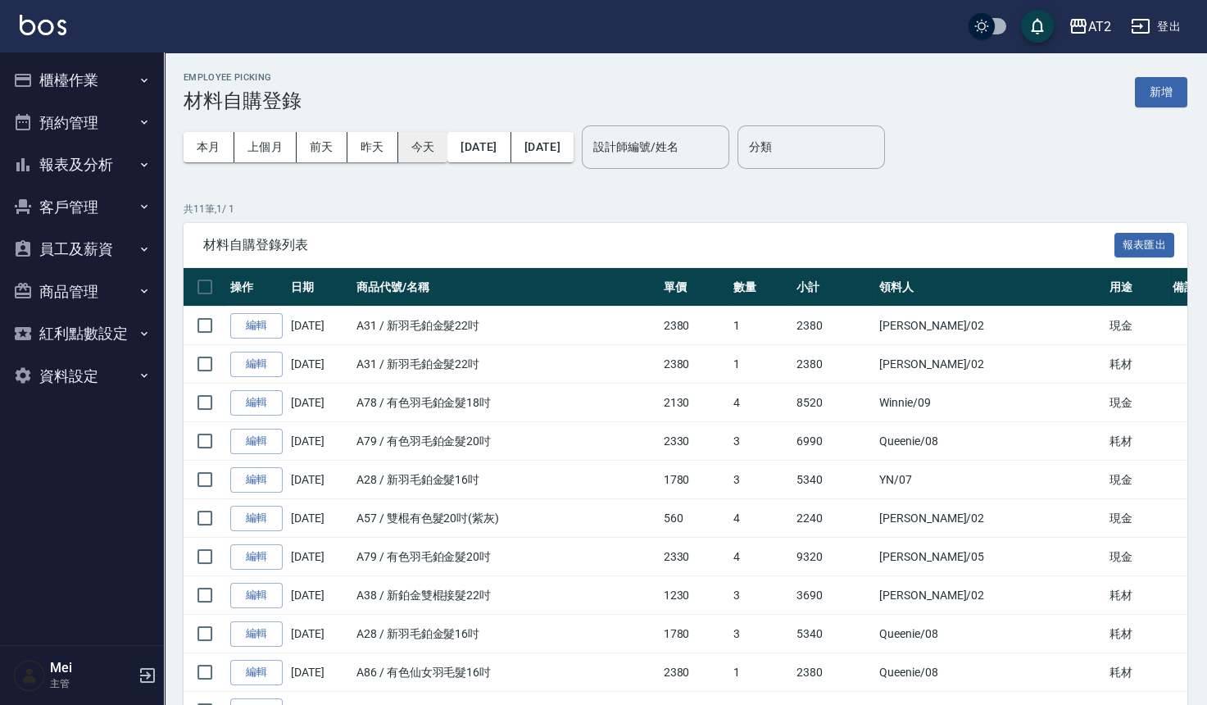
click at [415, 152] on button "今天" at bounding box center [423, 147] width 50 height 30
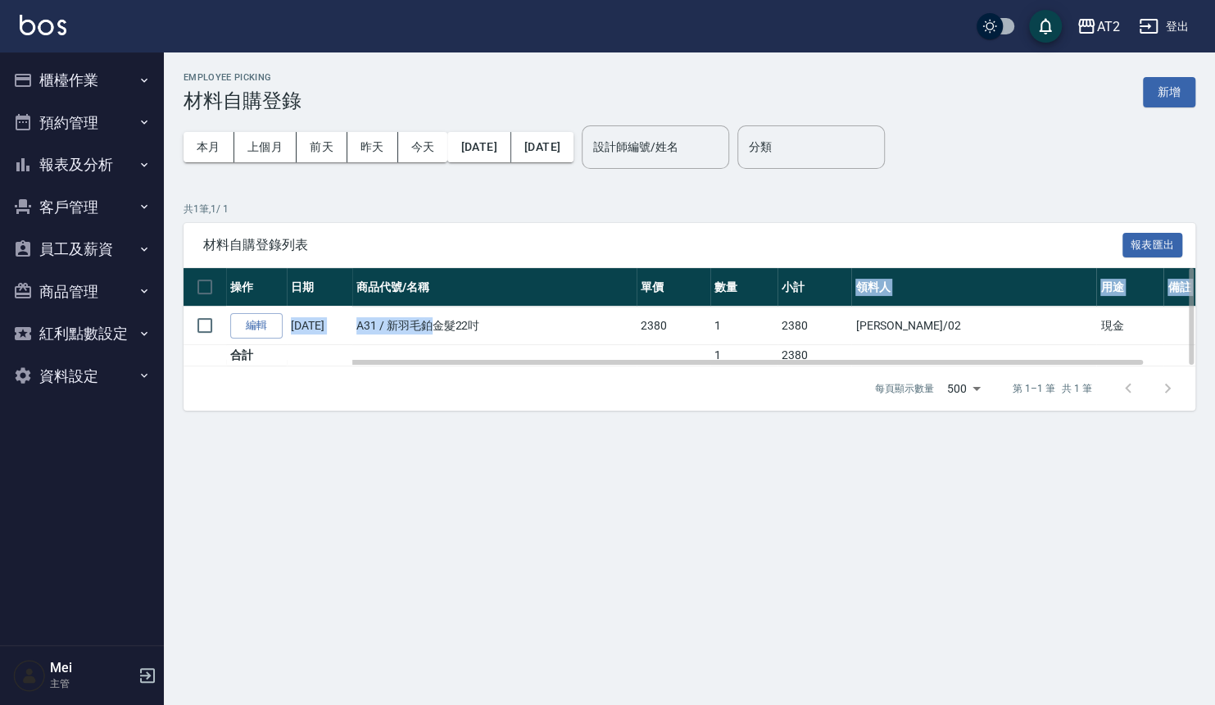
drag, startPoint x: 480, startPoint y: 320, endPoint x: 921, endPoint y: 298, distance: 441.5
click at [921, 298] on table "操作 日期 商品代號/名稱 單價 數量 小計 領料人 用途 備註 編輯 [DATE] A31 / 新羽毛鉑金髮22吋 2380 1 2380 Morgan /…" at bounding box center [716, 317] width 1065 height 98
